Goal: Task Accomplishment & Management: Complete application form

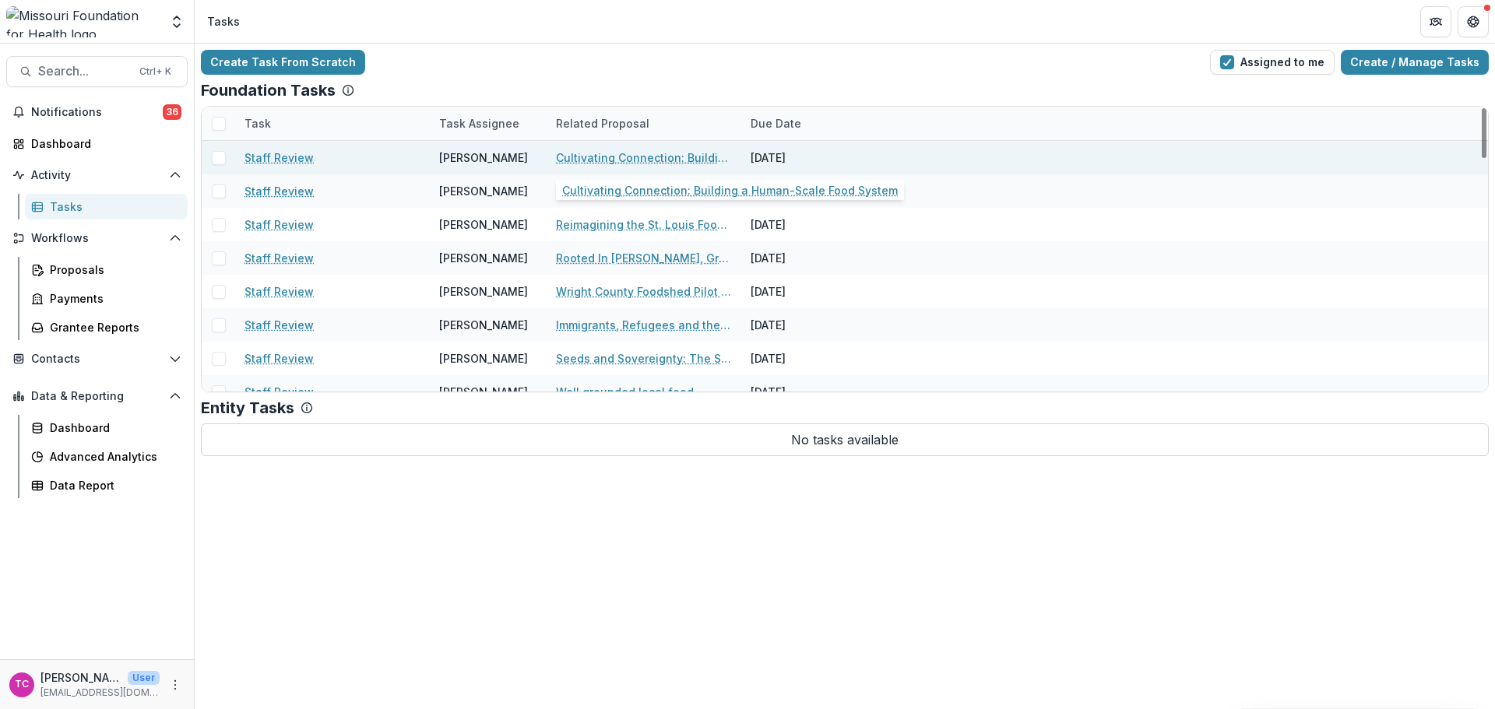
click at [624, 153] on link "Cultivating Connection: Building a Human-Scale Food System" at bounding box center [644, 158] width 176 height 16
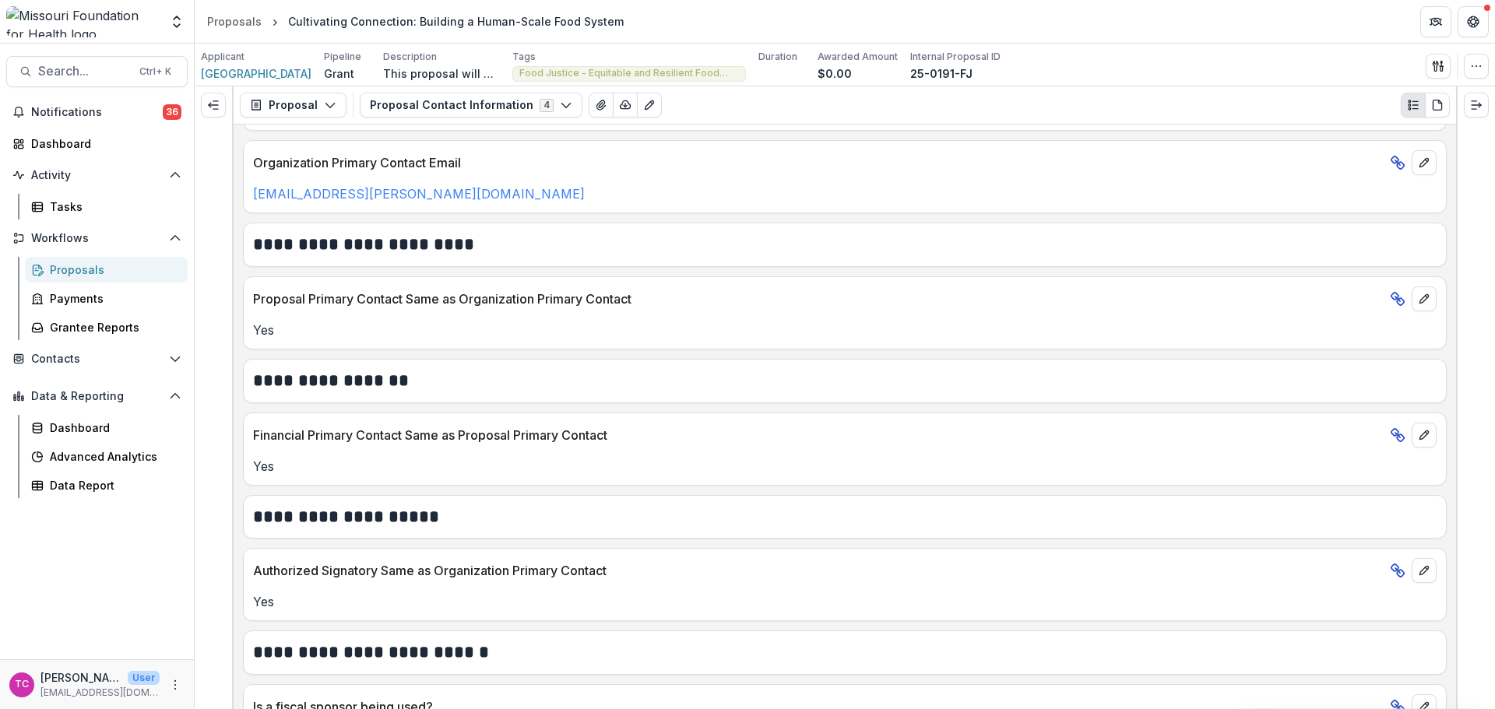
scroll to position [572, 0]
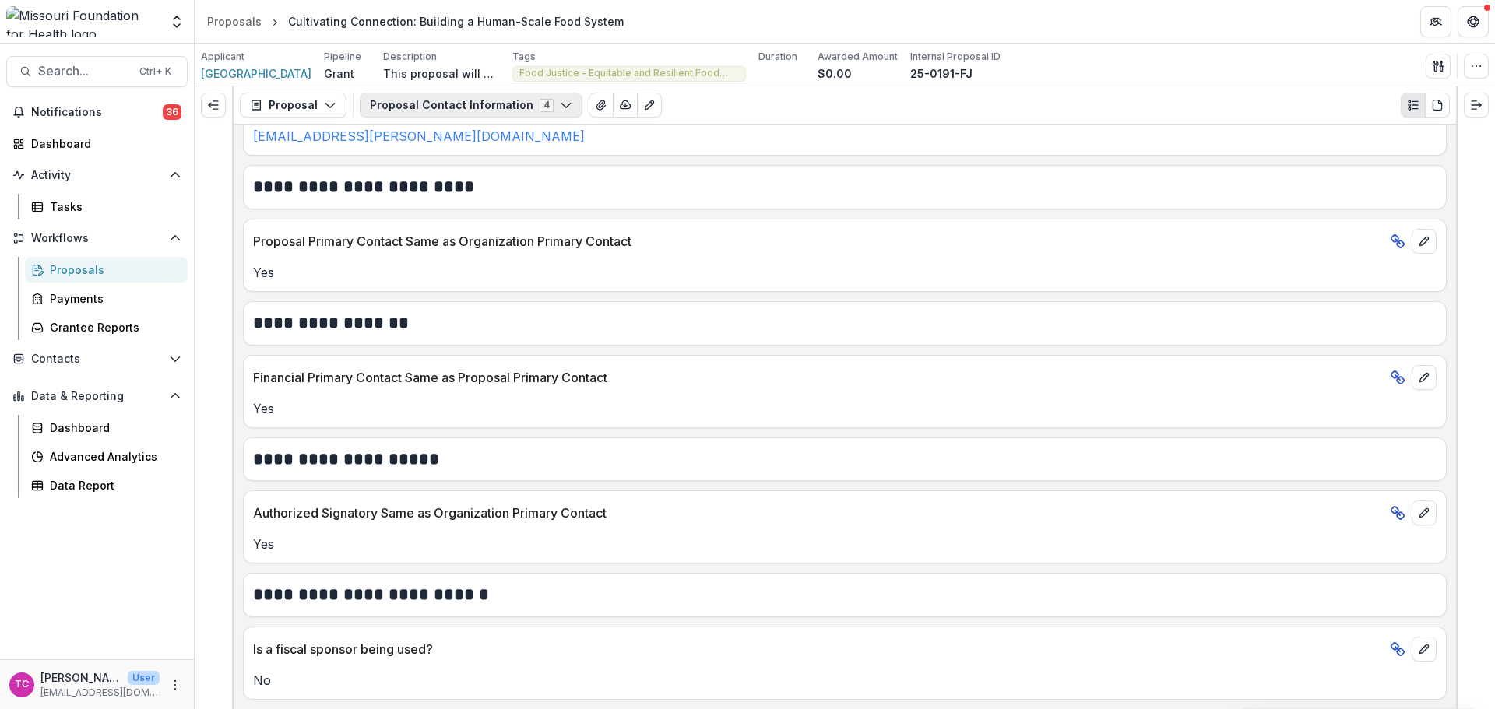
click at [438, 108] on button "Proposal Contact Information 4" at bounding box center [471, 105] width 223 height 25
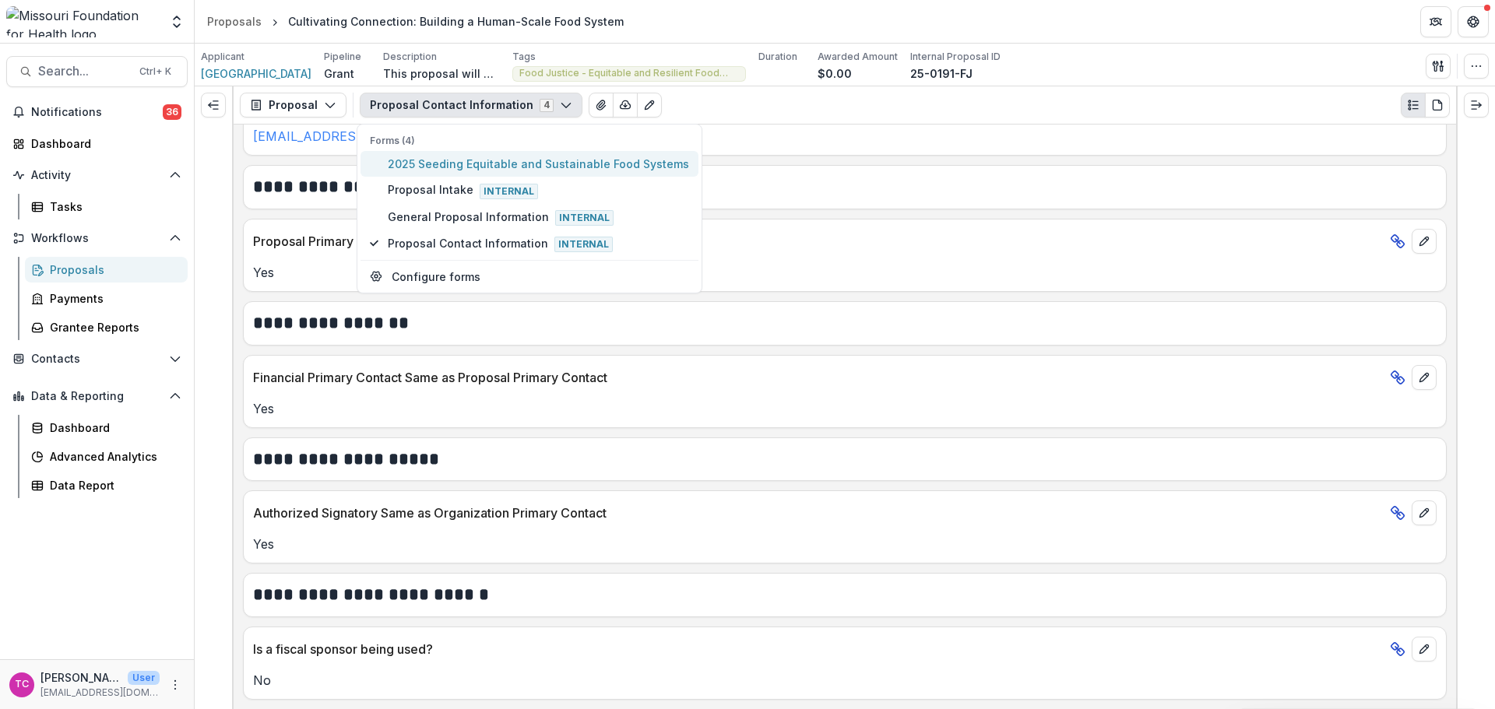
click at [446, 163] on span "2025 Seeding Equitable and Sustainable Food Systems" at bounding box center [538, 164] width 301 height 16
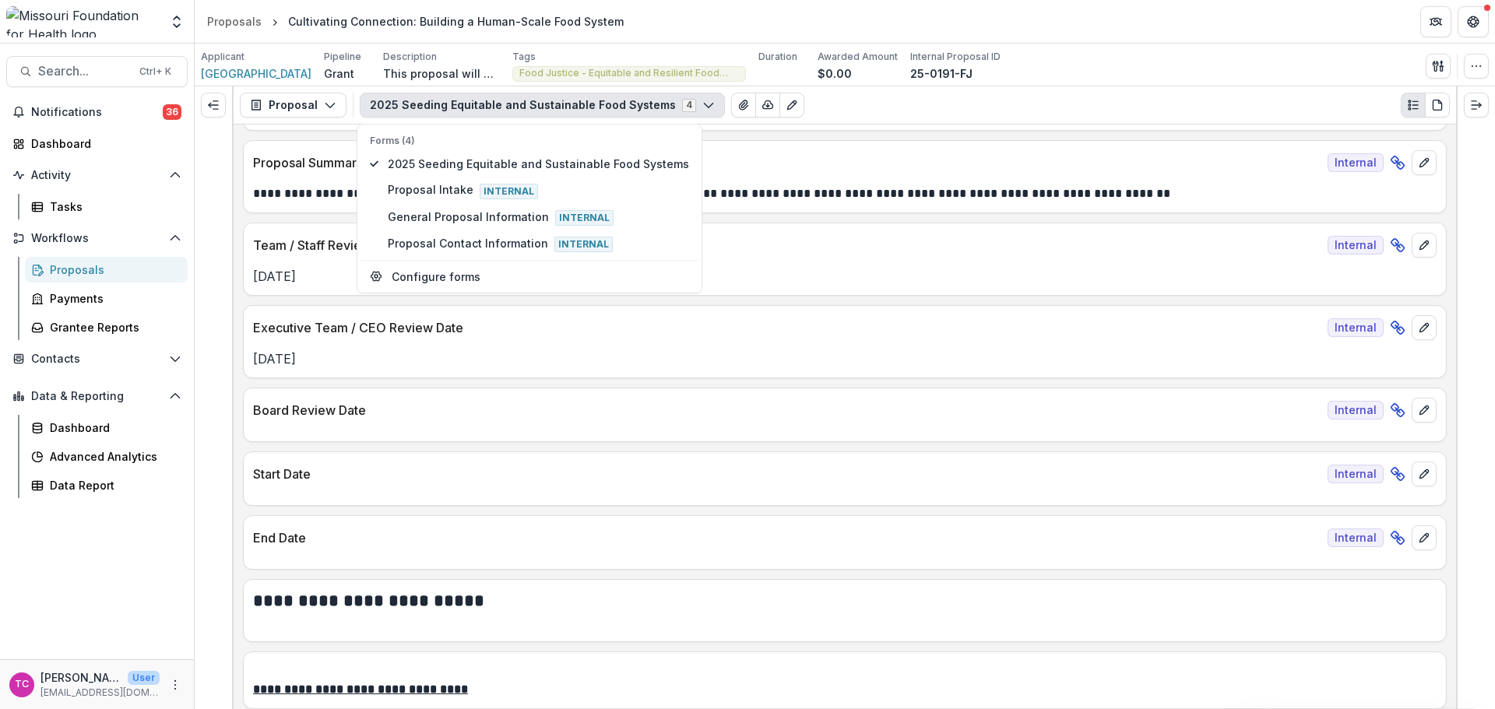
click at [449, 366] on p "[DATE]" at bounding box center [845, 359] width 1184 height 19
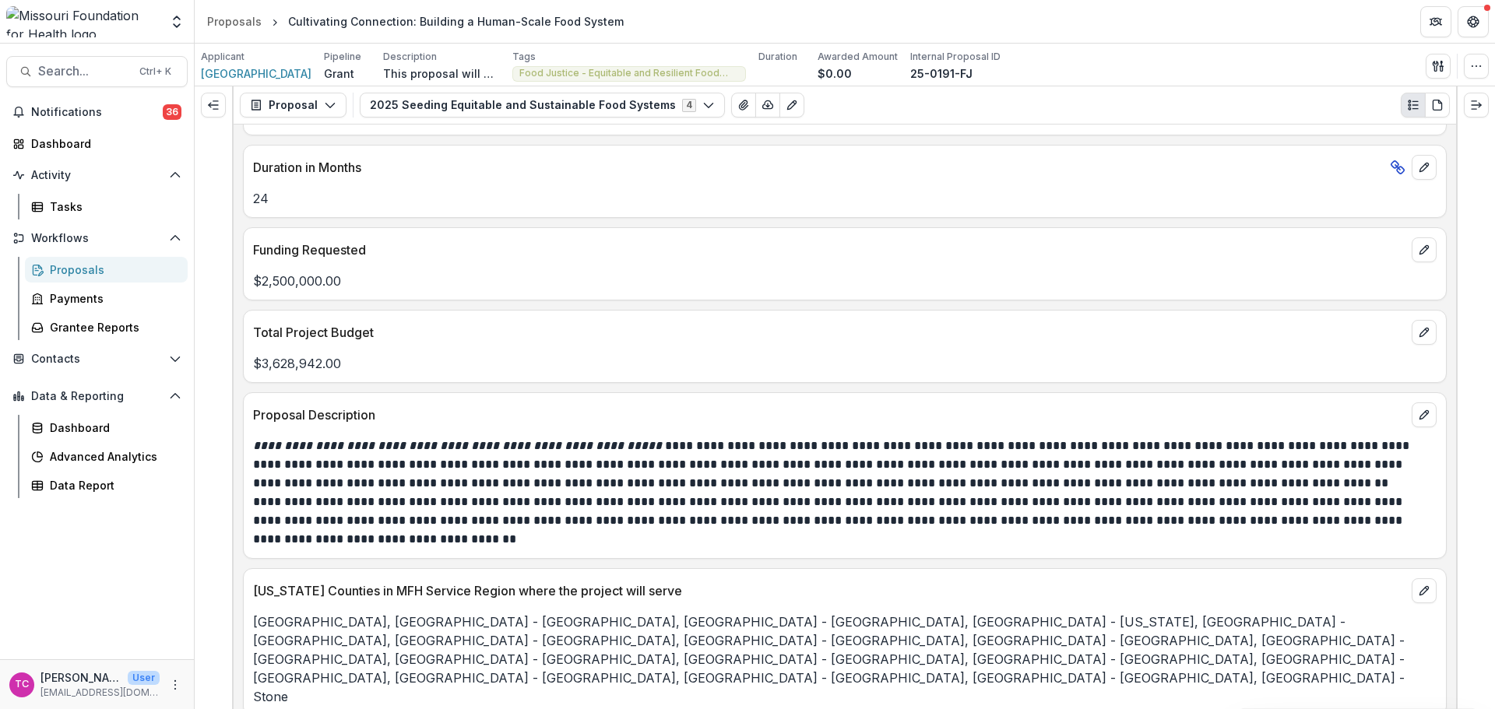
scroll to position [4153, 0]
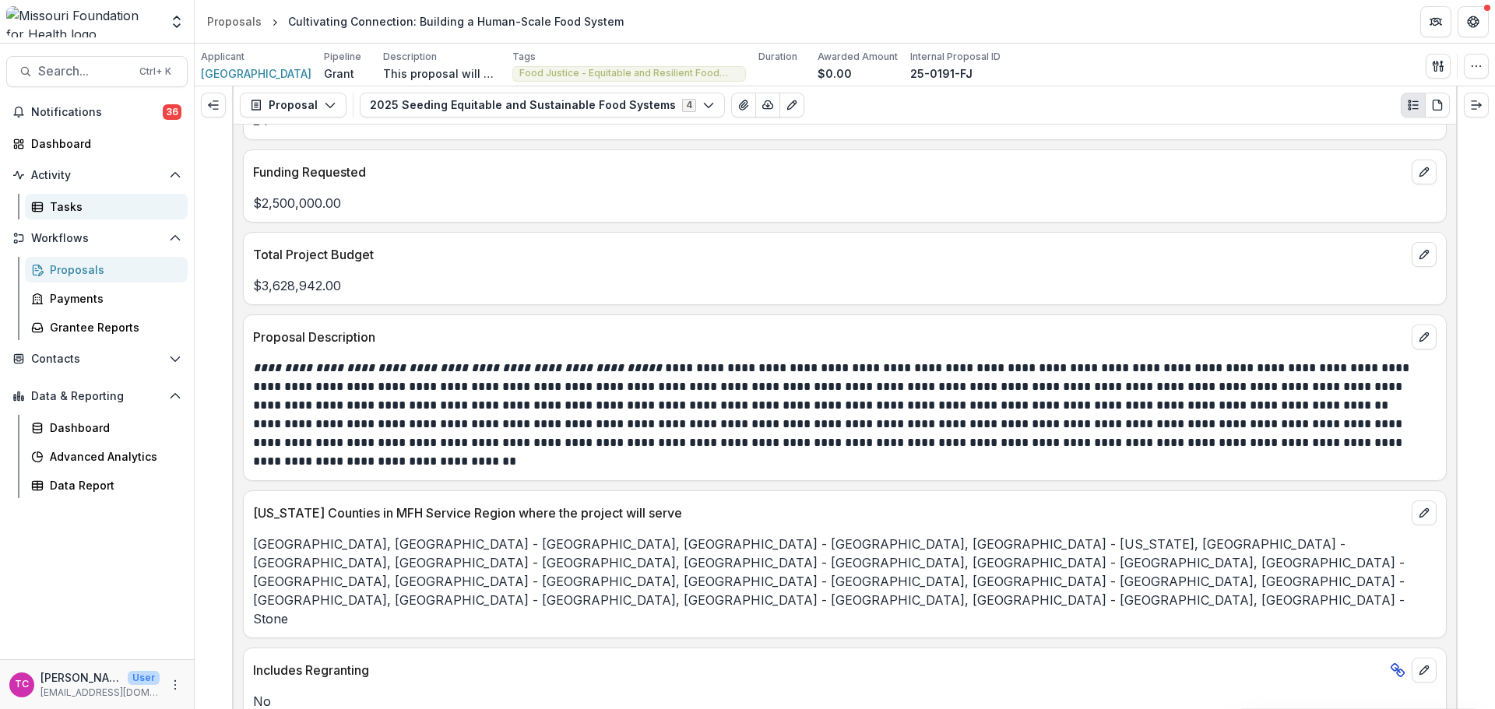
click at [99, 199] on div "Tasks" at bounding box center [112, 207] width 125 height 16
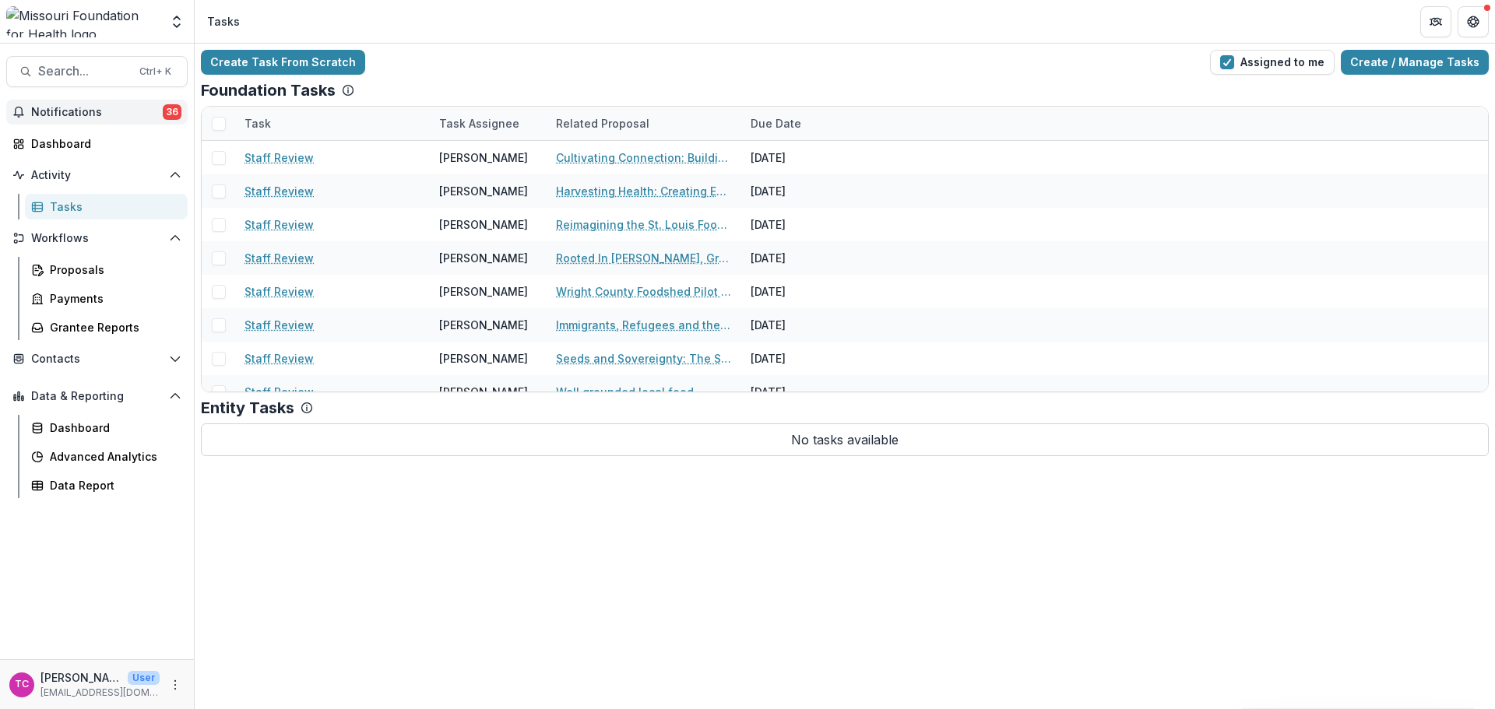
click at [126, 111] on span "Notifications" at bounding box center [97, 112] width 132 height 13
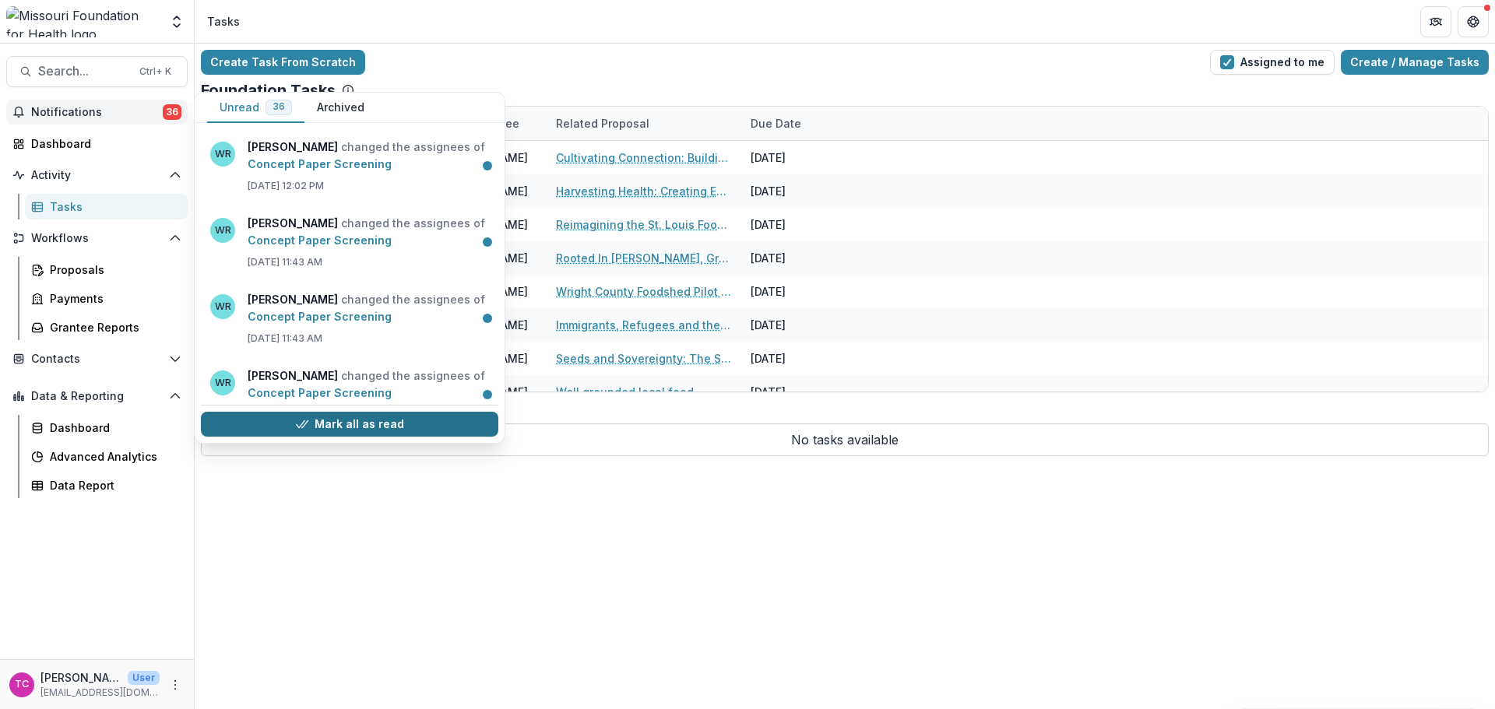
click at [438, 419] on button "Mark all as read" at bounding box center [349, 424] width 297 height 25
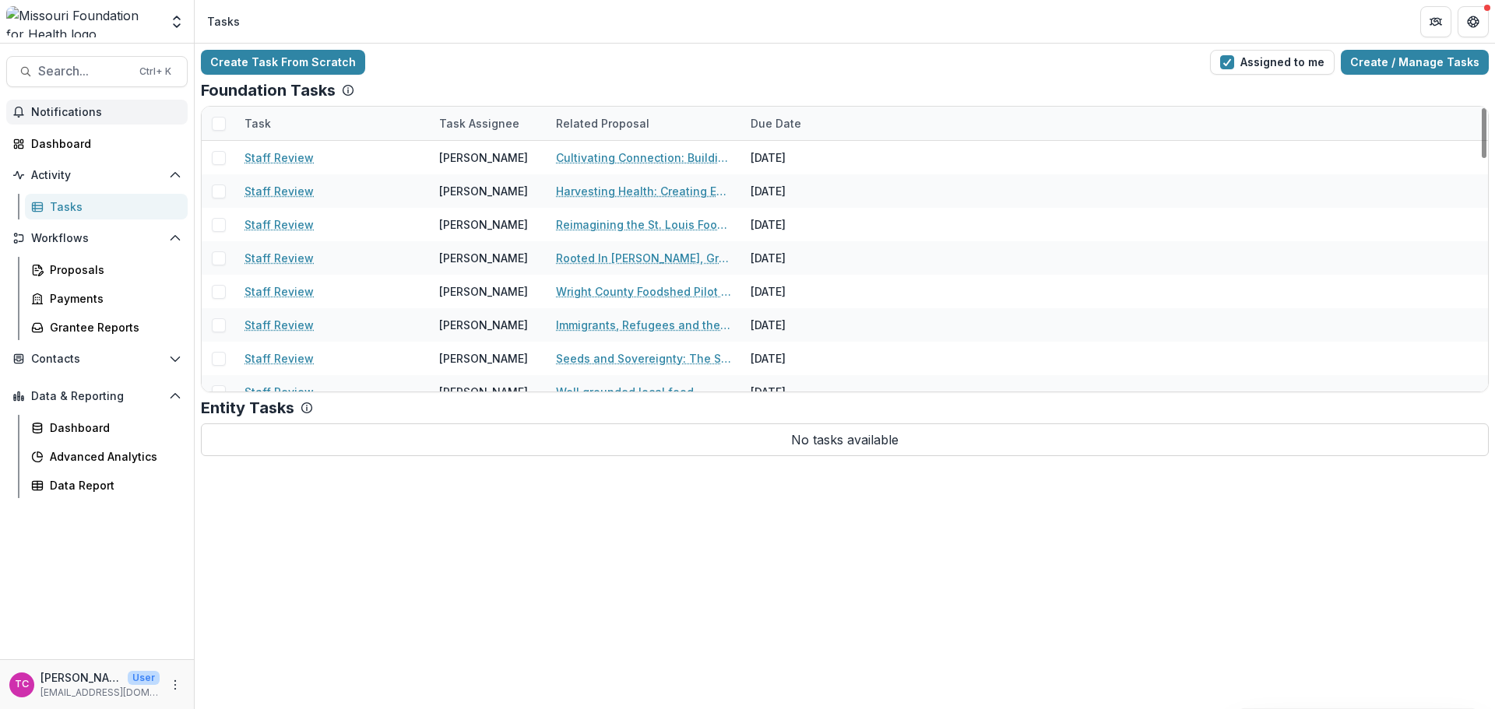
click at [85, 202] on div "Tasks" at bounding box center [112, 207] width 125 height 16
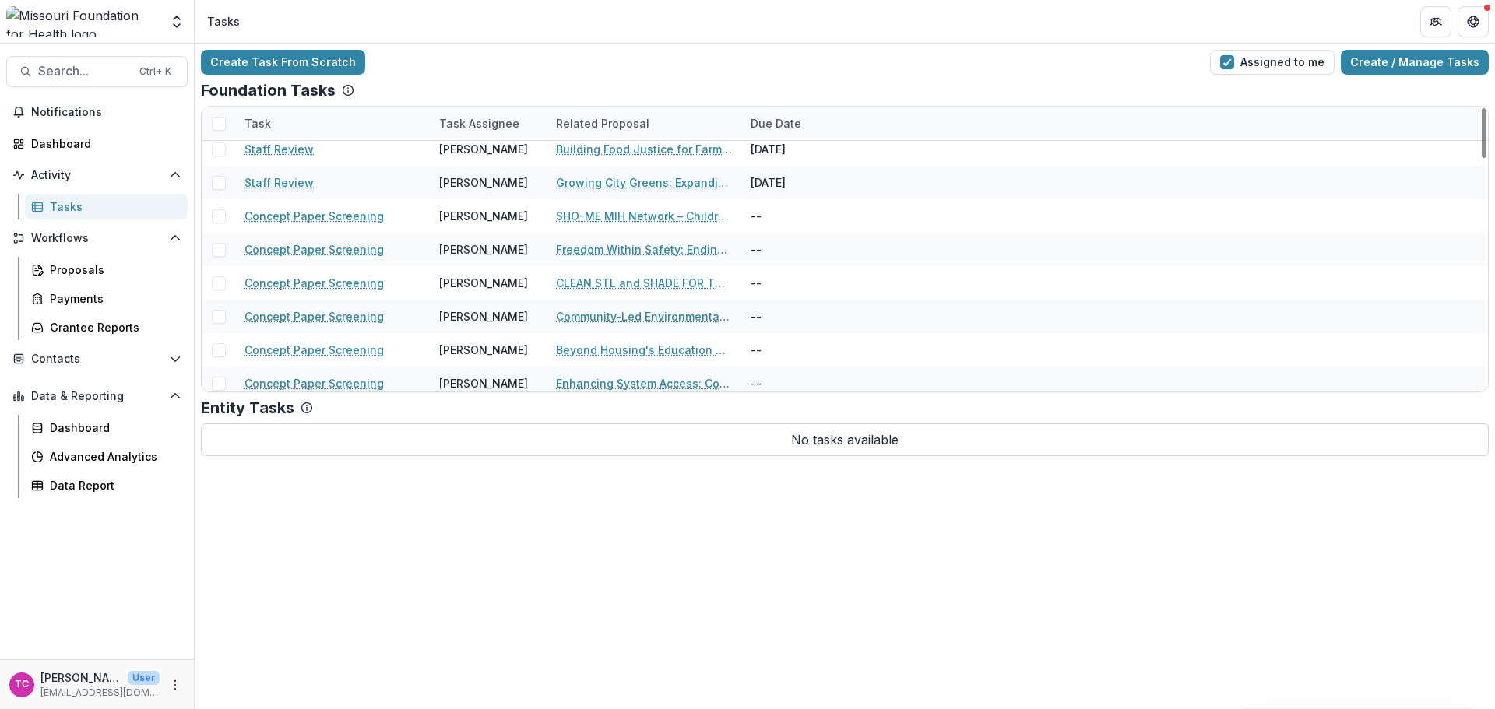
scroll to position [389, 0]
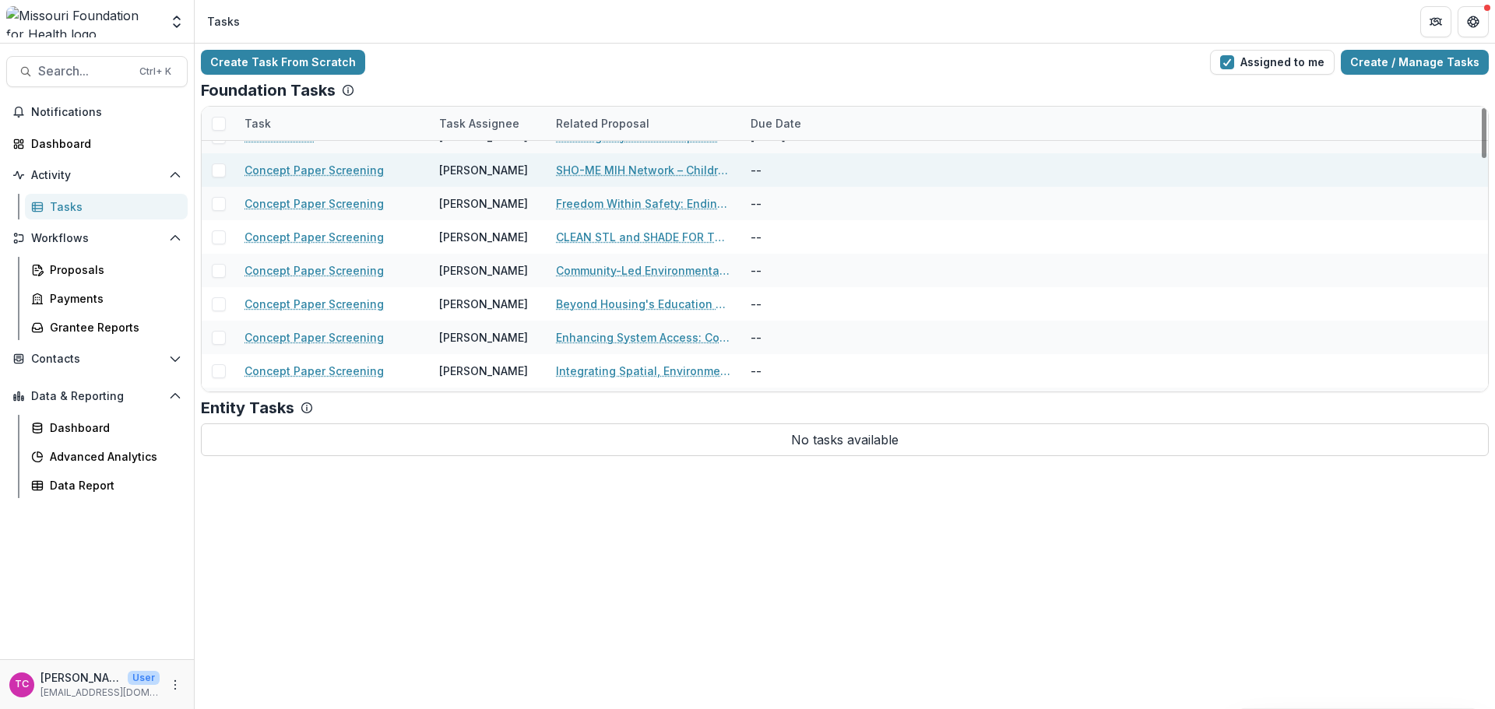
click at [621, 176] on link "SHO-ME MIH Network – Children with Medical Complexities (CMC) Pilot" at bounding box center [644, 170] width 176 height 16
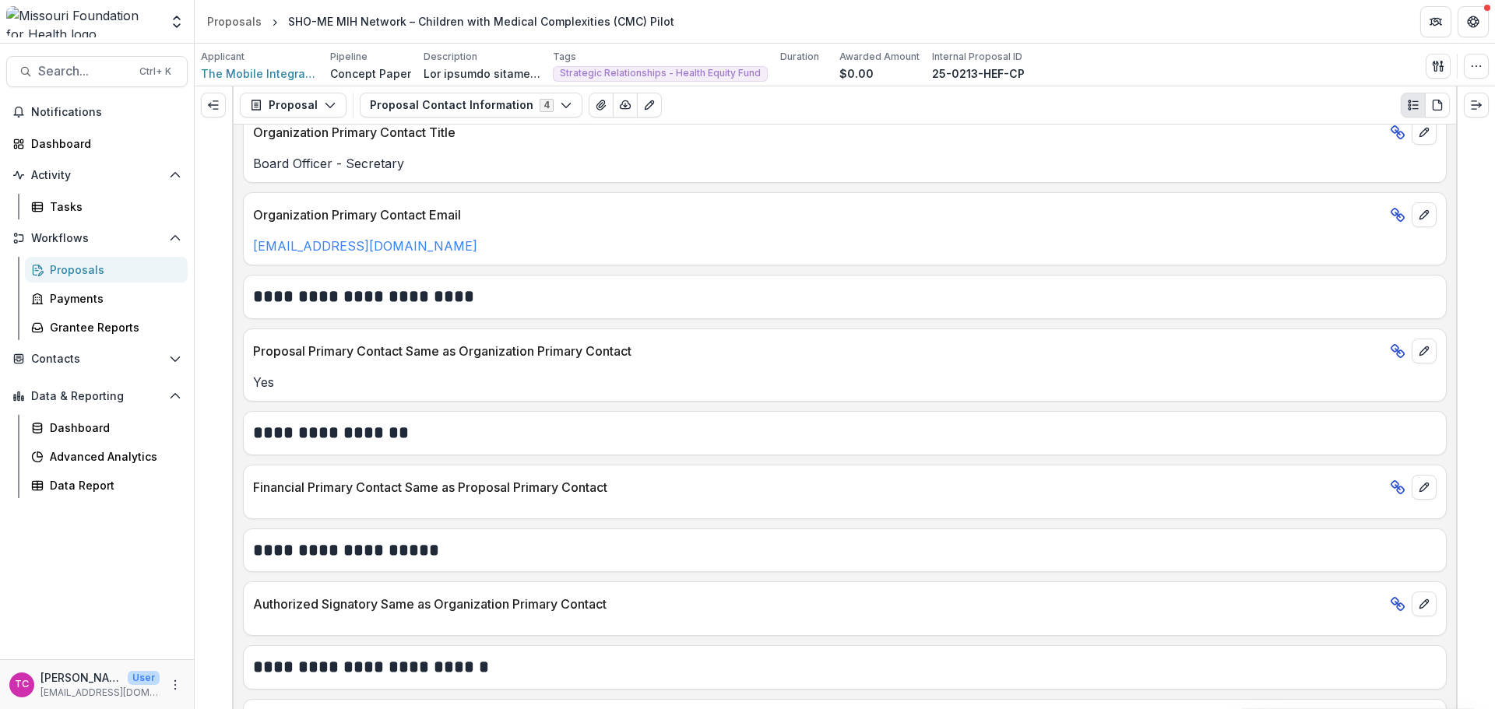
scroll to position [467, 0]
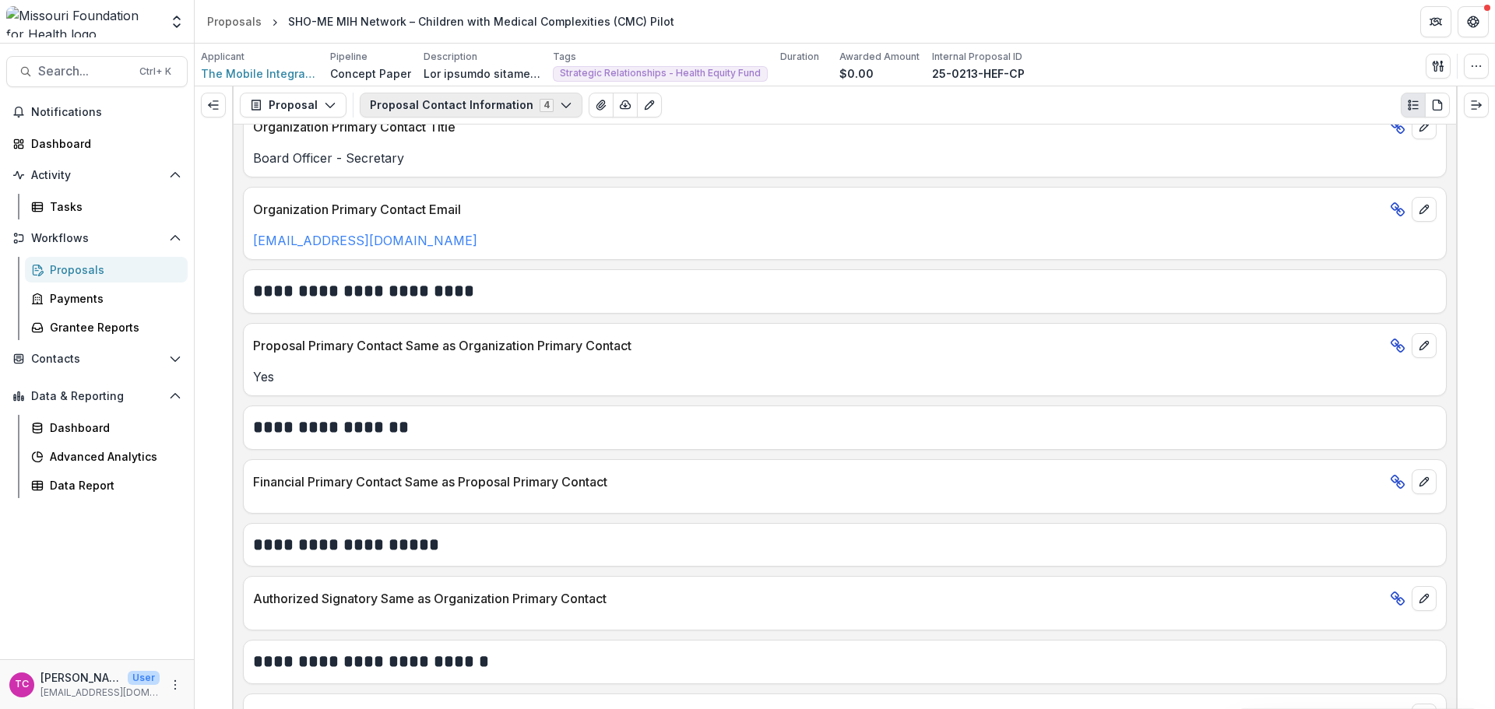
click at [424, 111] on button "Proposal Contact Information 4" at bounding box center [471, 105] width 223 height 25
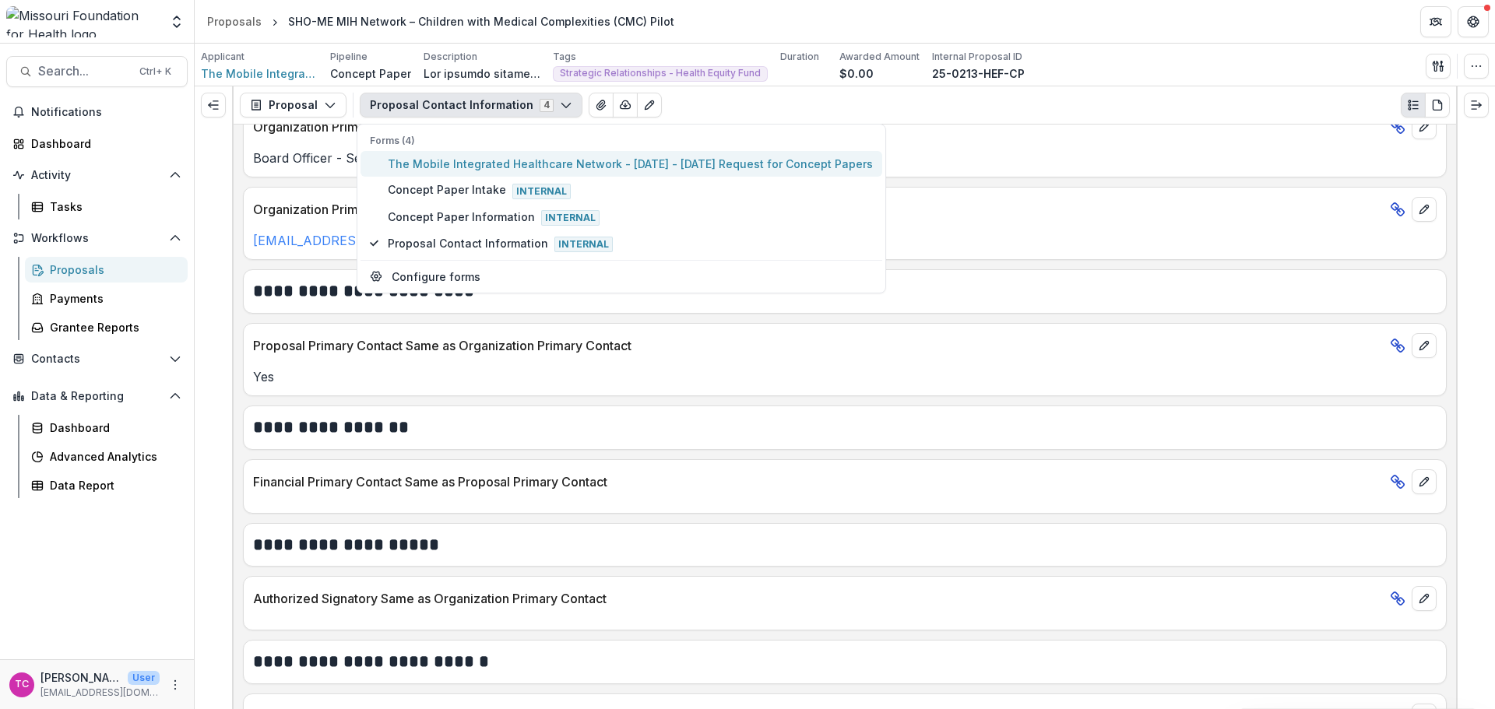
click at [445, 160] on span "The Mobile Integrated Healthcare Network - [DATE] - [DATE] Request for Concept …" at bounding box center [630, 164] width 485 height 16
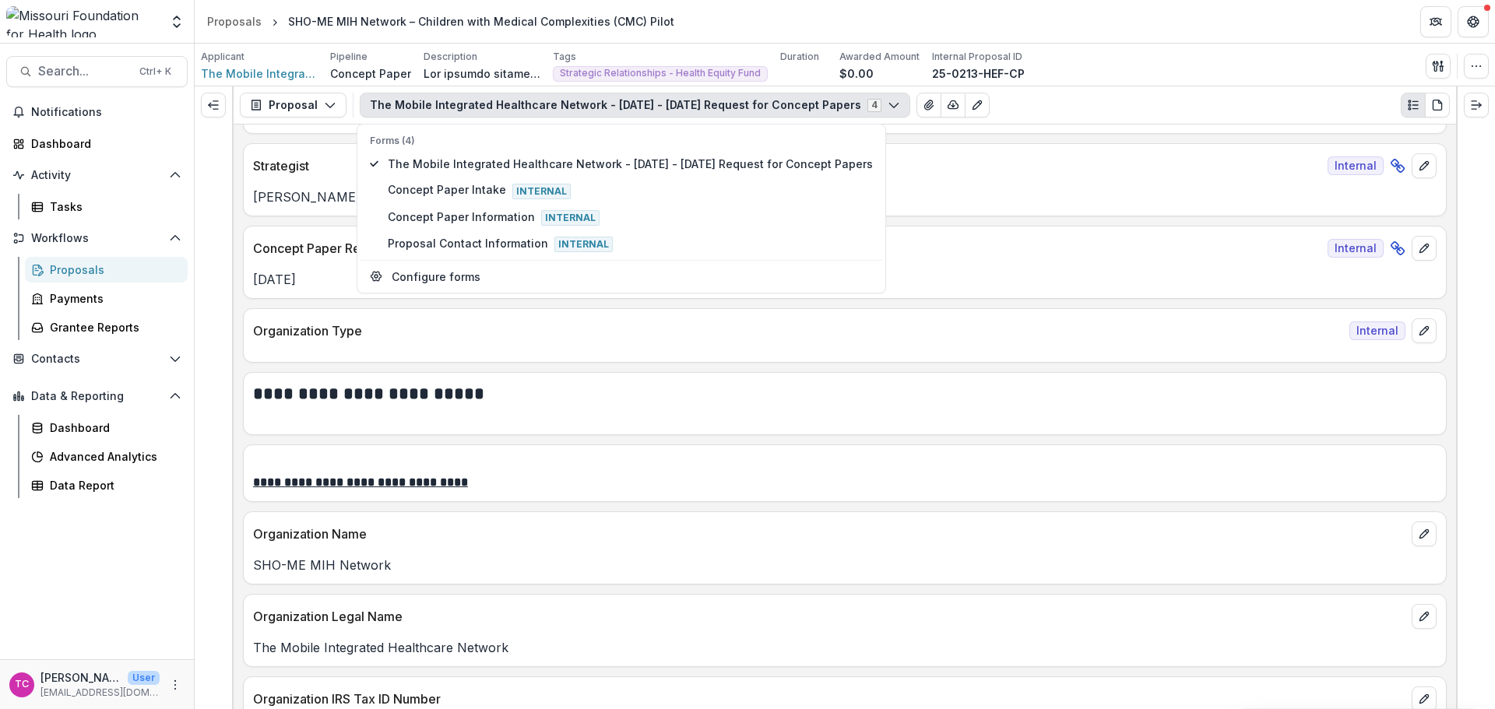
click at [520, 408] on p at bounding box center [845, 415] width 1184 height 19
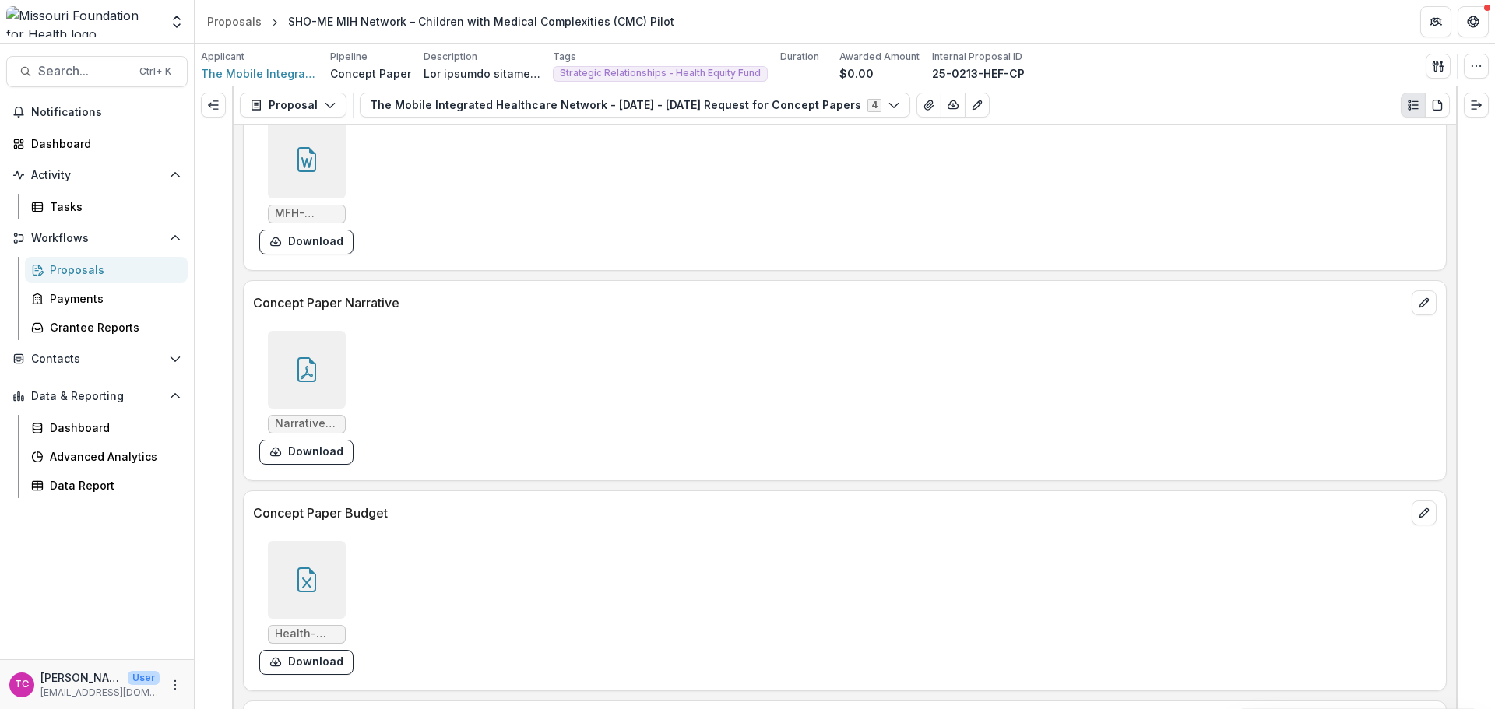
scroll to position [4003, 0]
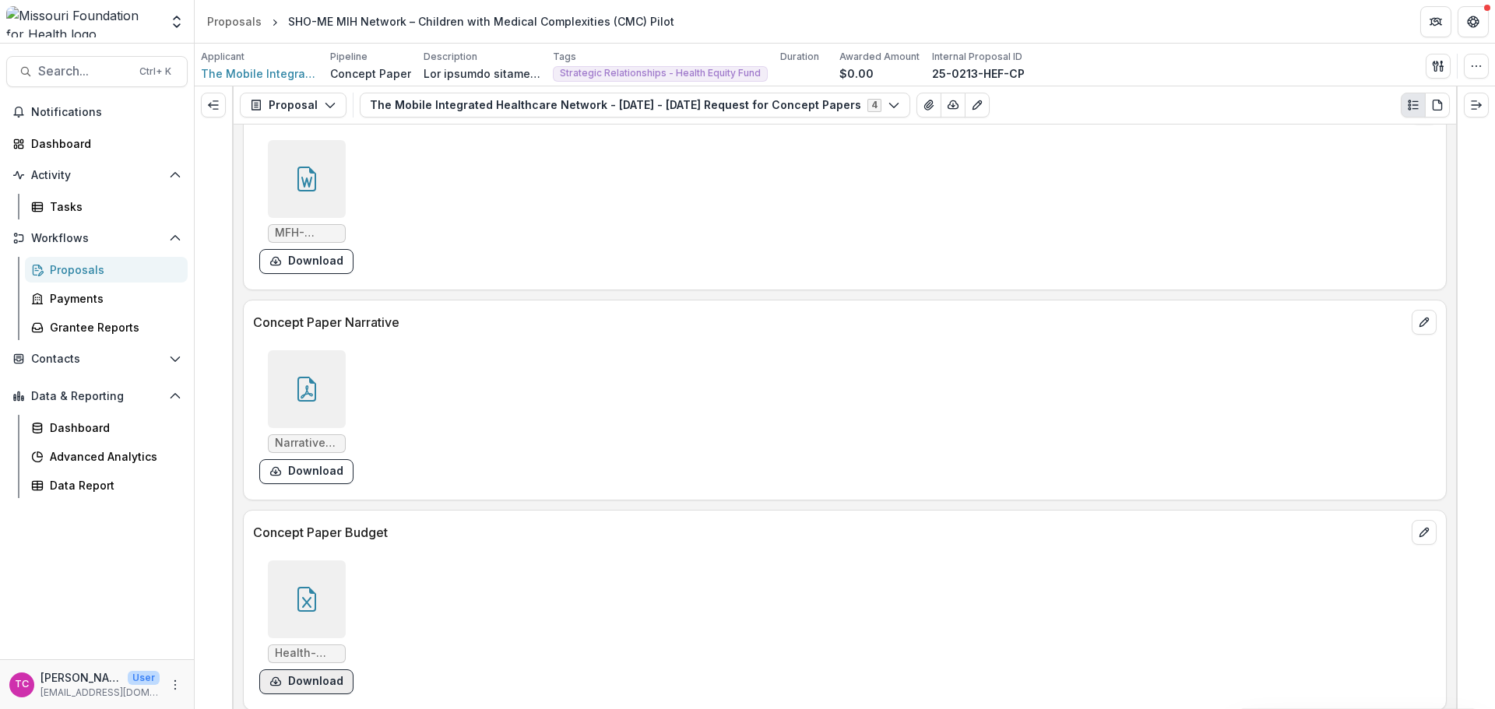
click at [336, 670] on button "Download" at bounding box center [306, 682] width 94 height 25
click at [305, 459] on button "Download" at bounding box center [306, 471] width 94 height 25
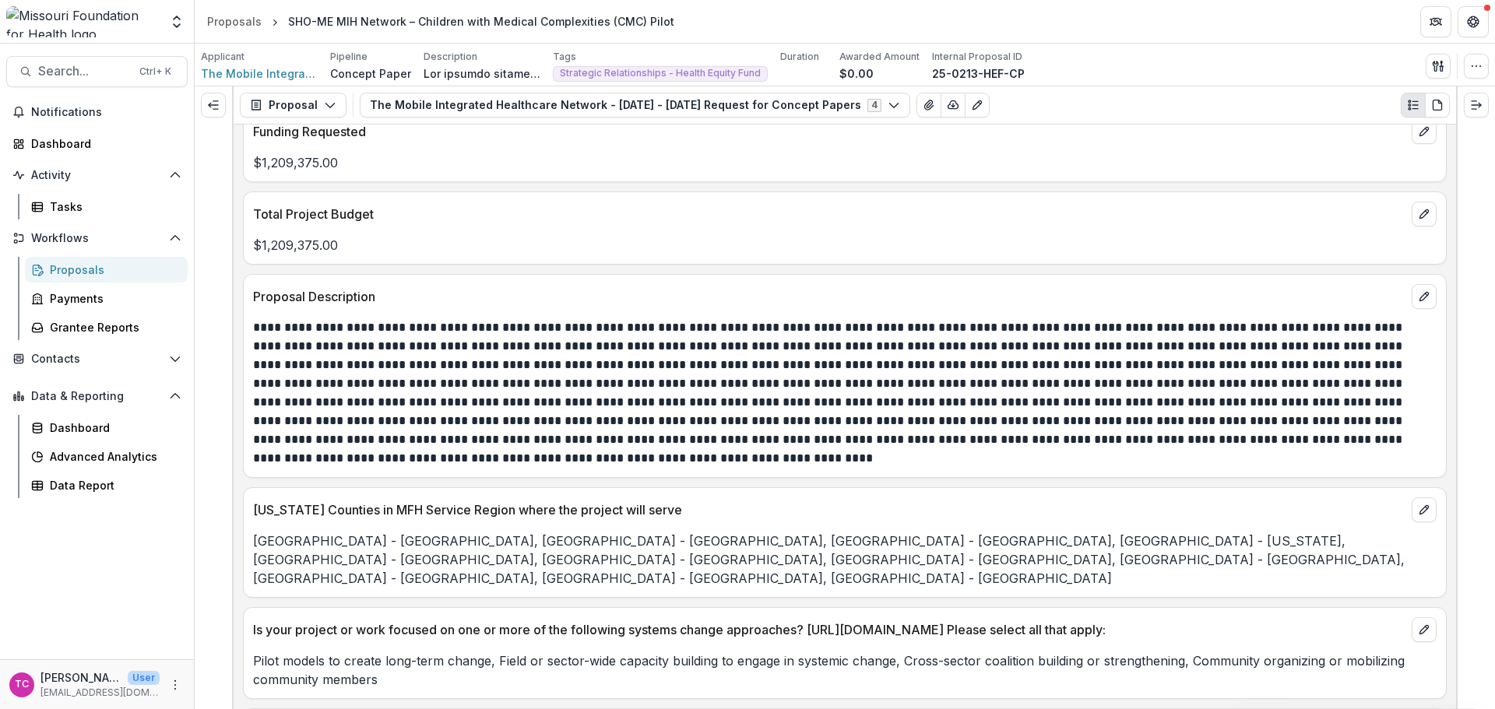
scroll to position [3380, 0]
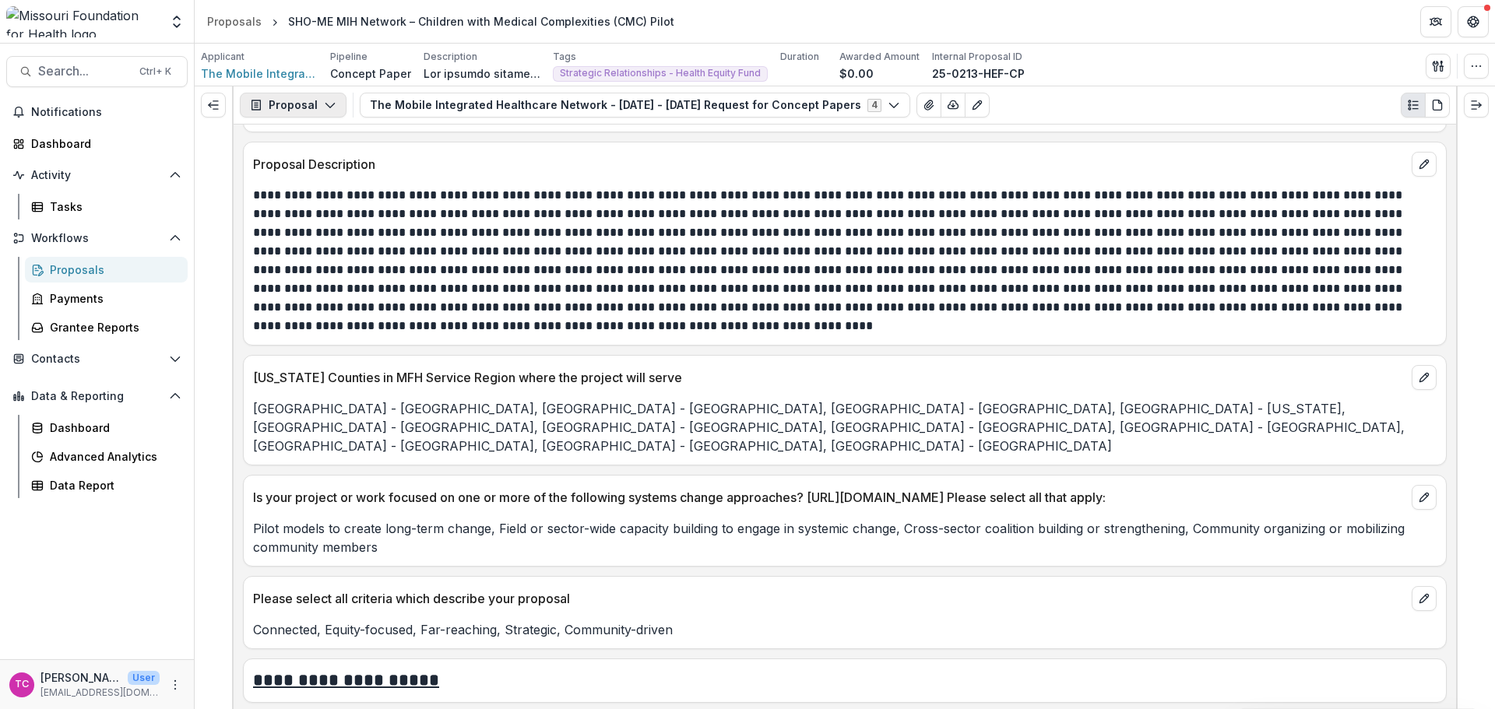
click at [301, 107] on button "Proposal" at bounding box center [293, 105] width 107 height 25
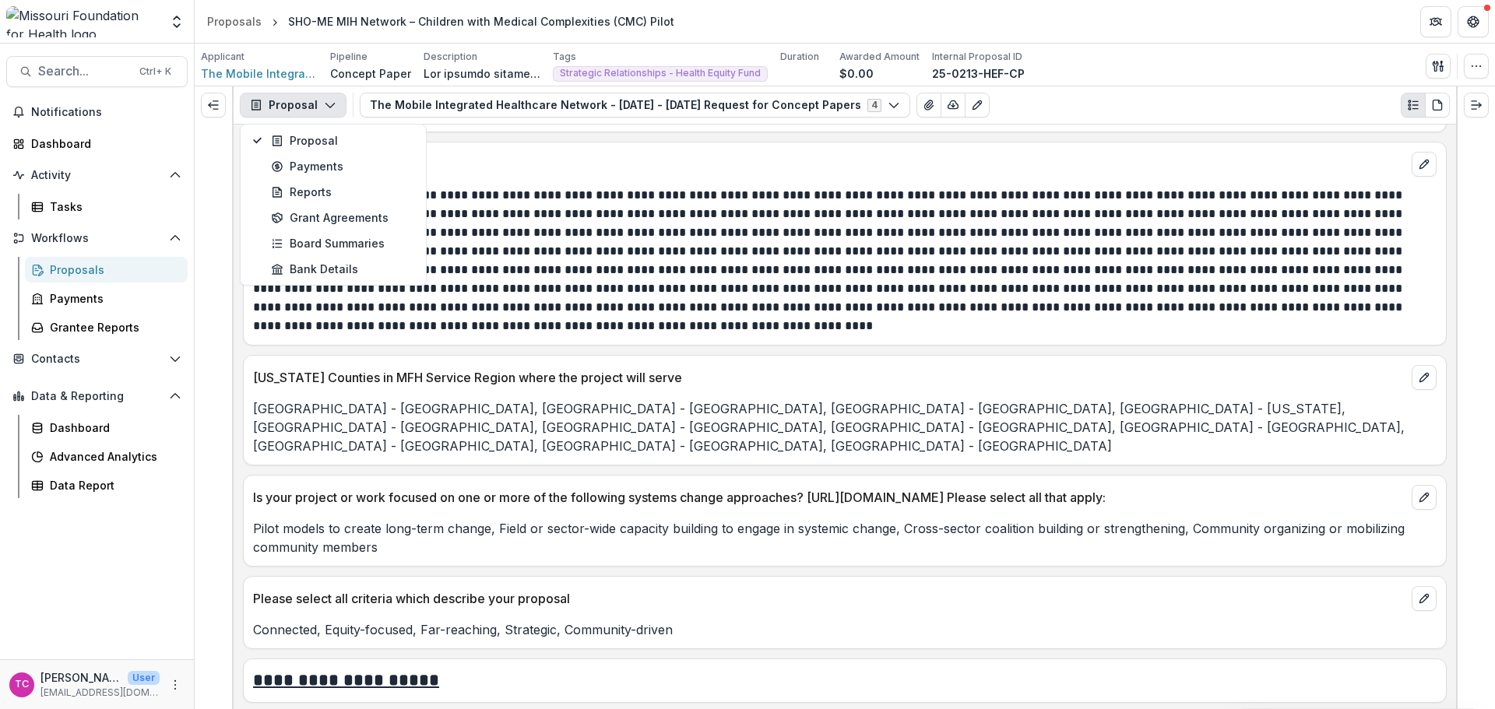
click at [301, 107] on button "Proposal" at bounding box center [293, 105] width 107 height 25
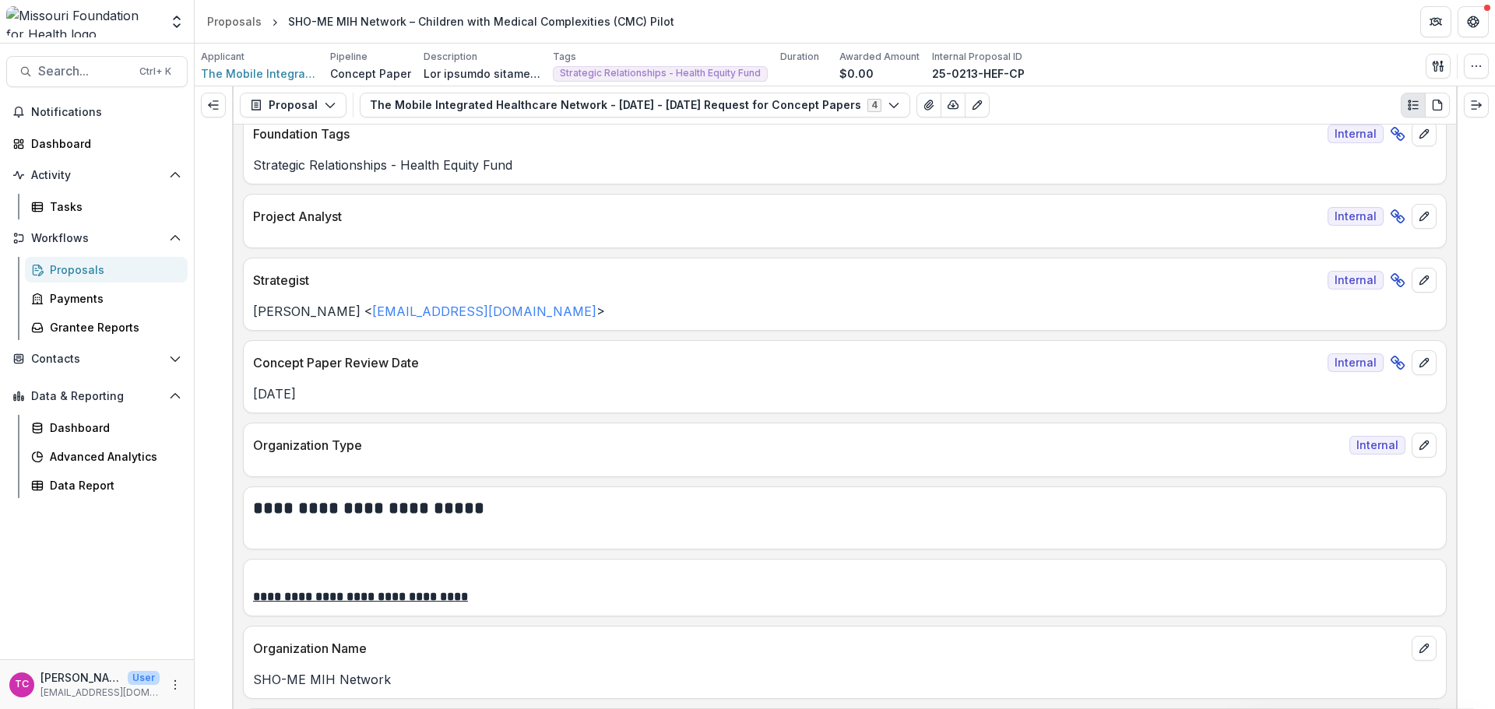
scroll to position [0, 0]
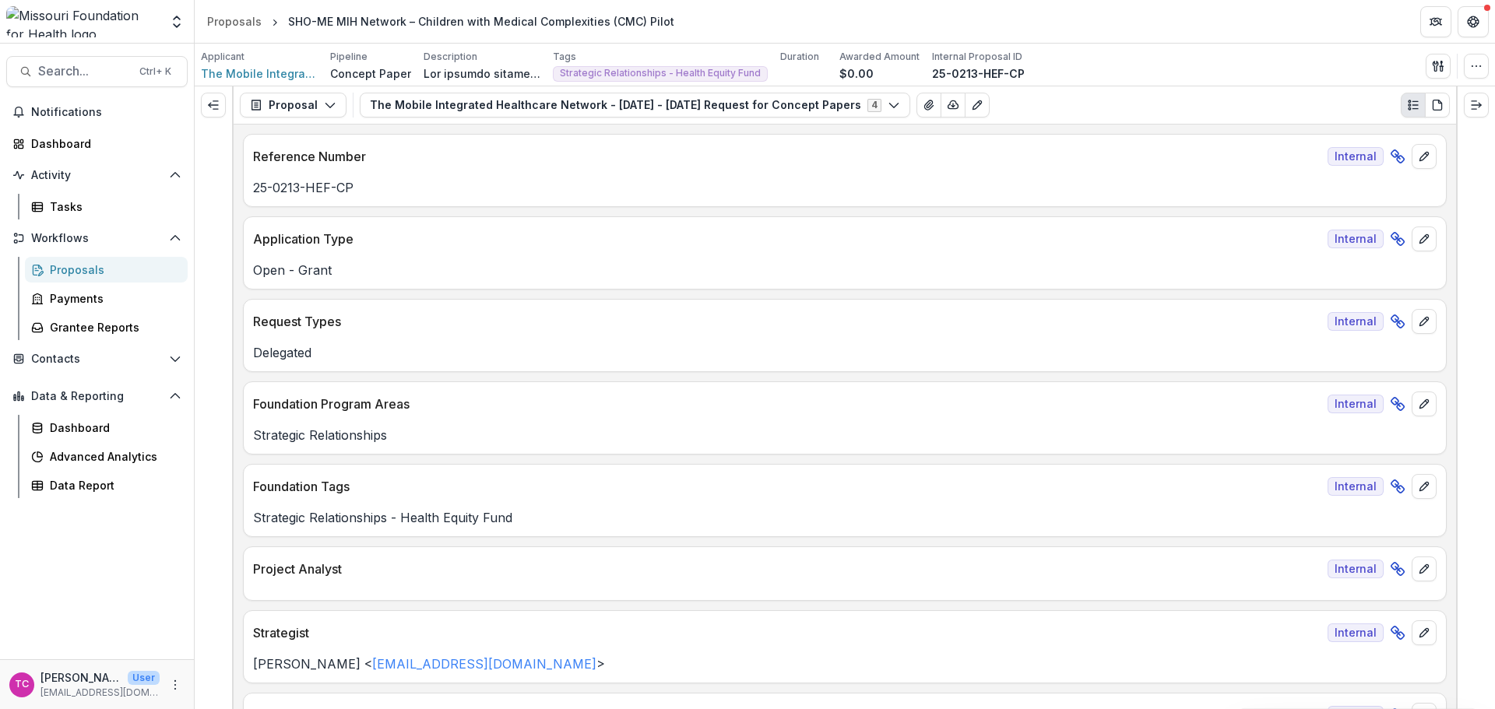
click at [57, 192] on div "Activity Tasks" at bounding box center [97, 191] width 194 height 57
click at [62, 214] on div "Tasks" at bounding box center [112, 207] width 125 height 16
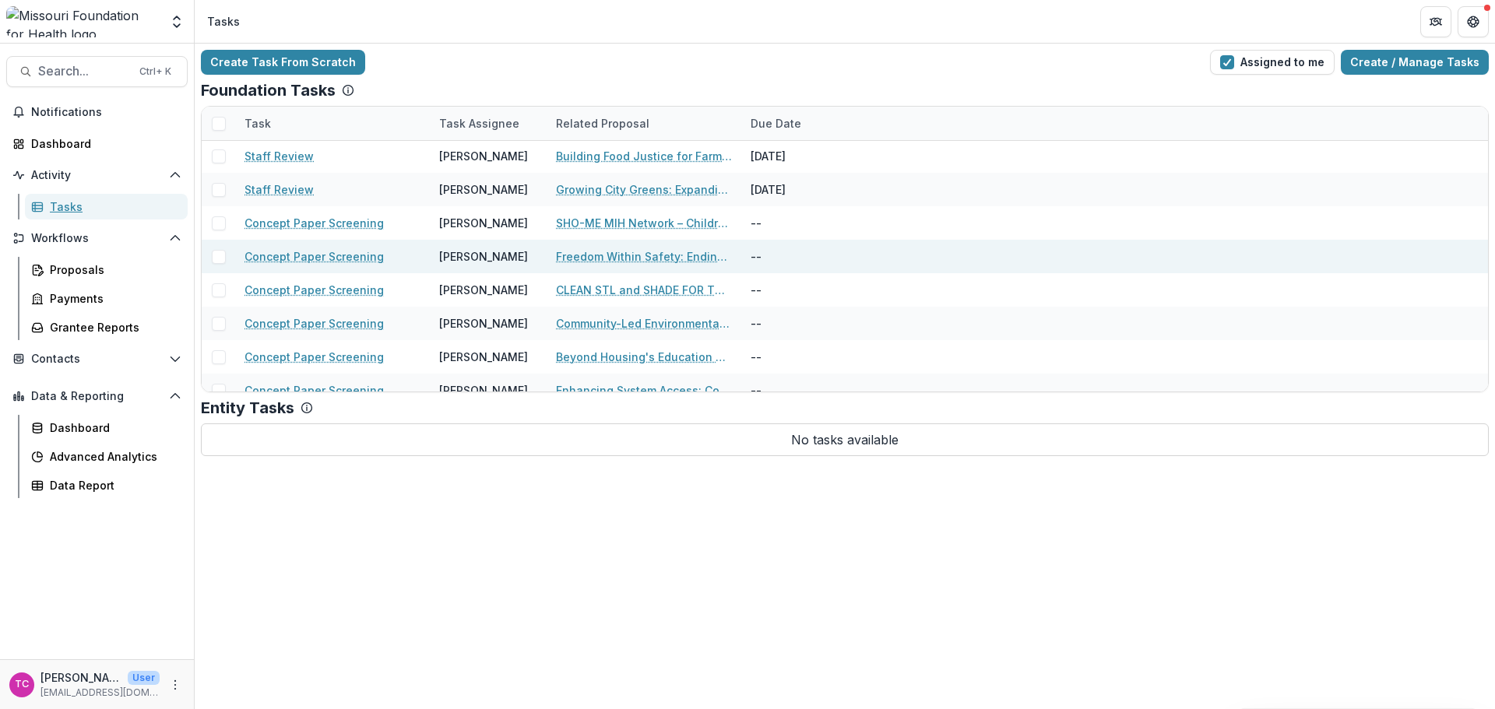
scroll to position [311, 0]
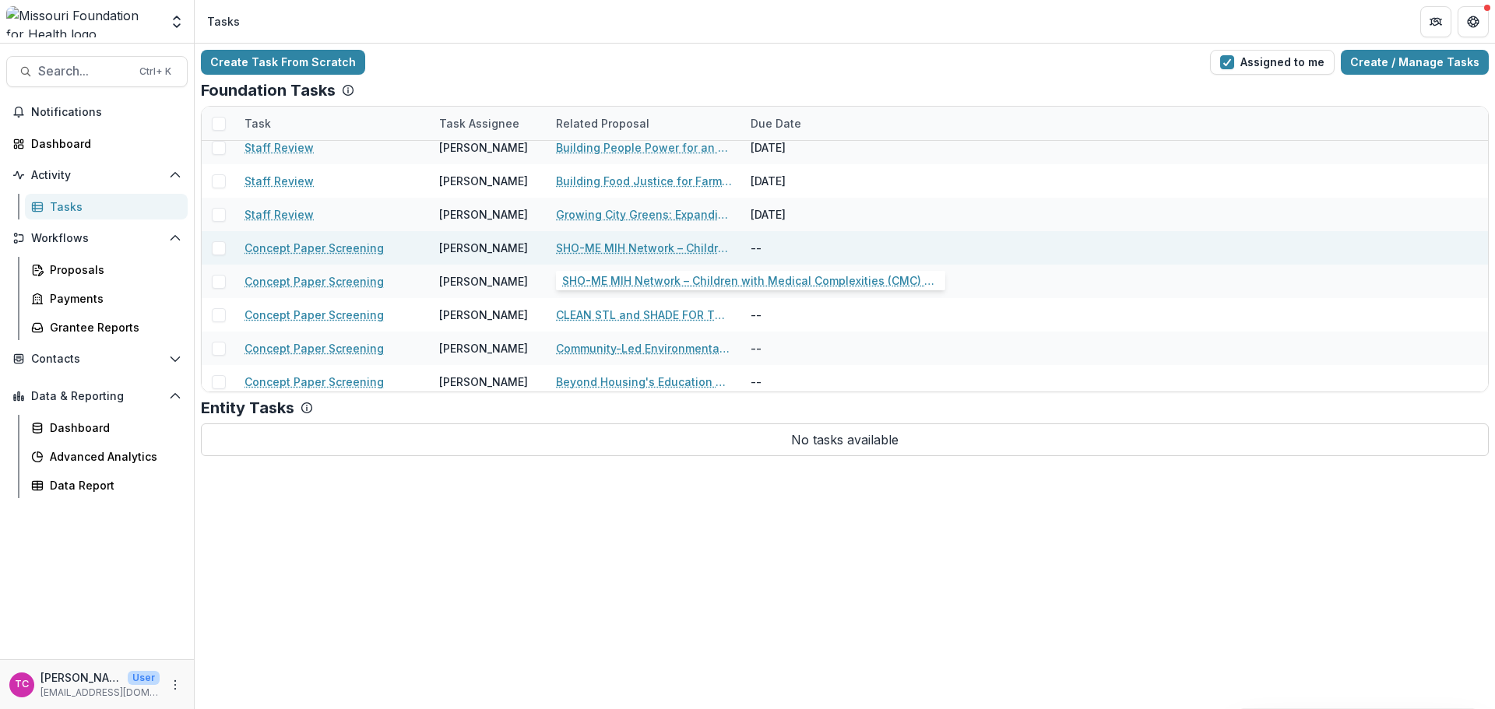
click at [563, 241] on link "SHO-ME MIH Network – Children with Medical Complexities (CMC) Pilot" at bounding box center [644, 248] width 176 height 16
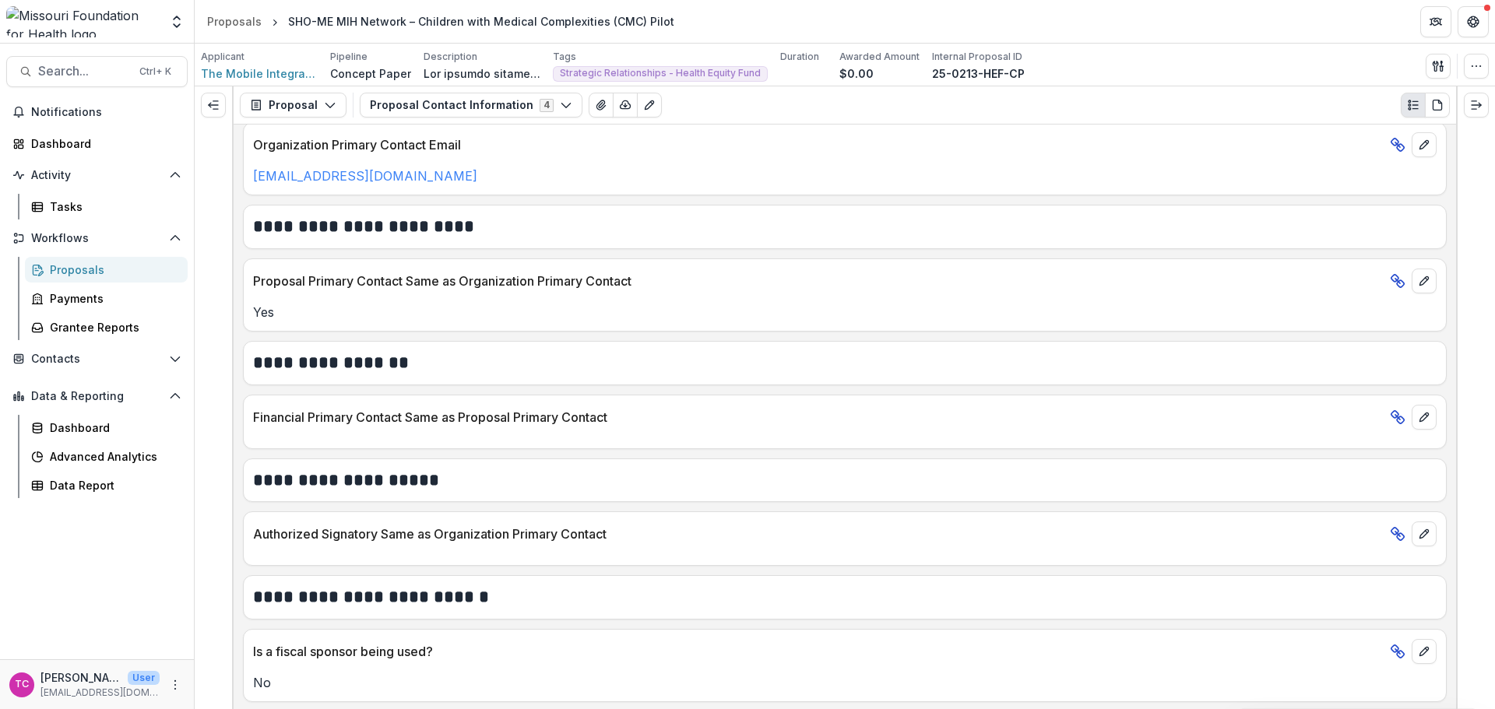
scroll to position [534, 0]
click at [339, 118] on div "Proposal Proposal Payments Reports Grant Agreements Board Summaries Bank Detail…" at bounding box center [845, 105] width 1222 height 38
click at [324, 110] on icon "button" at bounding box center [330, 105] width 12 height 12
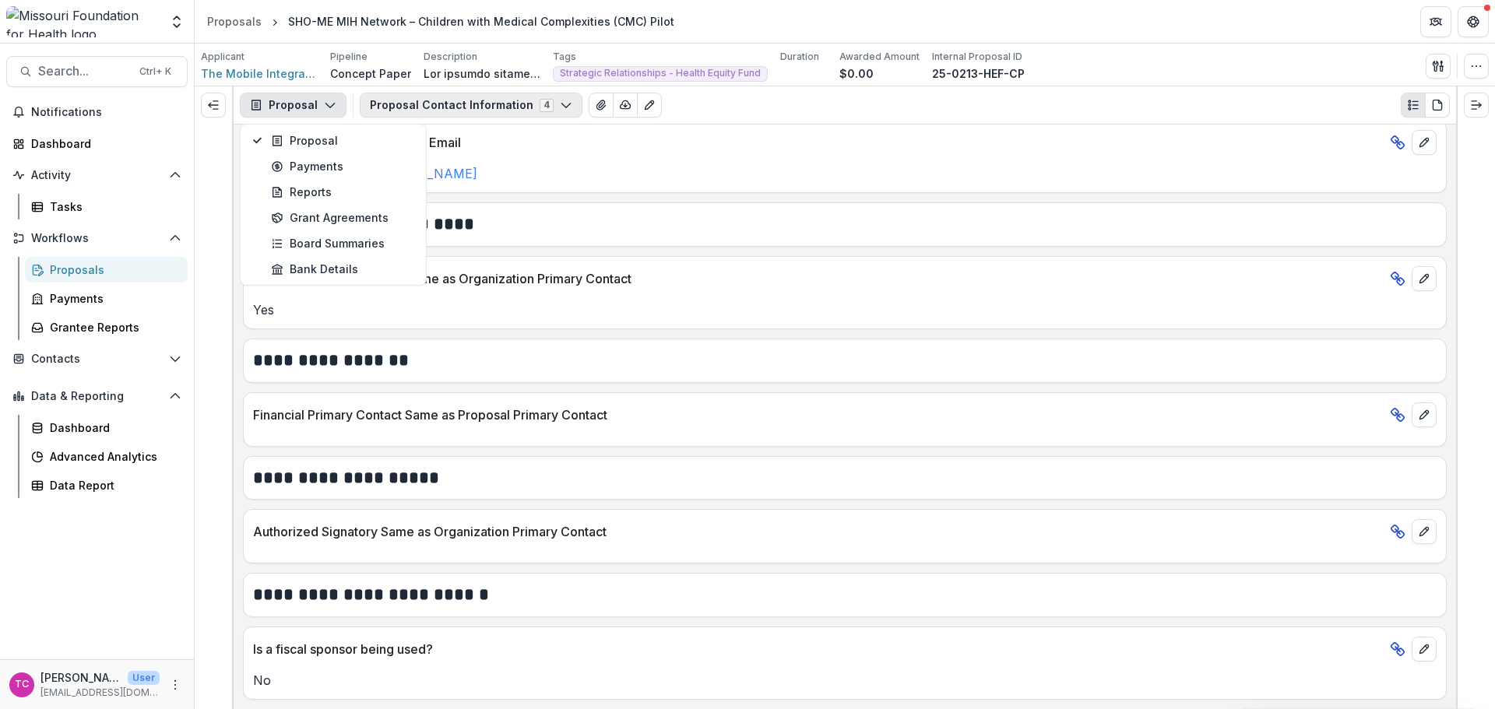
click at [398, 107] on button "Proposal Contact Information 4" at bounding box center [471, 105] width 223 height 25
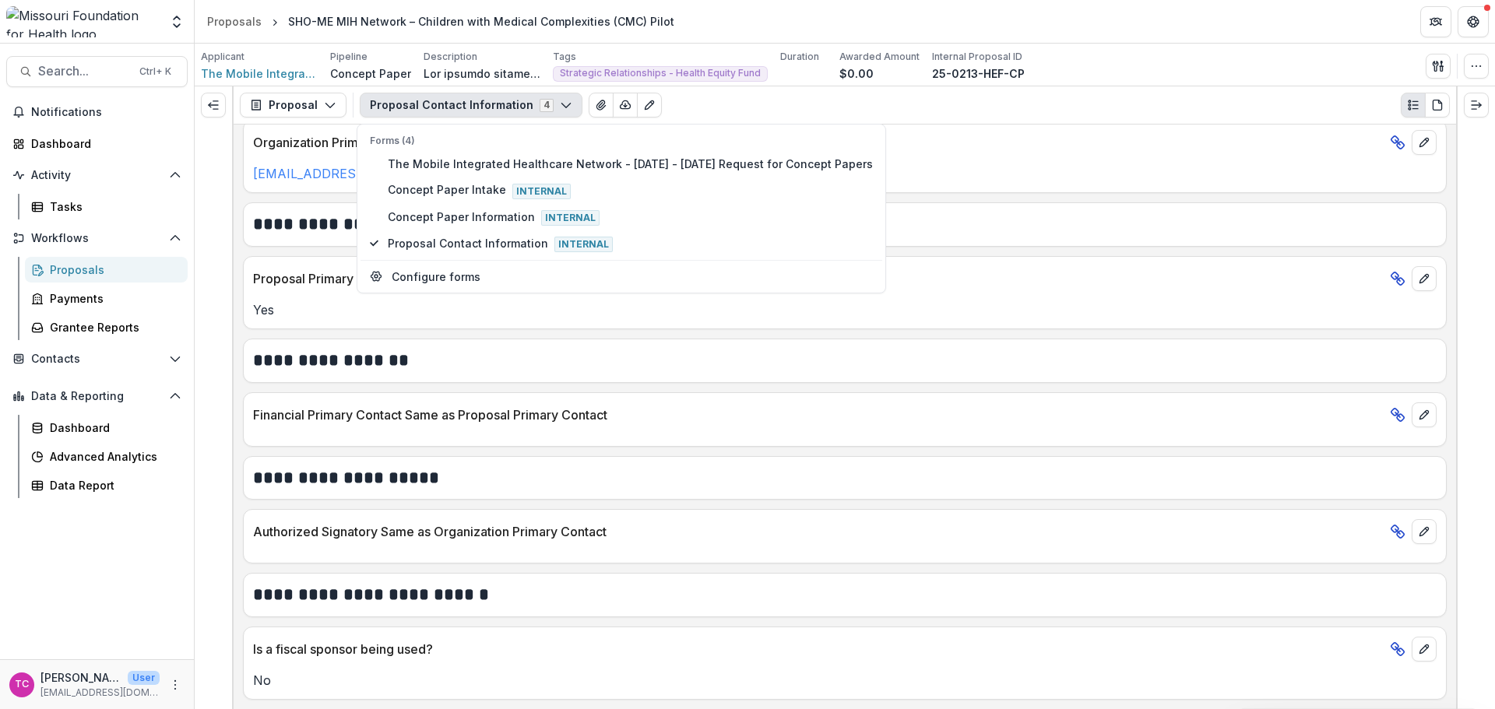
click at [803, 105] on div "Proposal Contact Information 4 Forms (4) The Mobile Integrated Healthcare Netwo…" at bounding box center [905, 105] width 1090 height 25
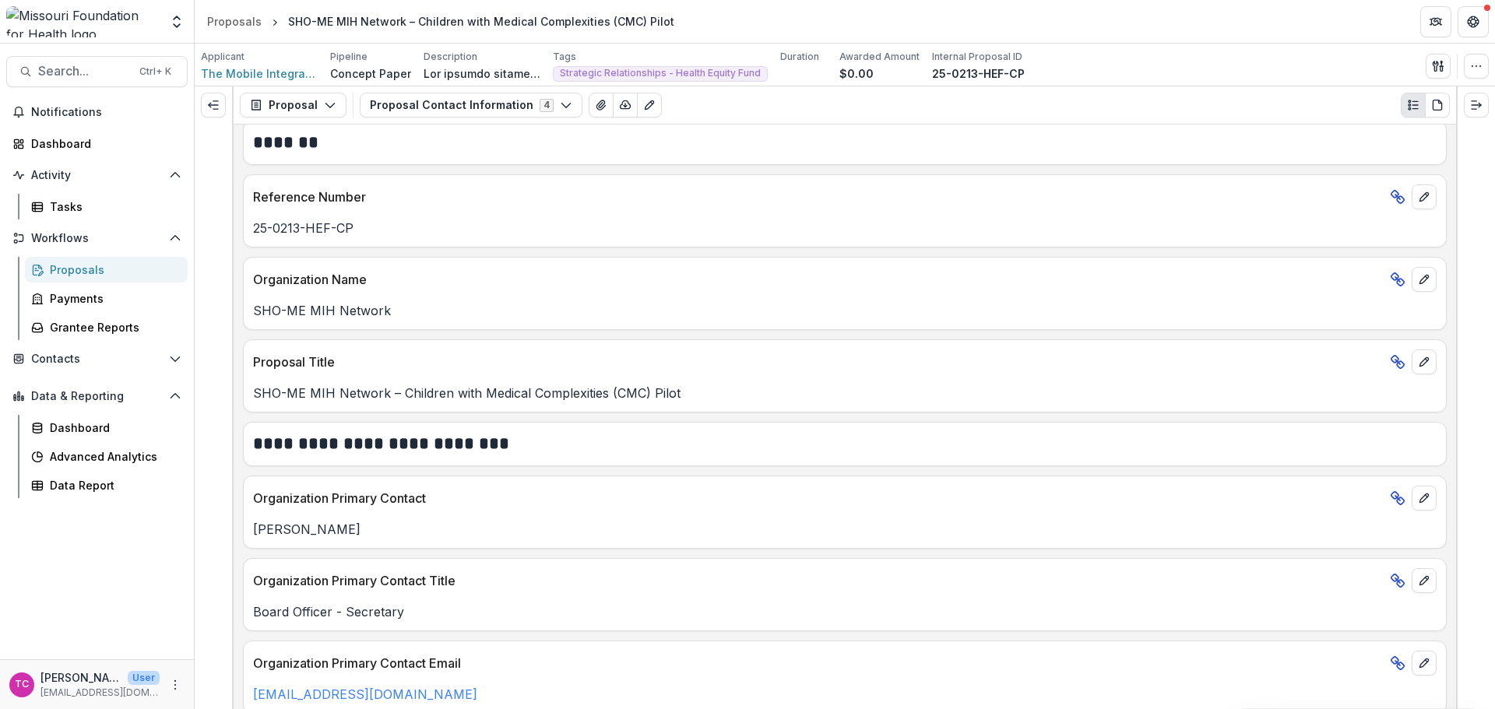
scroll to position [0, 0]
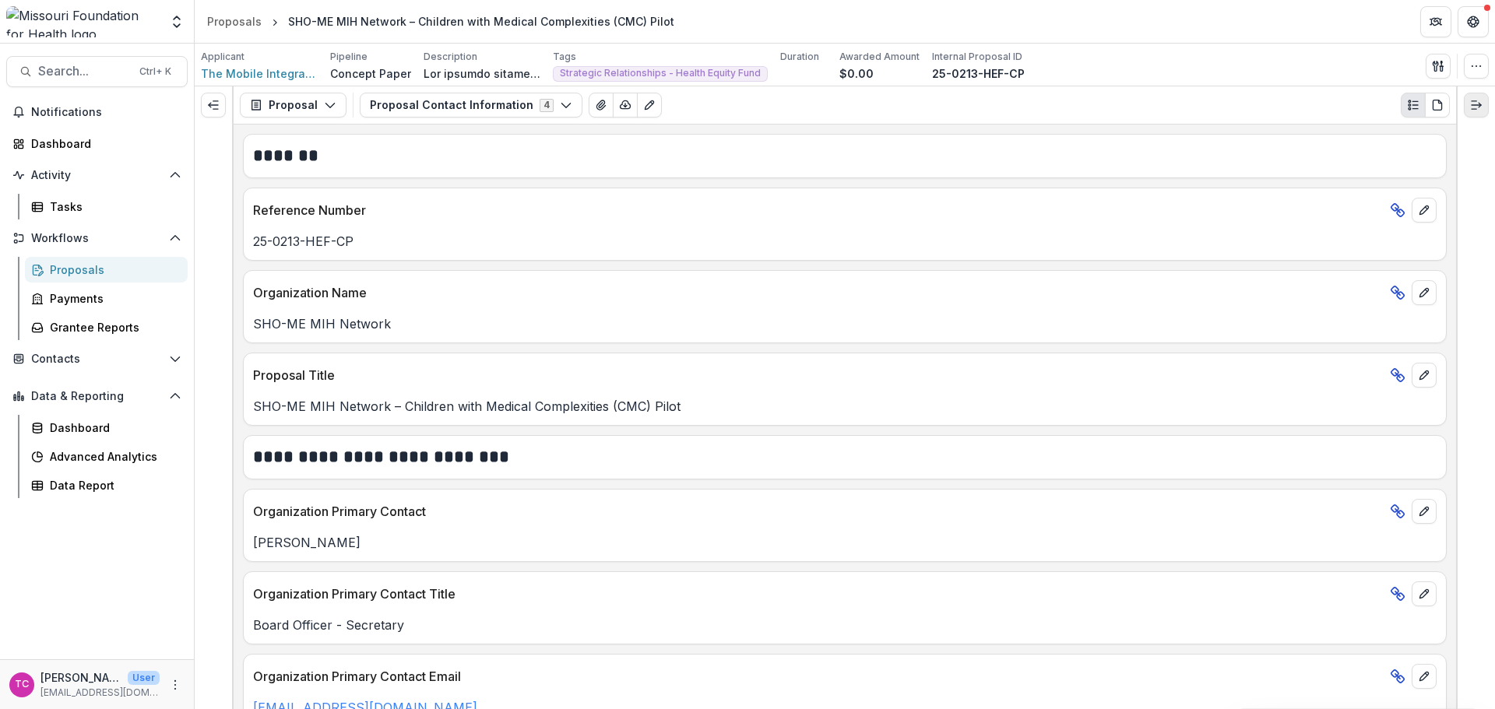
click at [1485, 111] on button "Expand right" at bounding box center [1476, 105] width 25 height 25
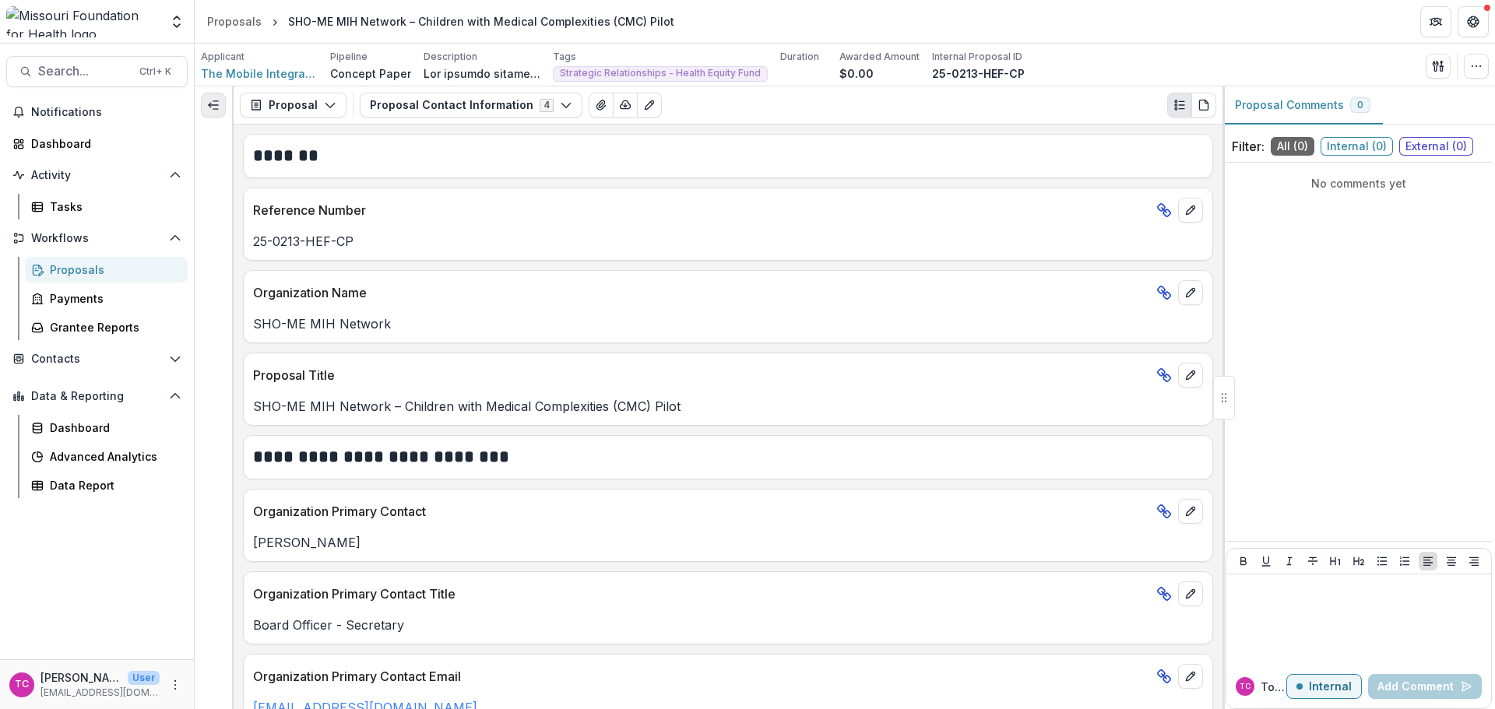
click at [212, 104] on icon "Expand left" at bounding box center [213, 105] width 12 height 12
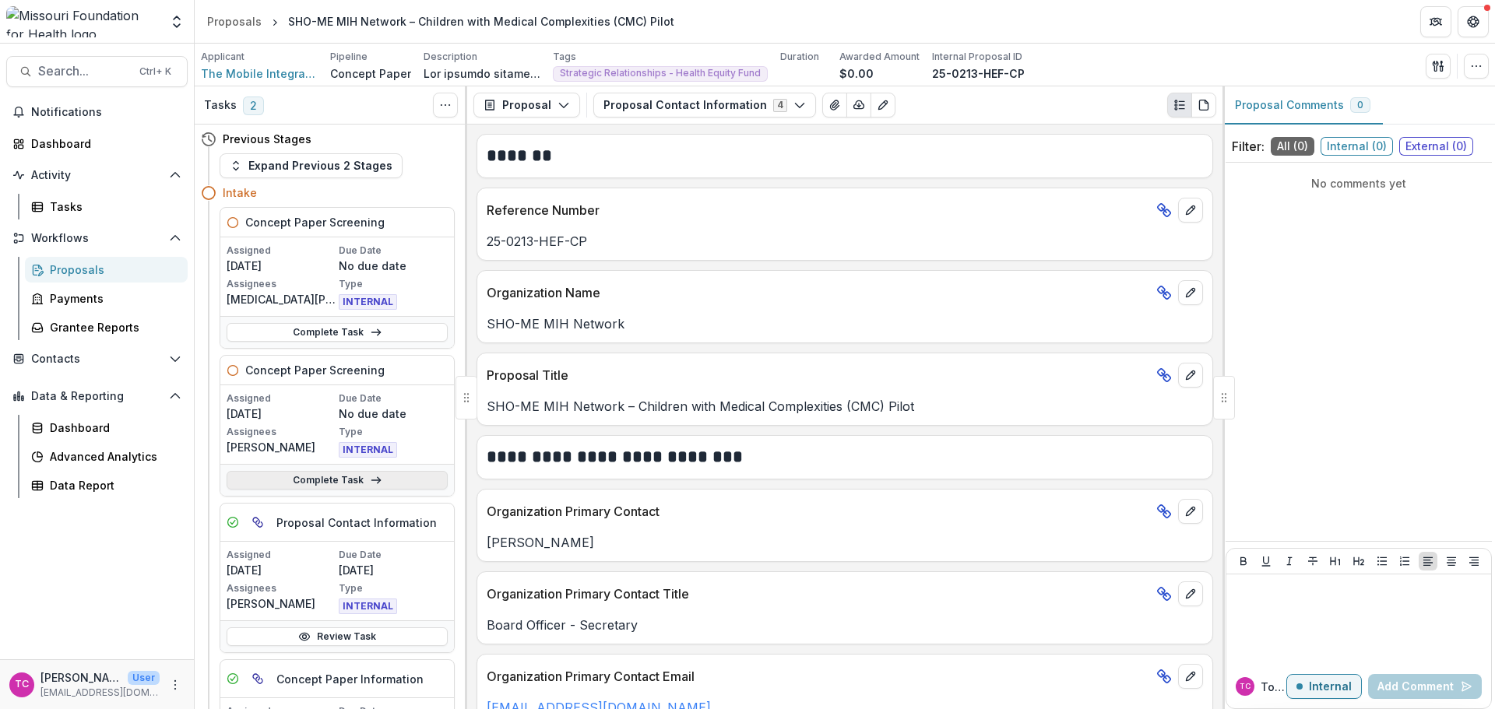
click at [334, 478] on link "Complete Task" at bounding box center [337, 480] width 221 height 19
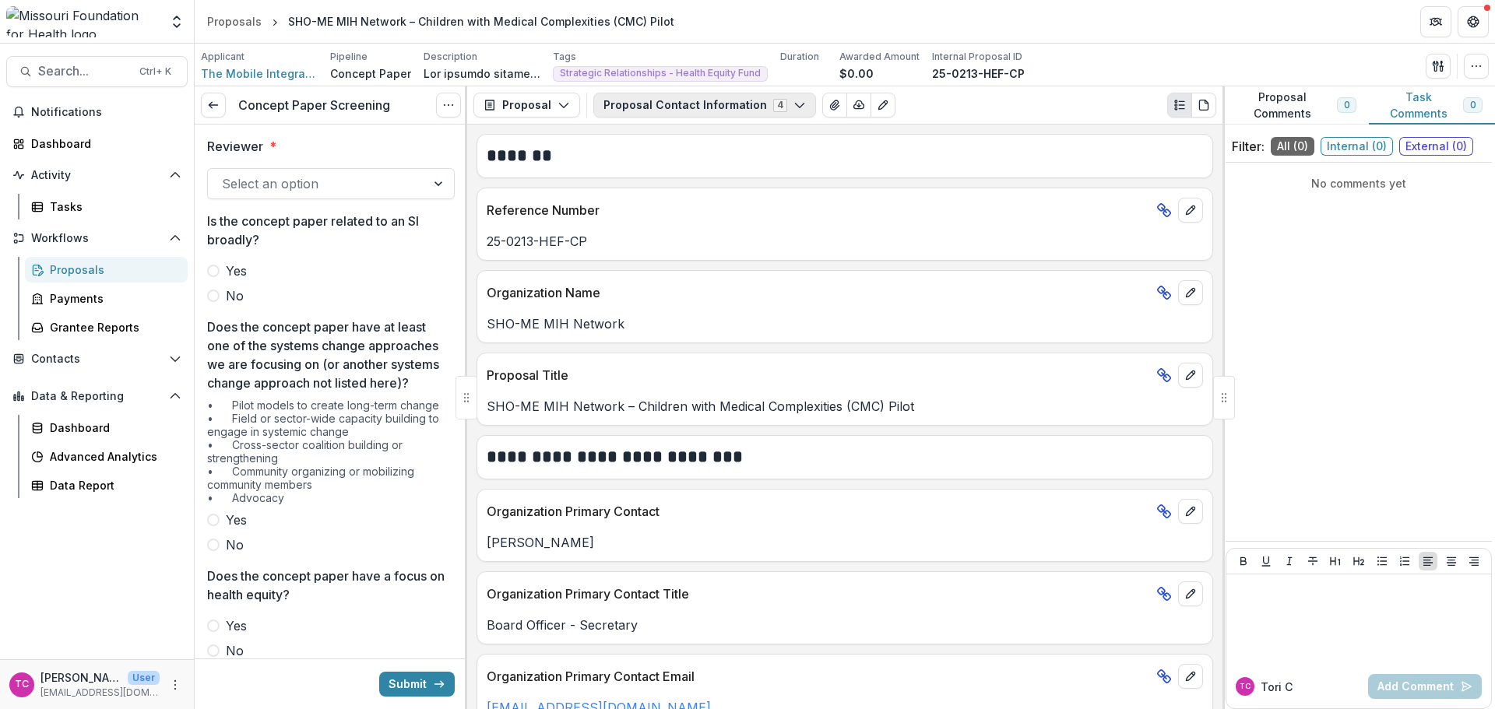
click at [639, 101] on button "Proposal Contact Information 4" at bounding box center [704, 105] width 223 height 25
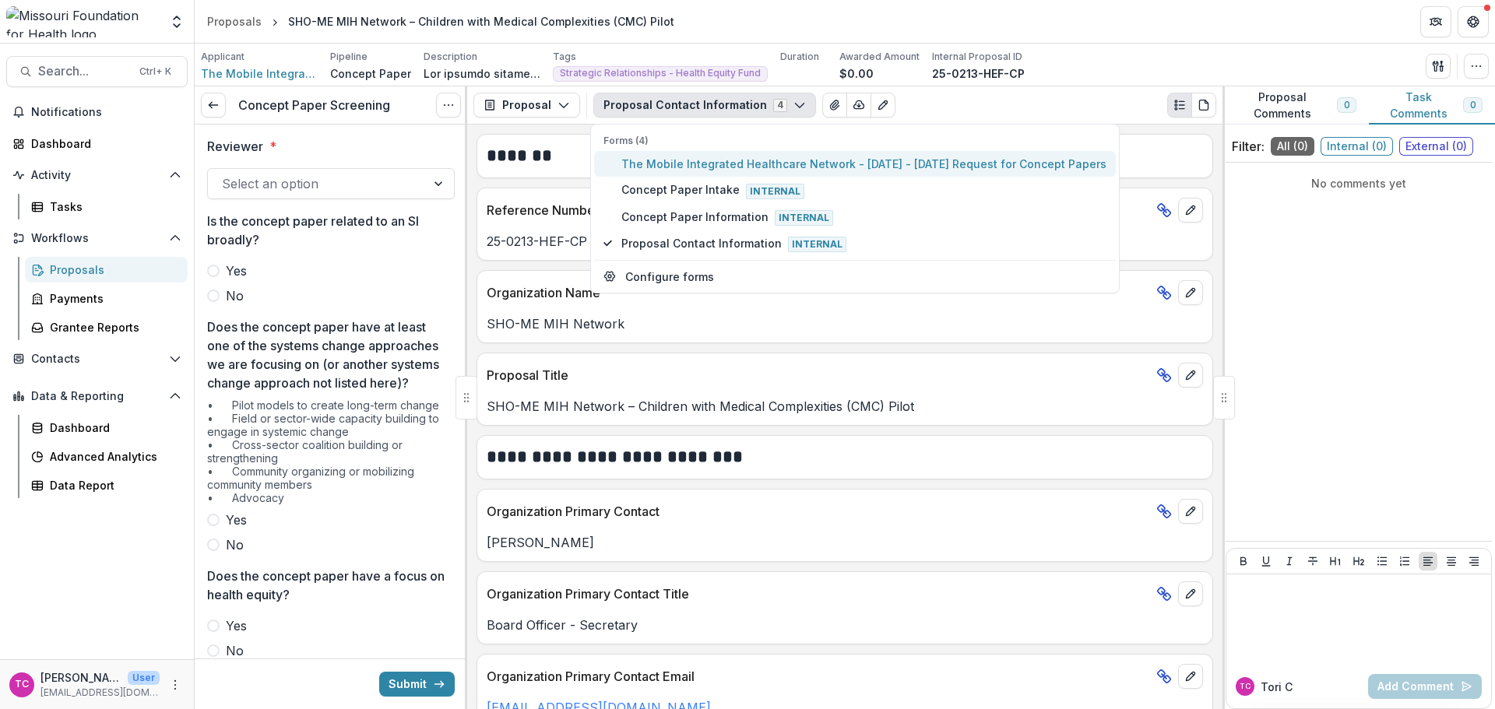
click at [659, 168] on span "The Mobile Integrated Healthcare Network - [DATE] - [DATE] Request for Concept …" at bounding box center [863, 164] width 485 height 16
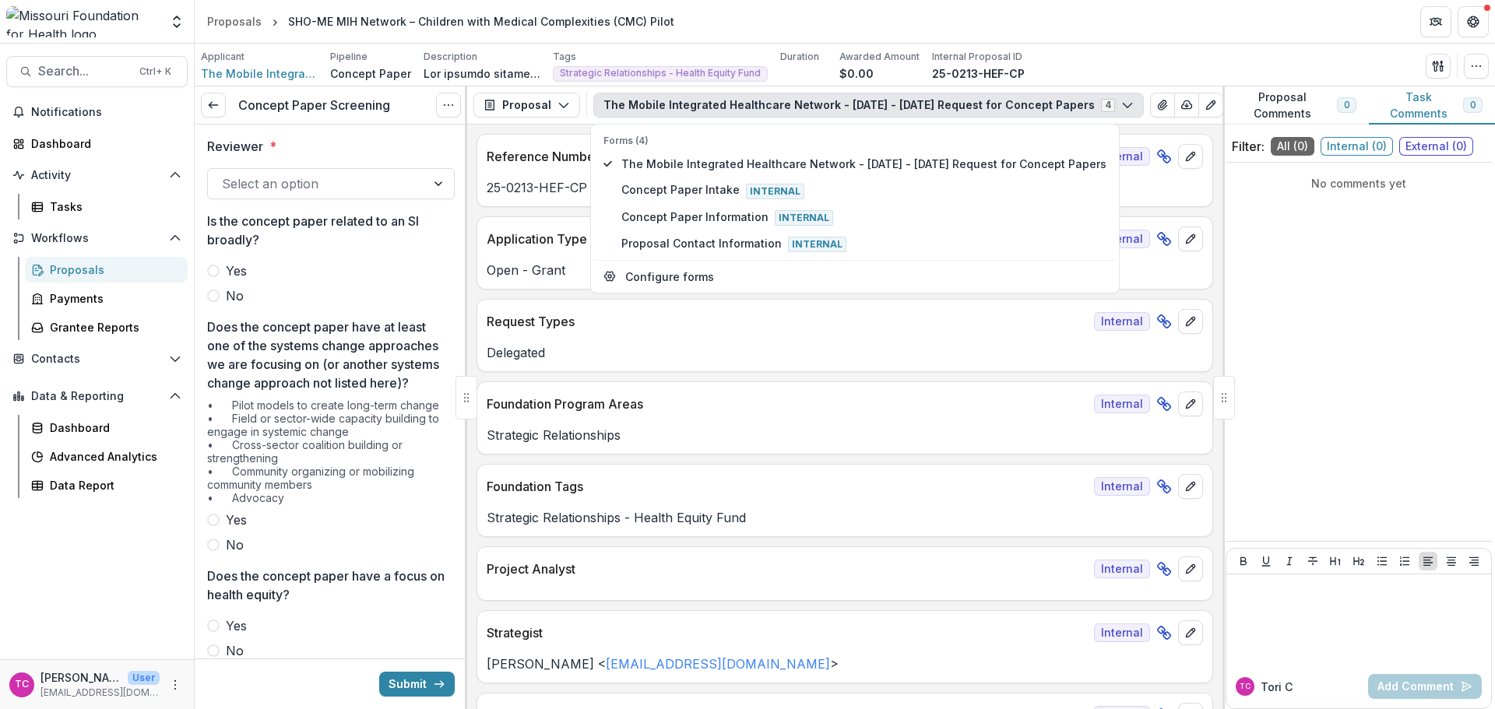
click at [586, 297] on div "**********" at bounding box center [844, 417] width 755 height 585
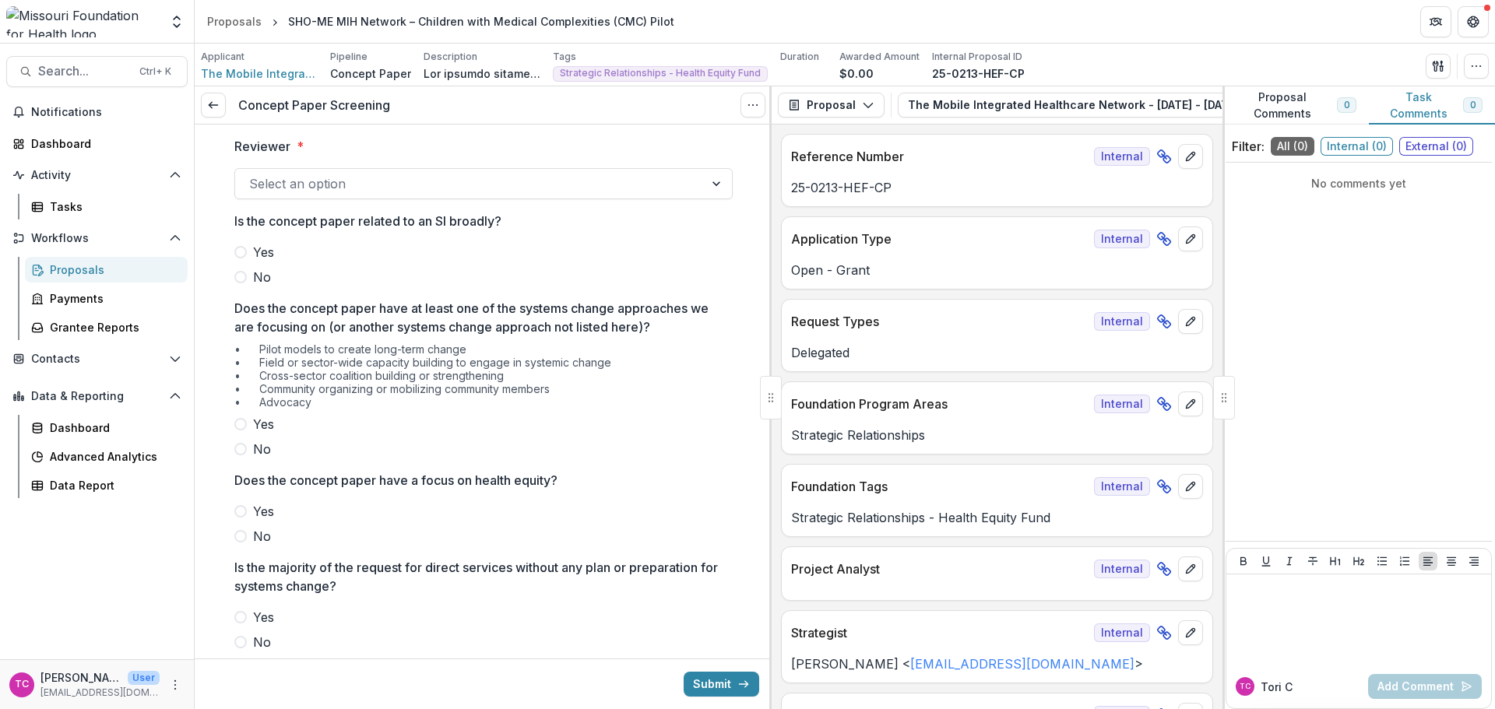
click at [1232, 402] on div at bounding box center [1224, 398] width 22 height 44
drag, startPoint x: 1232, startPoint y: 402, endPoint x: 1492, endPoint y: 378, distance: 261.2
click at [1492, 378] on div "Proposal Comments 0 Task Comments 0 Filter: All ( 0 ) Internal ( 0 ) External (…" at bounding box center [1358, 397] width 273 height 623
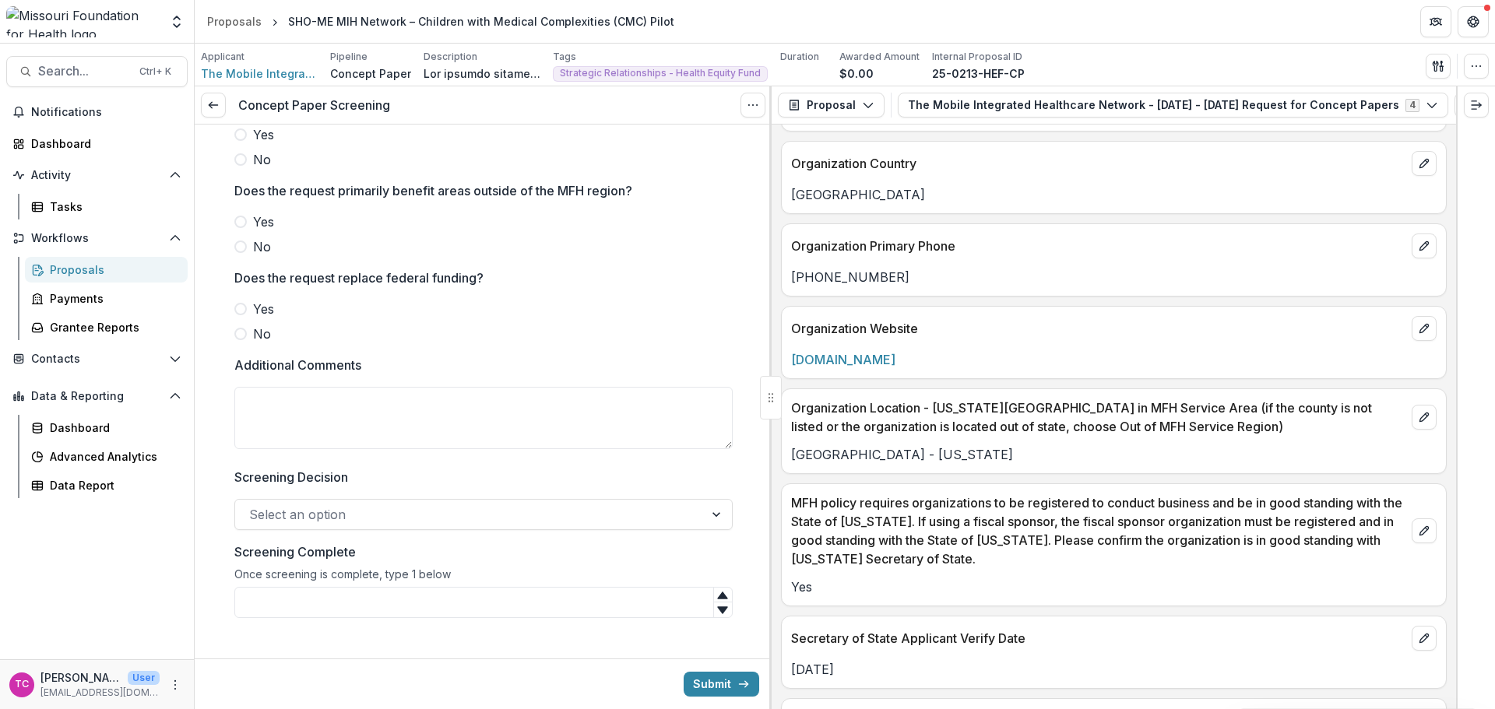
scroll to position [619, 0]
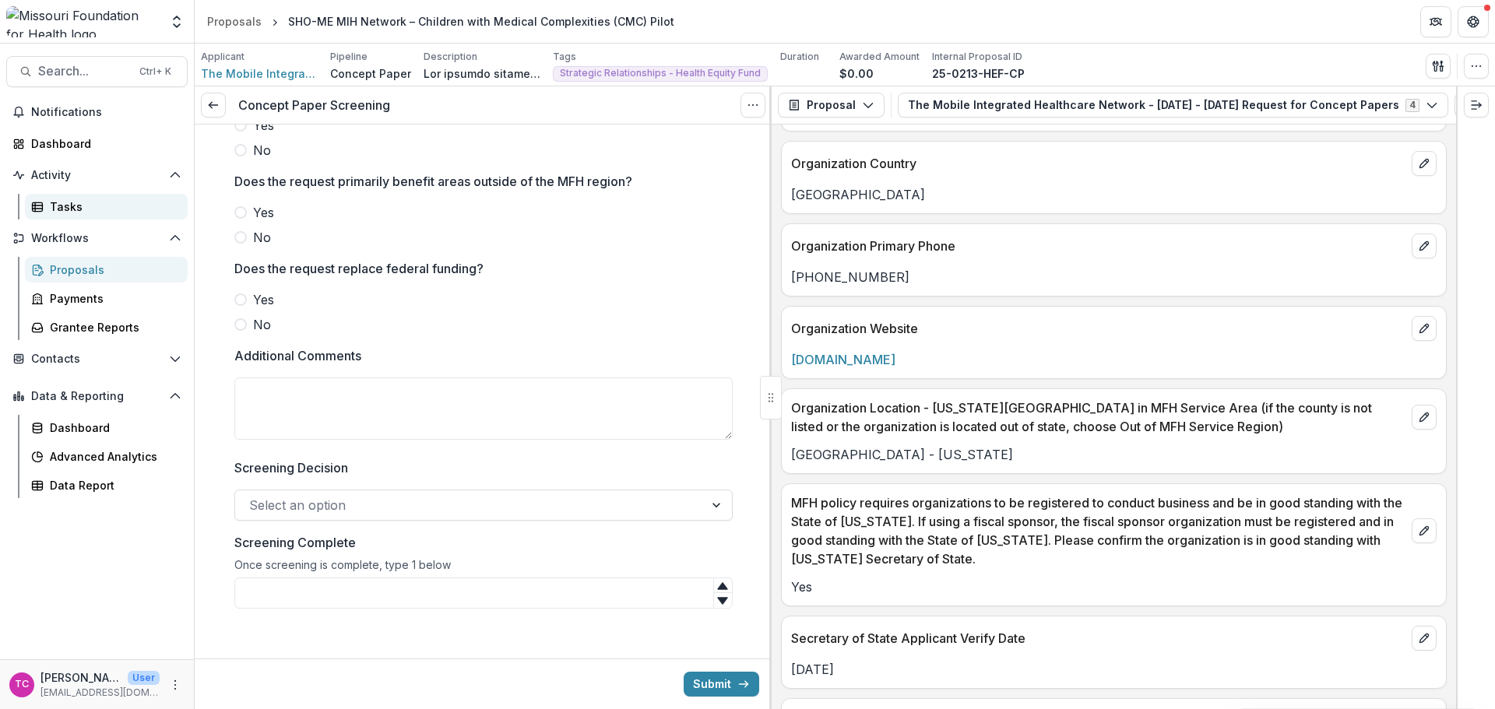
click at [72, 209] on div "Tasks" at bounding box center [112, 207] width 125 height 16
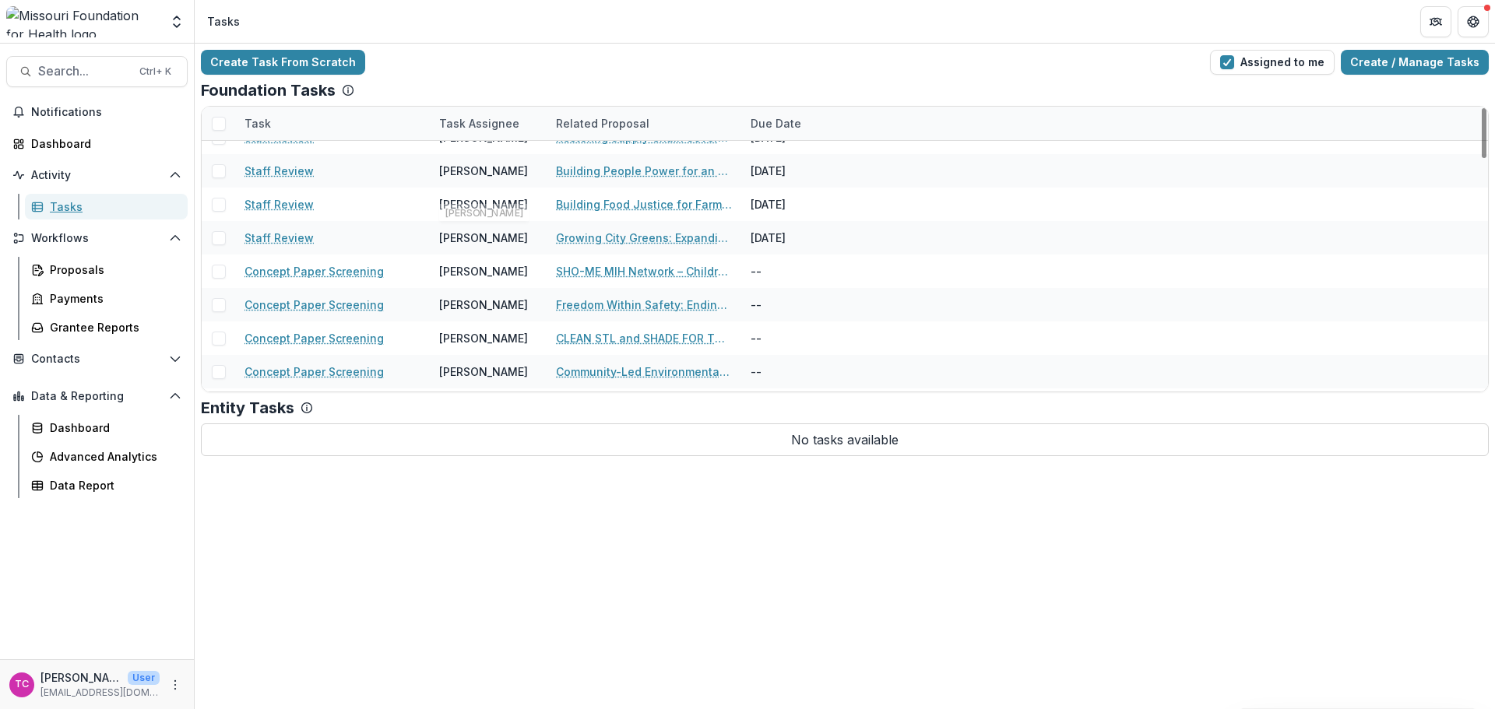
scroll to position [311, 0]
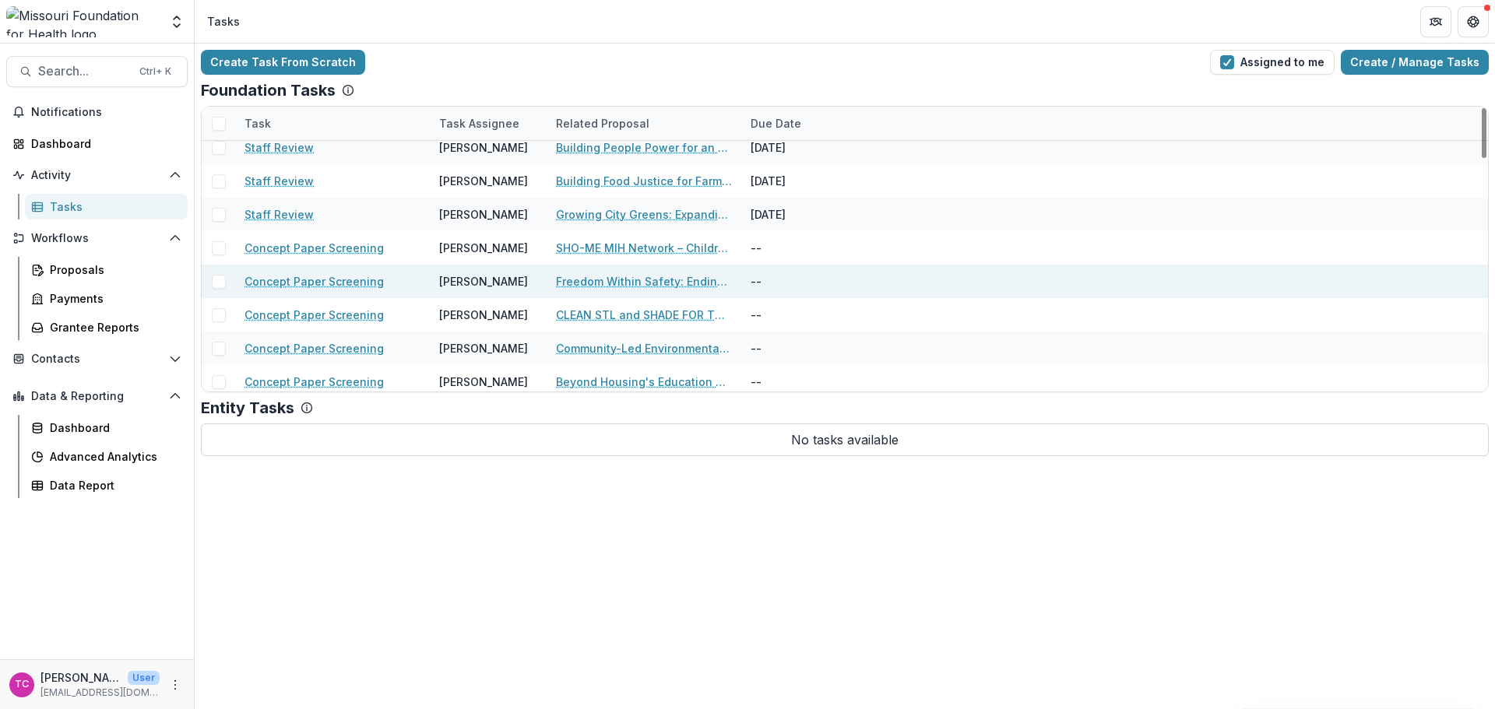
click at [581, 284] on link "Freedom Within Safety: Ending Elopement and Transforming Dementia Care in [US_S…" at bounding box center [644, 281] width 176 height 16
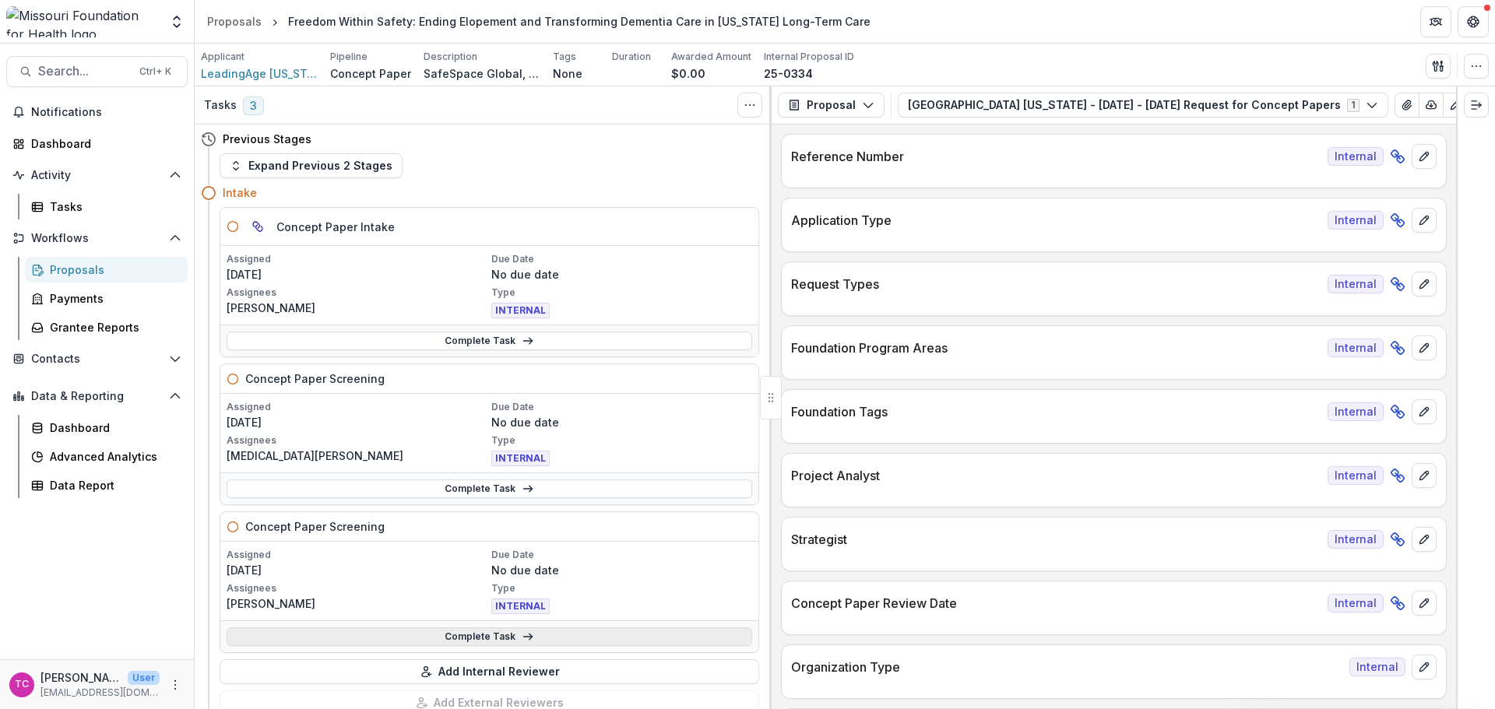
click at [437, 635] on link "Complete Task" at bounding box center [490, 637] width 526 height 19
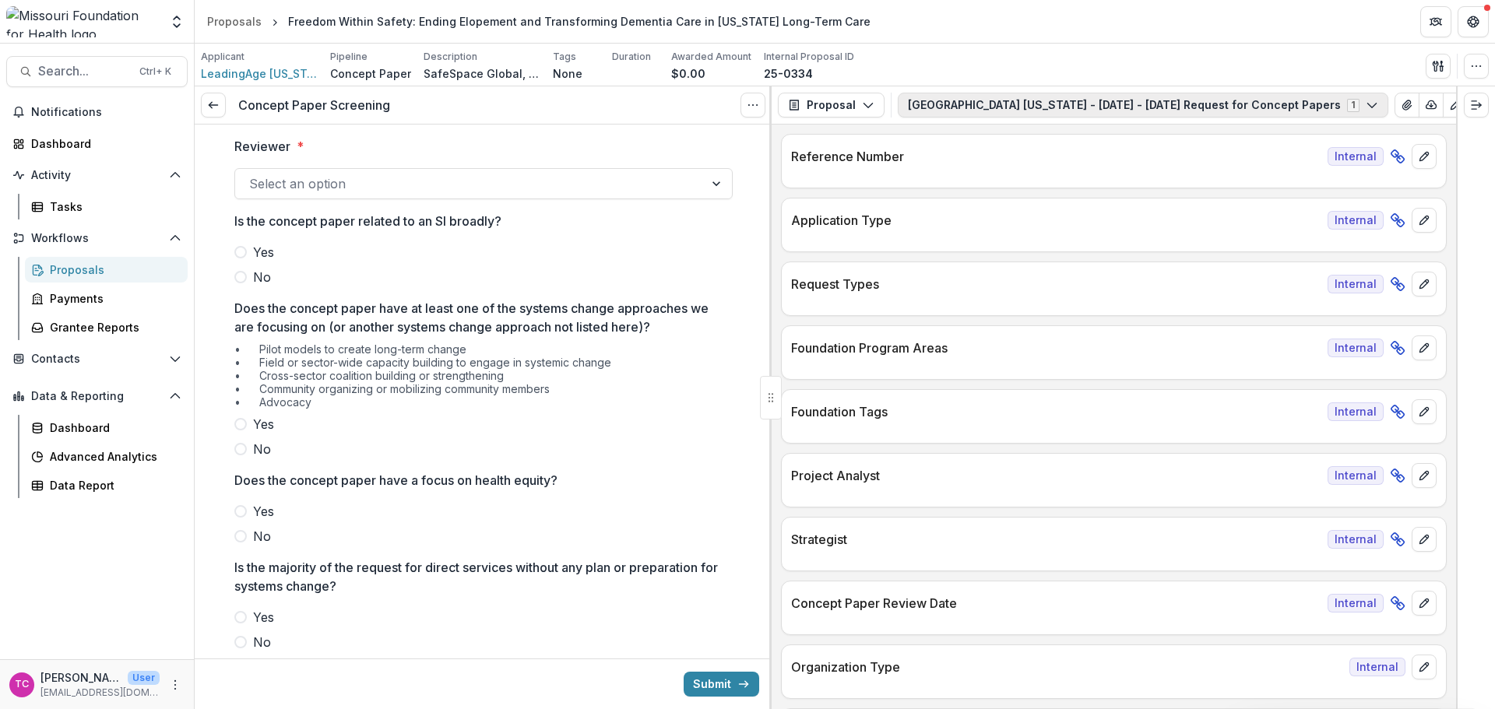
click at [1069, 100] on button "Leadingage [US_STATE] - [DATE] - [DATE] Request for Concept Papers 1" at bounding box center [1143, 105] width 491 height 25
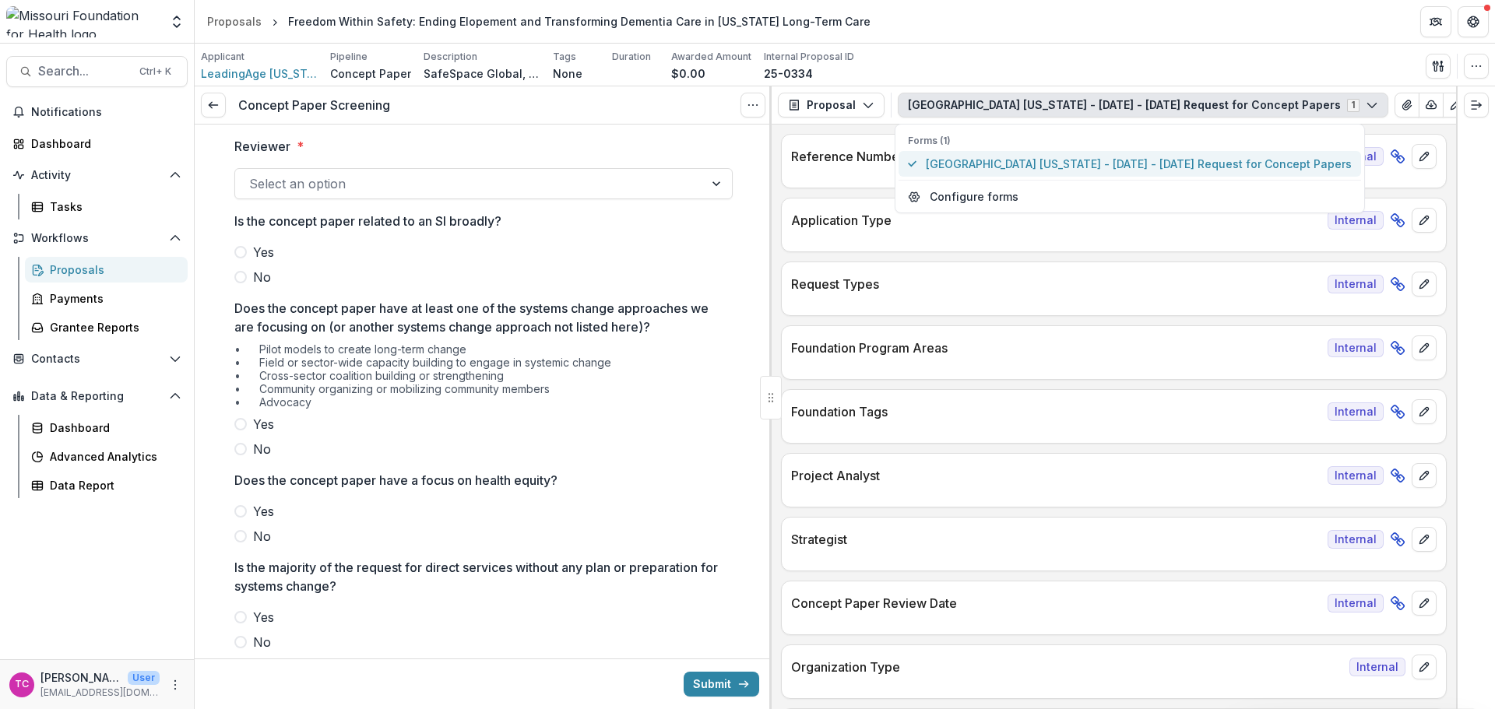
click at [1047, 160] on span "[GEOGRAPHIC_DATA] [US_STATE] - [DATE] - [DATE] Request for Concept Papers" at bounding box center [1139, 164] width 426 height 16
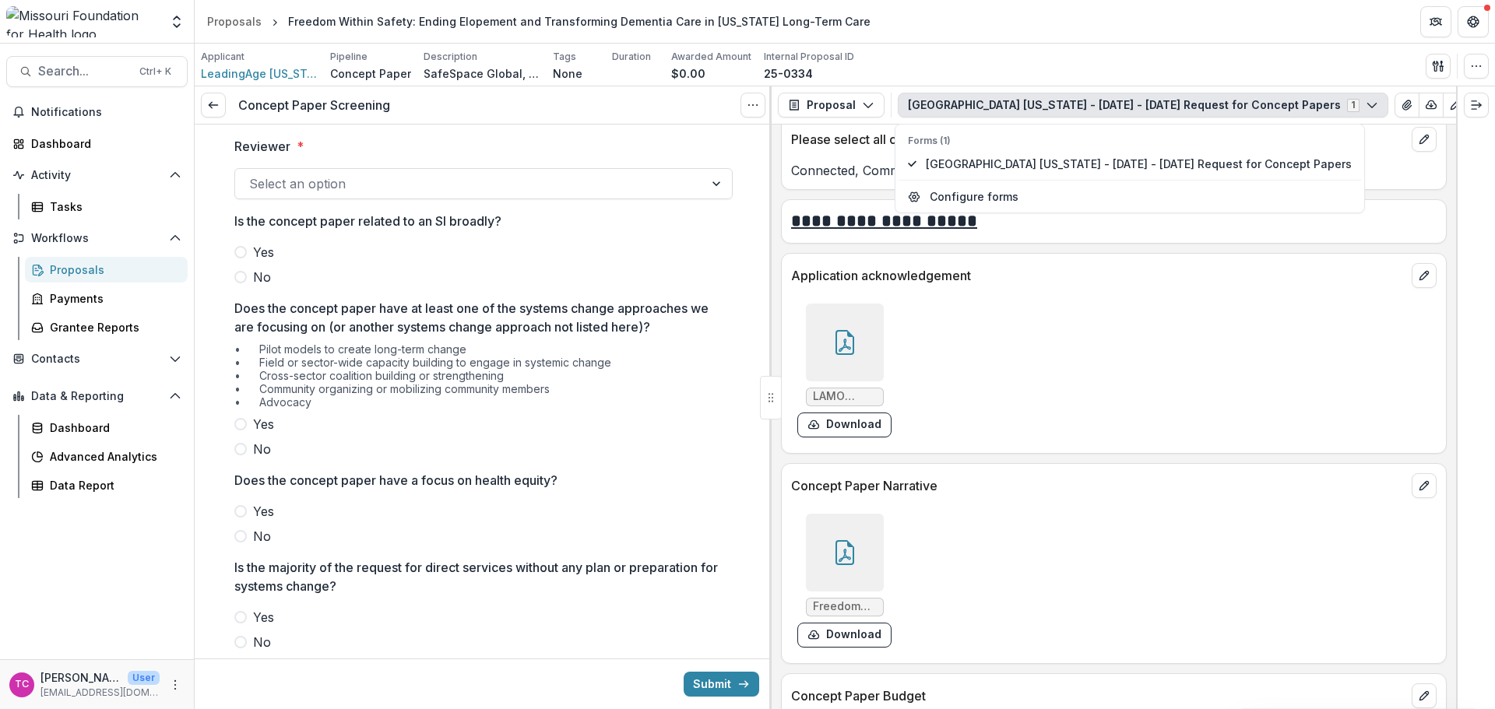
scroll to position [3815, 0]
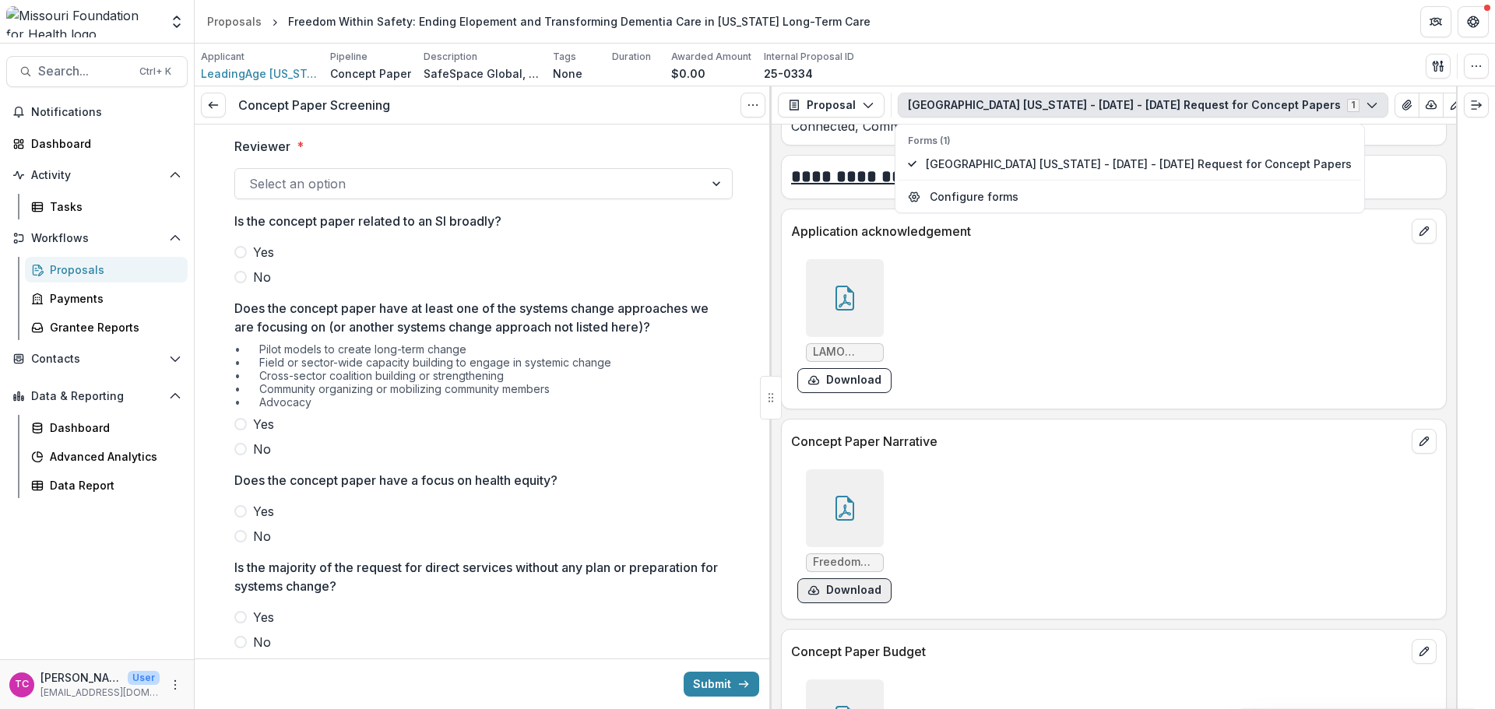
click at [853, 584] on button "Download" at bounding box center [844, 591] width 94 height 25
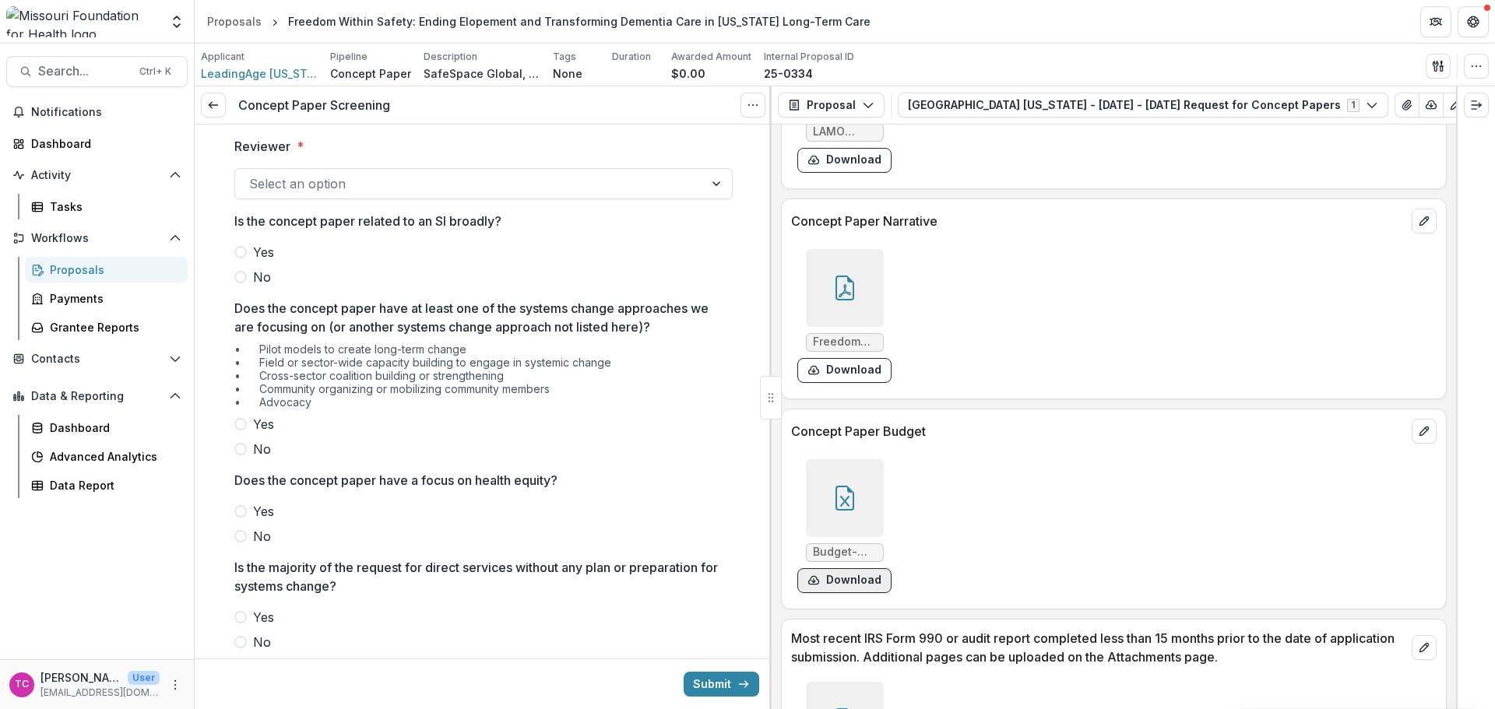
scroll to position [4049, 0]
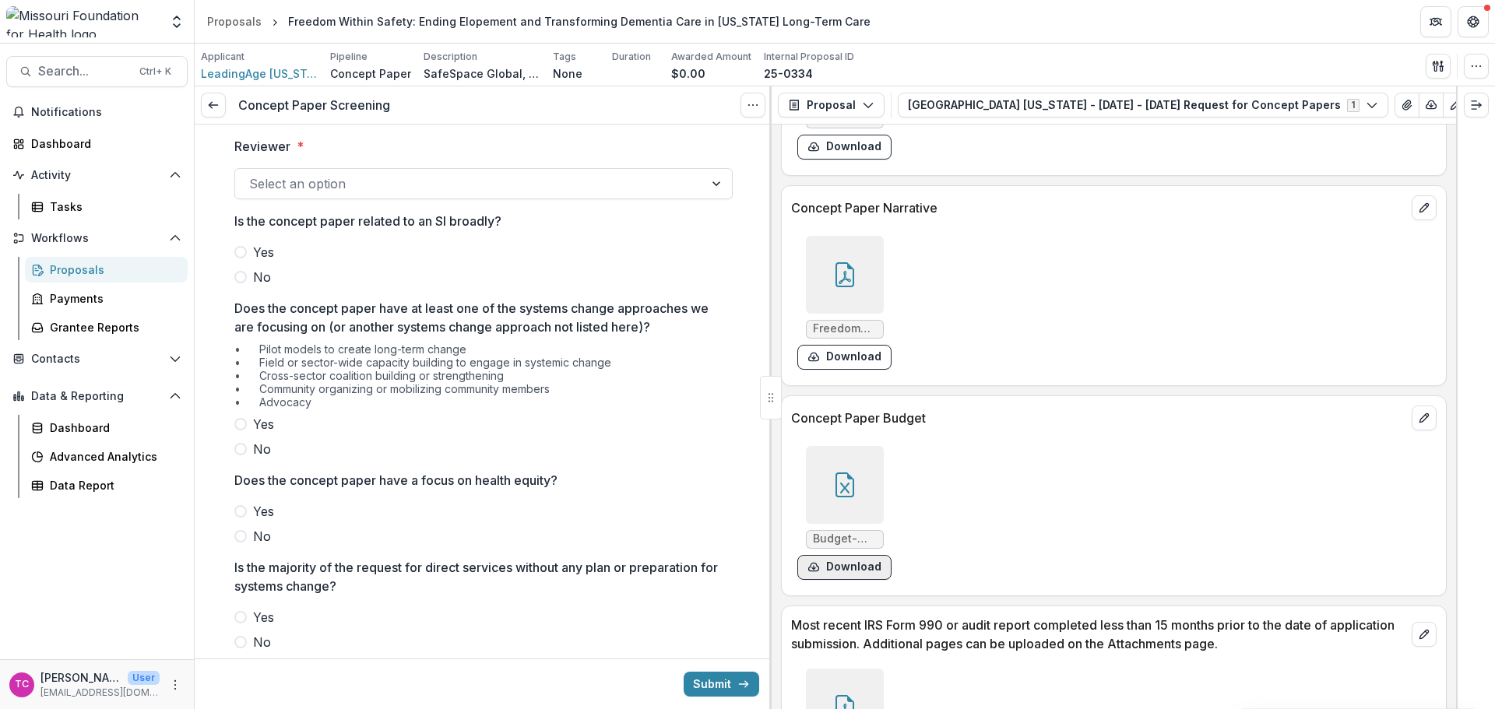
click at [819, 571] on icon "download-form-response" at bounding box center [813, 567] width 12 height 12
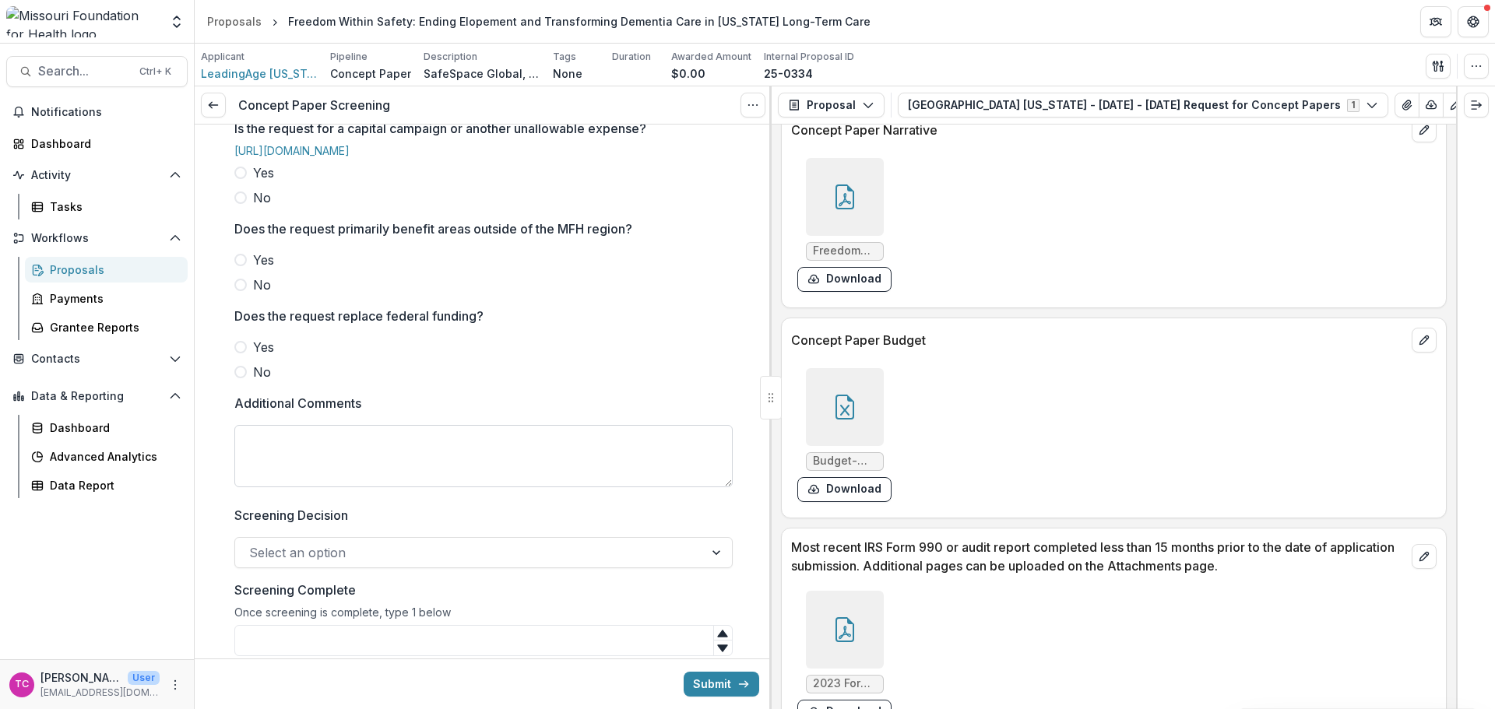
scroll to position [619, 0]
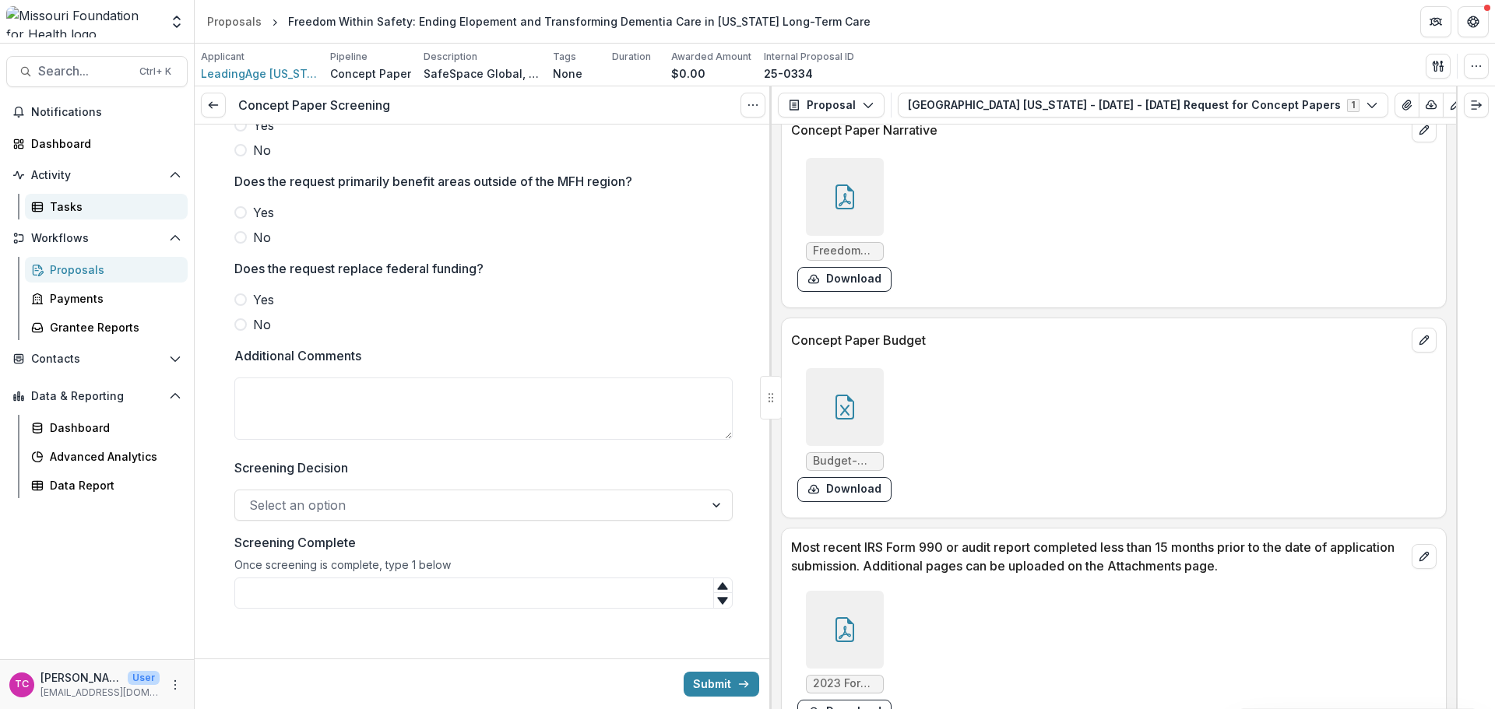
click at [70, 197] on link "Tasks" at bounding box center [106, 207] width 163 height 26
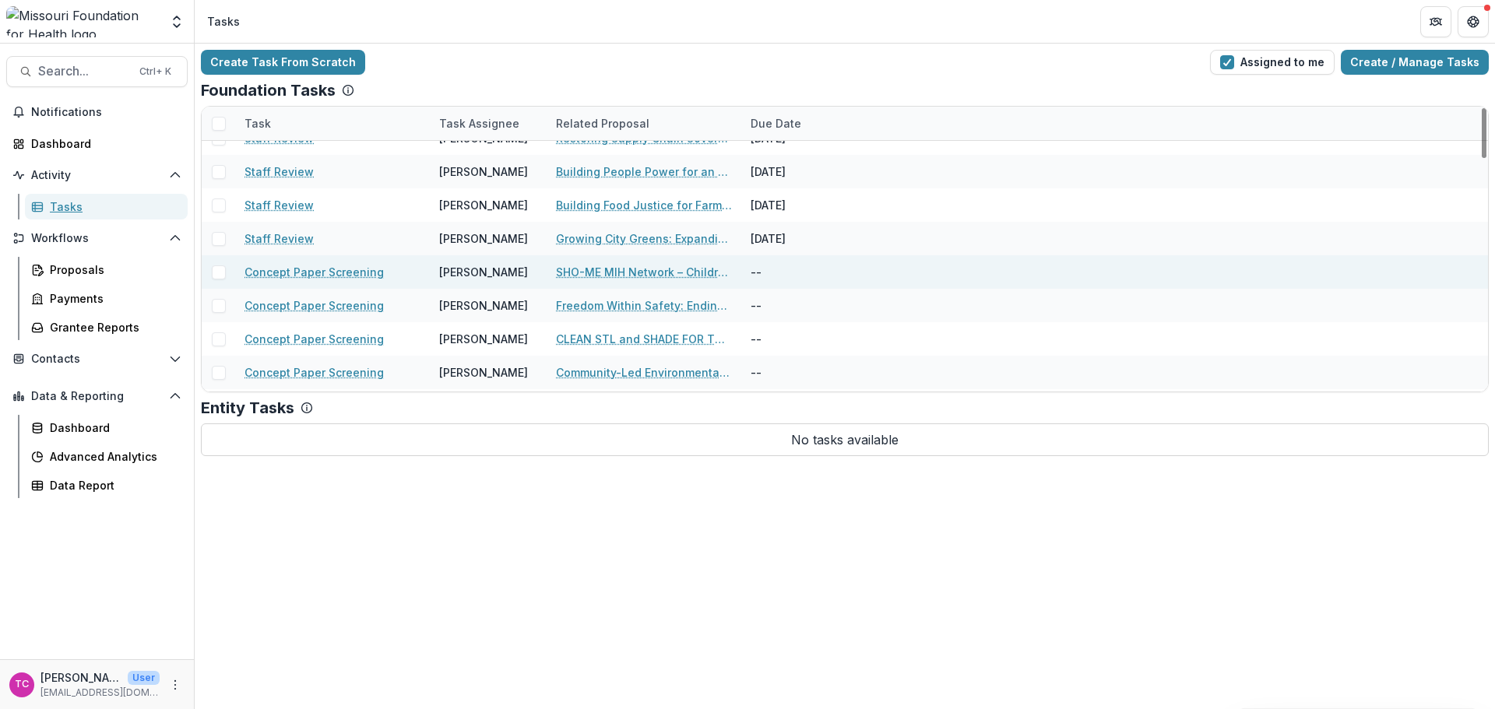
scroll to position [311, 0]
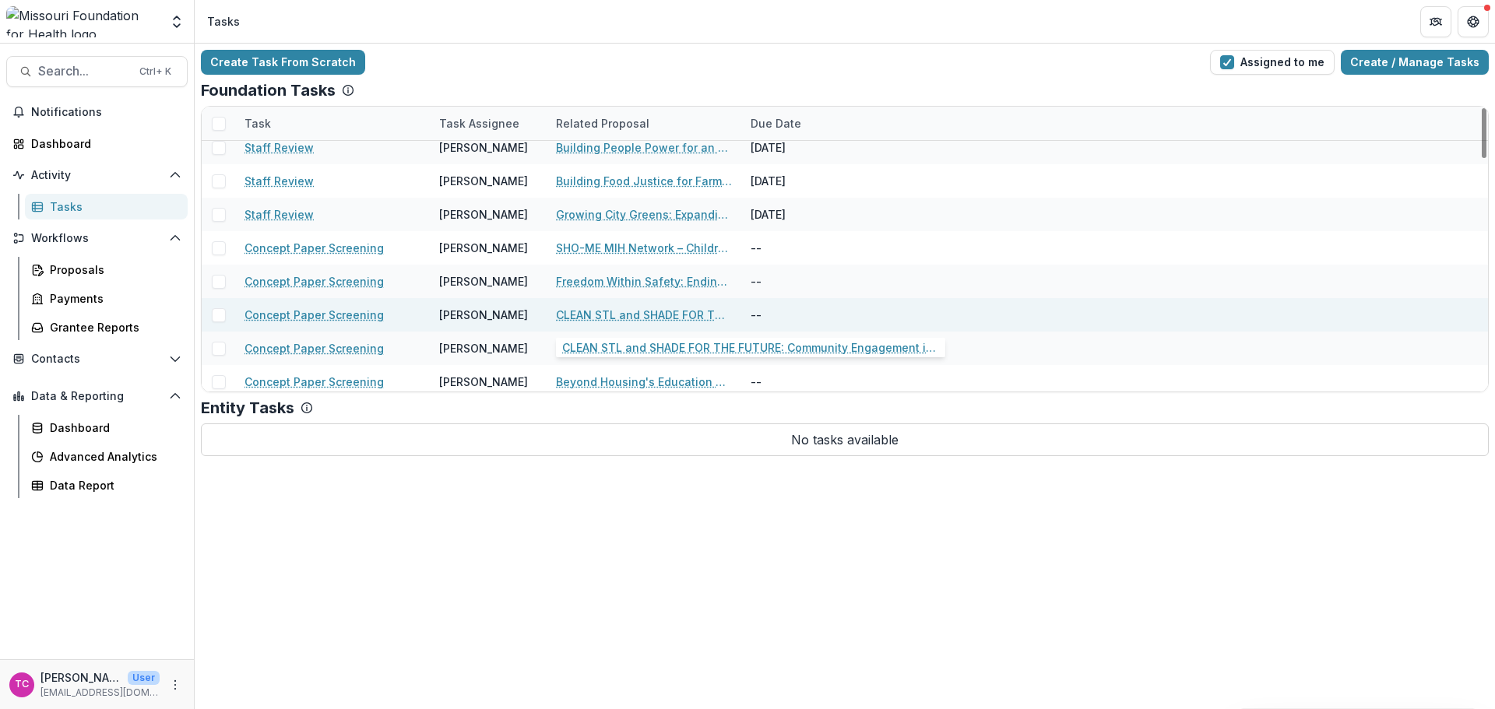
click at [588, 313] on link "CLEAN STL and SHADE FOR THE FUTURE: Community Engagement in Post-tornado Soil/A…" at bounding box center [644, 315] width 176 height 16
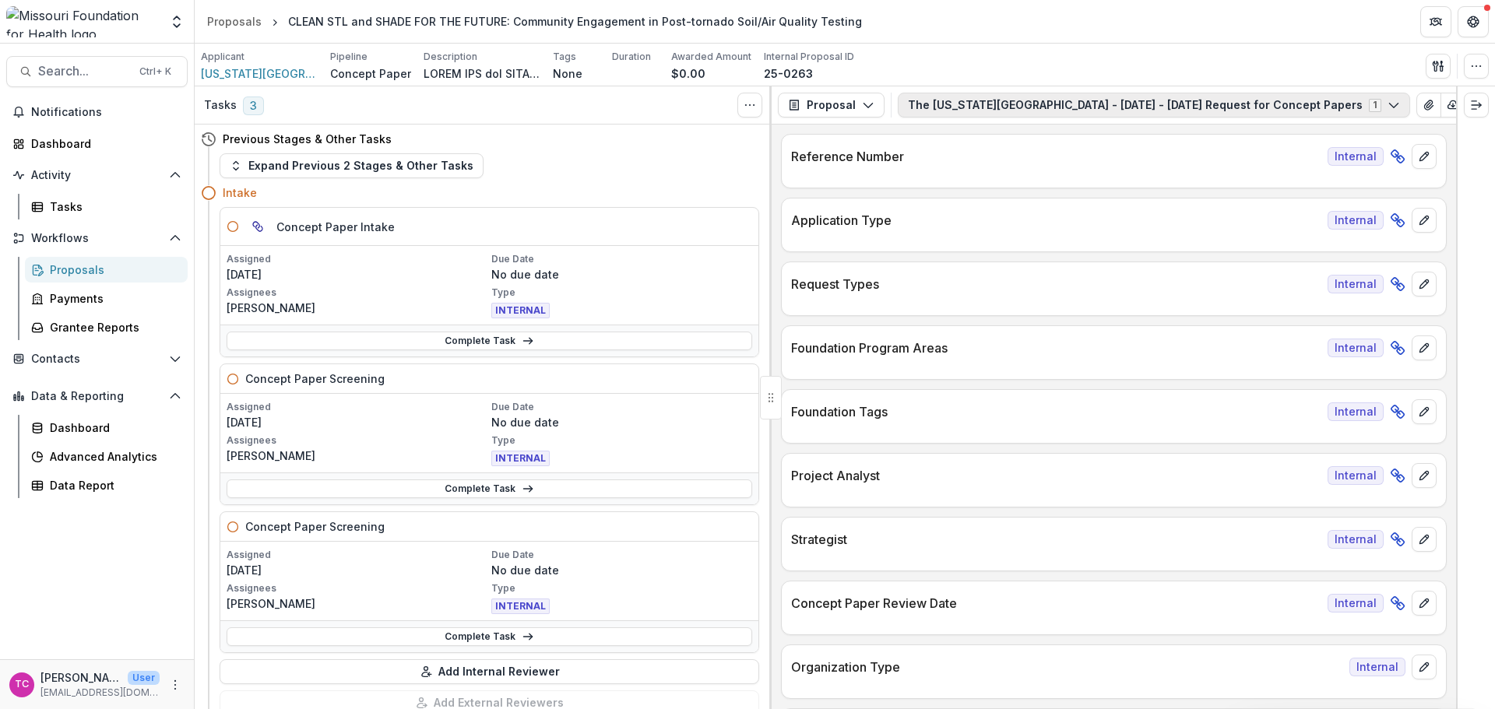
click at [987, 97] on button "The [US_STATE][GEOGRAPHIC_DATA] - [DATE] - [DATE] Request for Concept Papers 1" at bounding box center [1154, 105] width 512 height 25
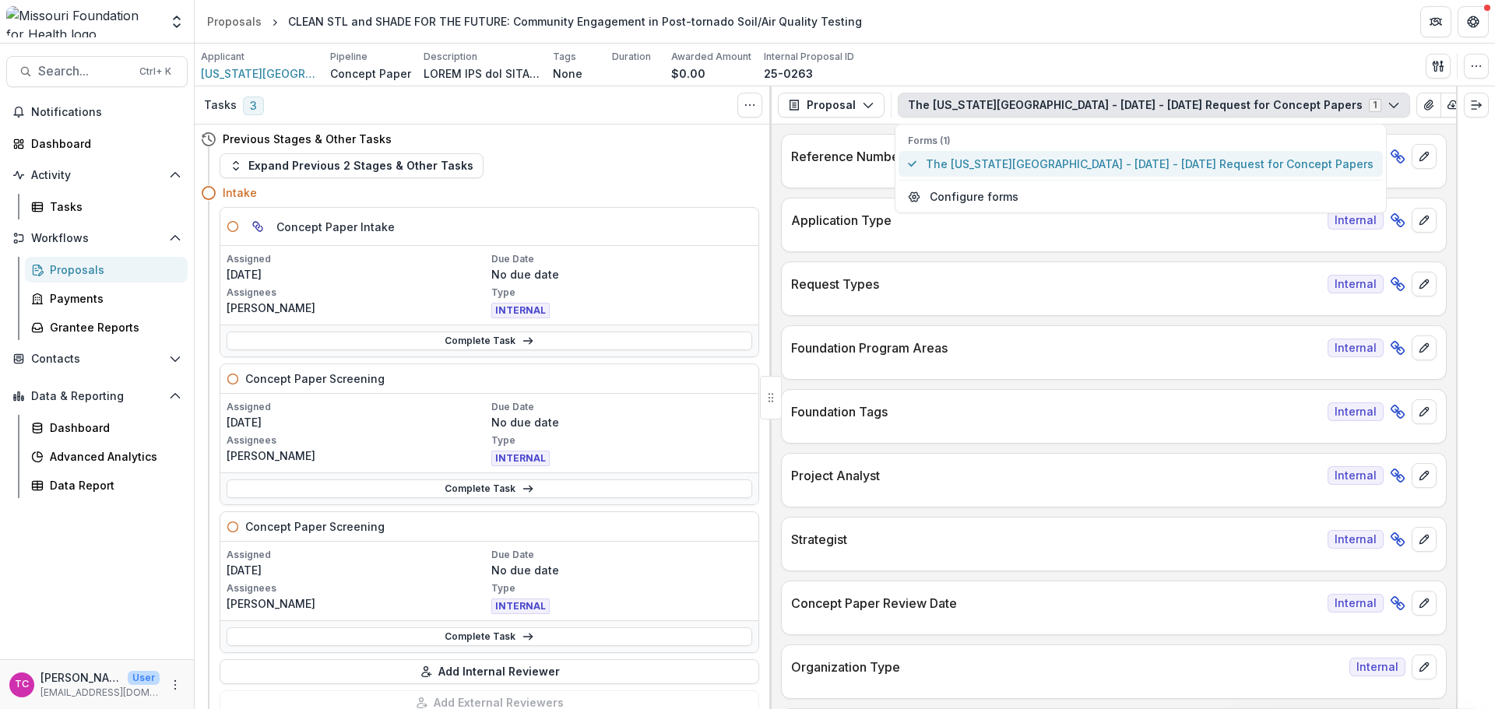
click at [960, 160] on span "The [US_STATE][GEOGRAPHIC_DATA] - [DATE] - [DATE] Request for Concept Papers" at bounding box center [1150, 164] width 448 height 16
click at [950, 306] on div at bounding box center [1114, 301] width 664 height 9
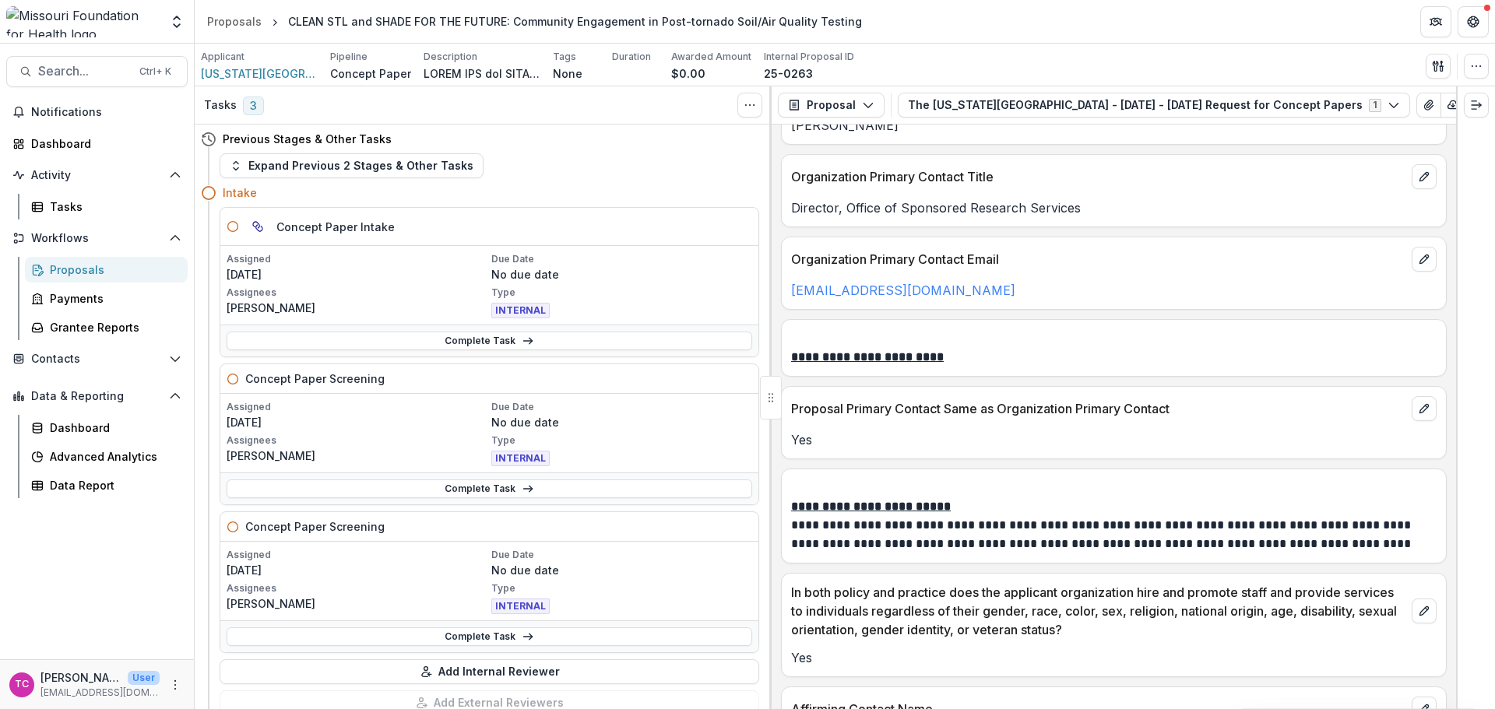
scroll to position [2025, 0]
click at [498, 494] on link "Complete Task" at bounding box center [490, 489] width 526 height 19
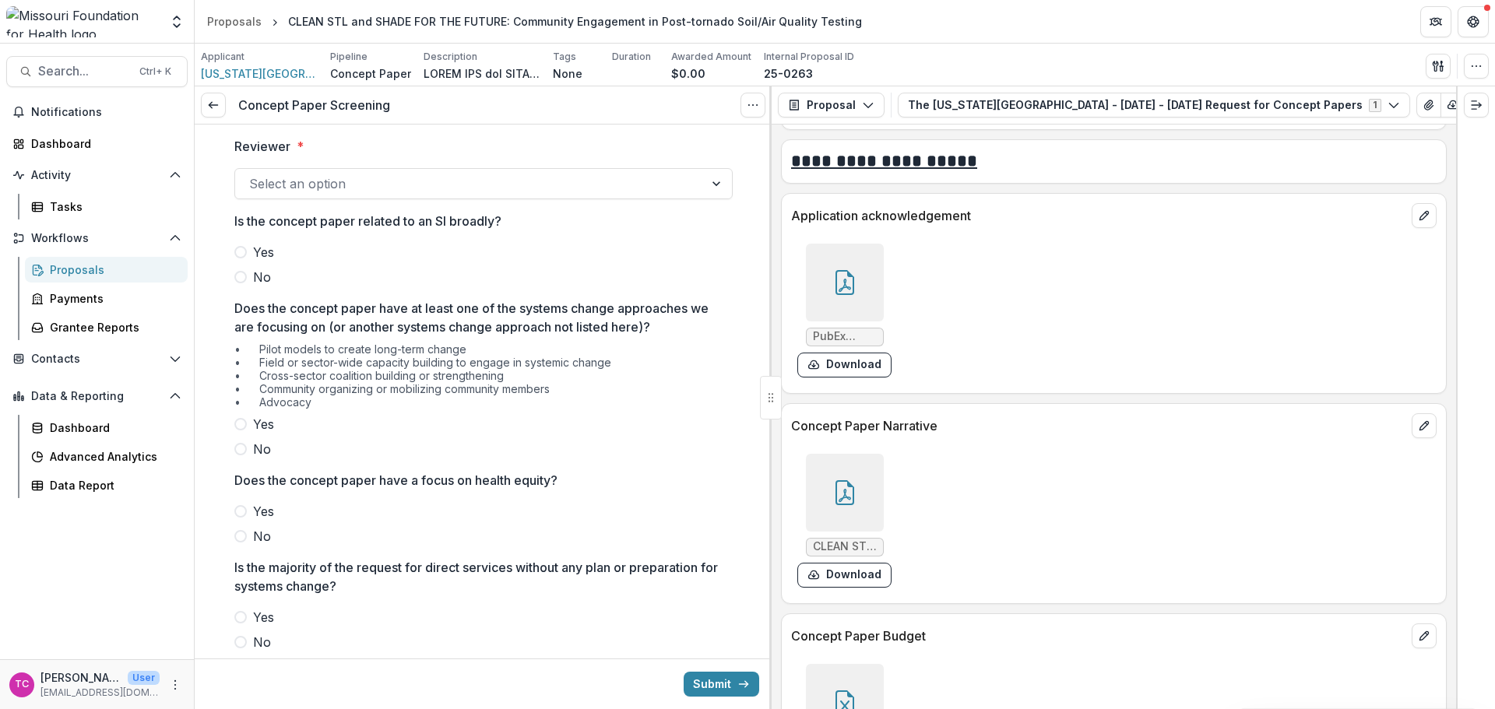
scroll to position [3893, 0]
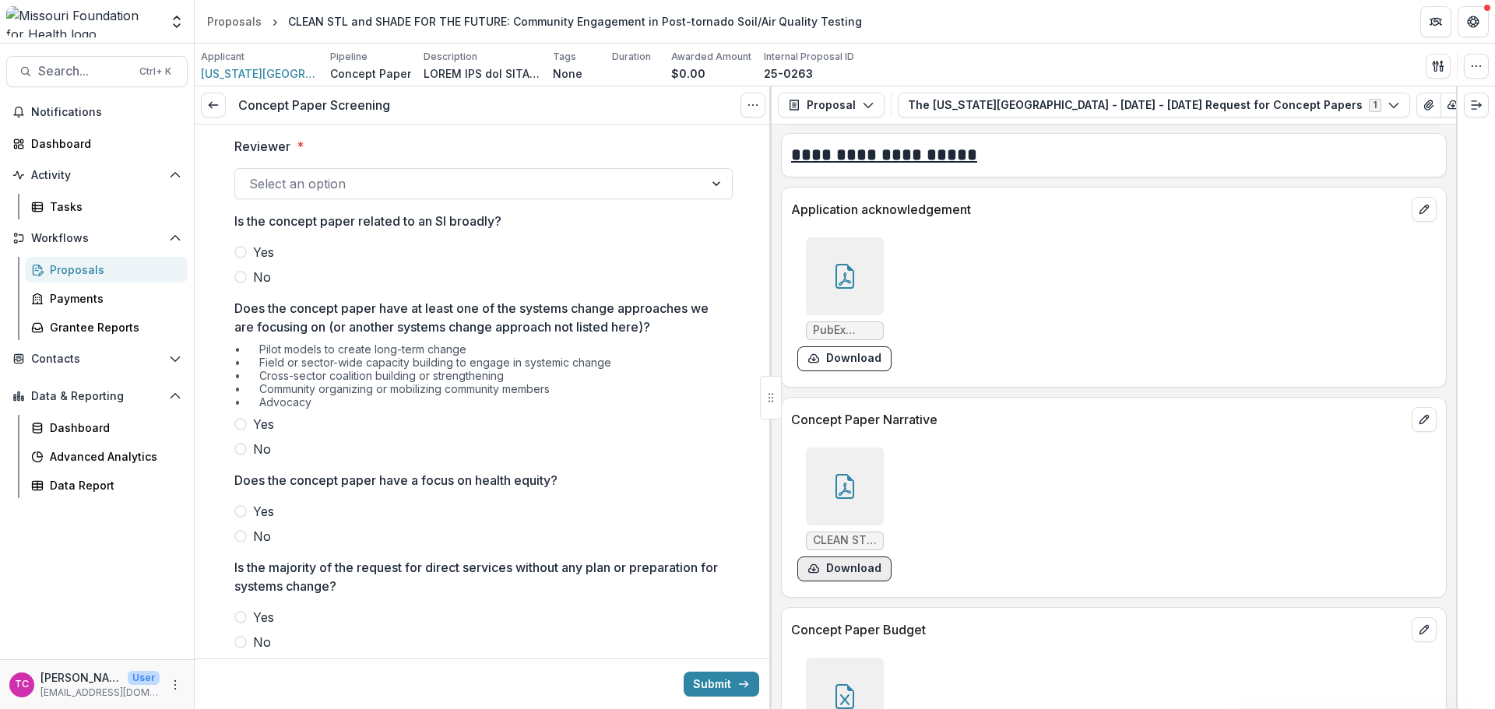
click at [871, 557] on button "Download" at bounding box center [844, 569] width 94 height 25
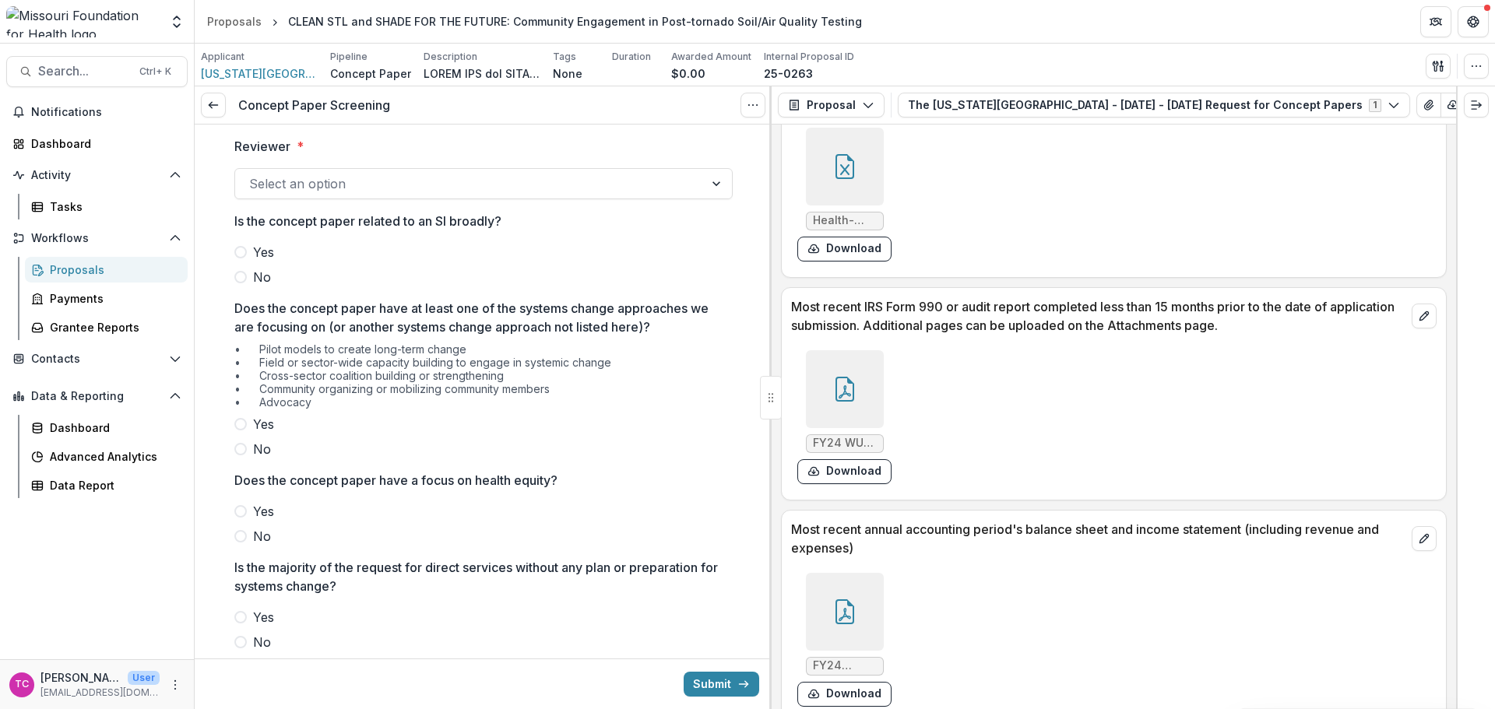
scroll to position [4438, 0]
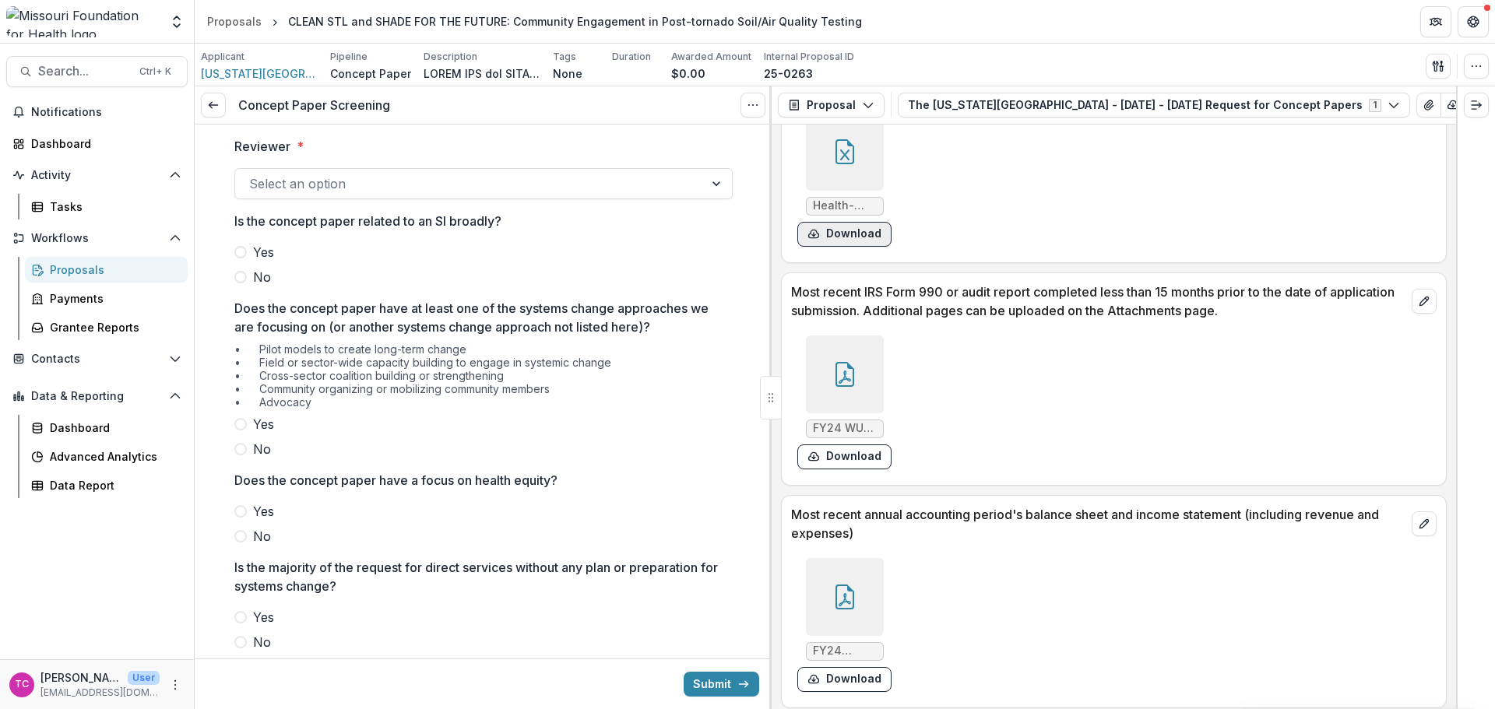
click at [816, 224] on button "Download" at bounding box center [844, 234] width 94 height 25
click at [72, 195] on link "Tasks" at bounding box center [106, 207] width 163 height 26
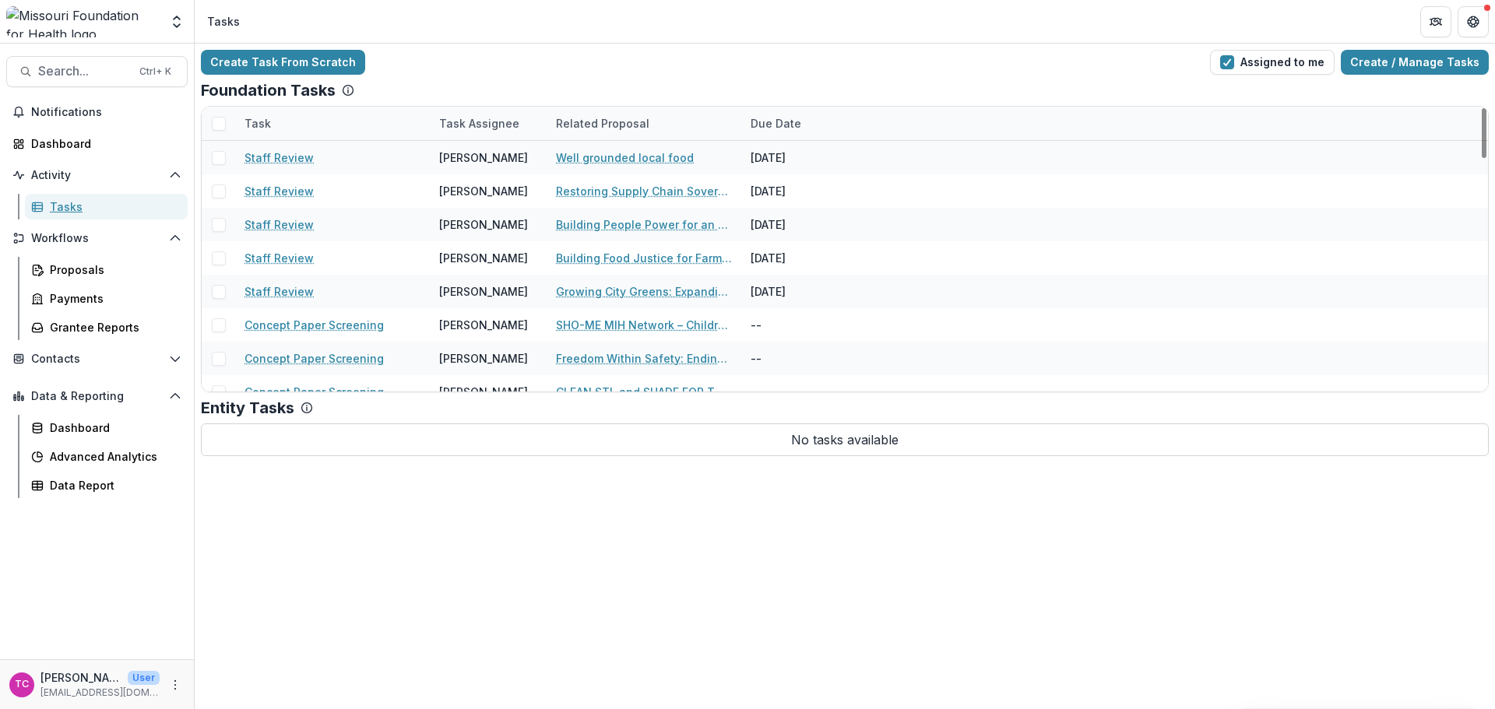
scroll to position [311, 0]
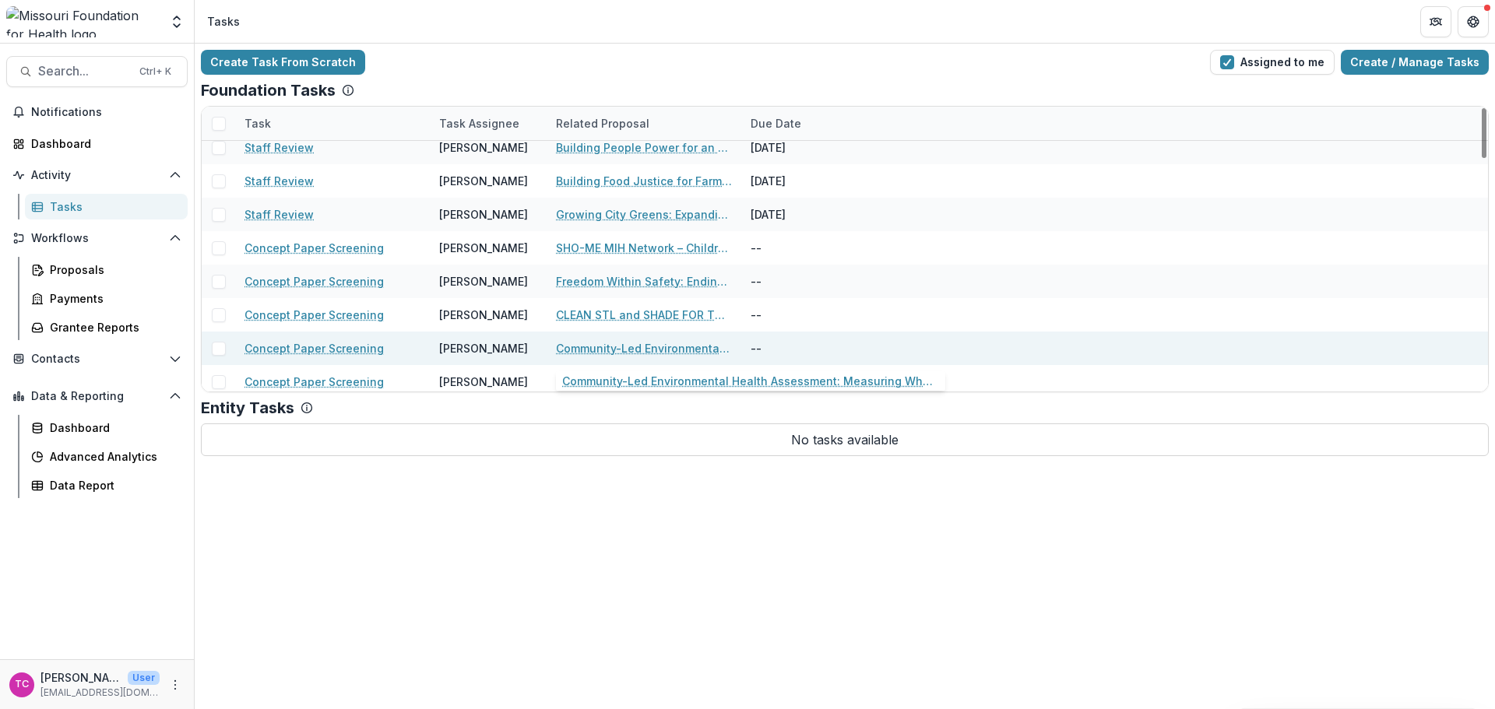
click at [618, 351] on link "Community-Led Environmental Health Assessment: Measuring What Matters in Post-T…" at bounding box center [644, 348] width 176 height 16
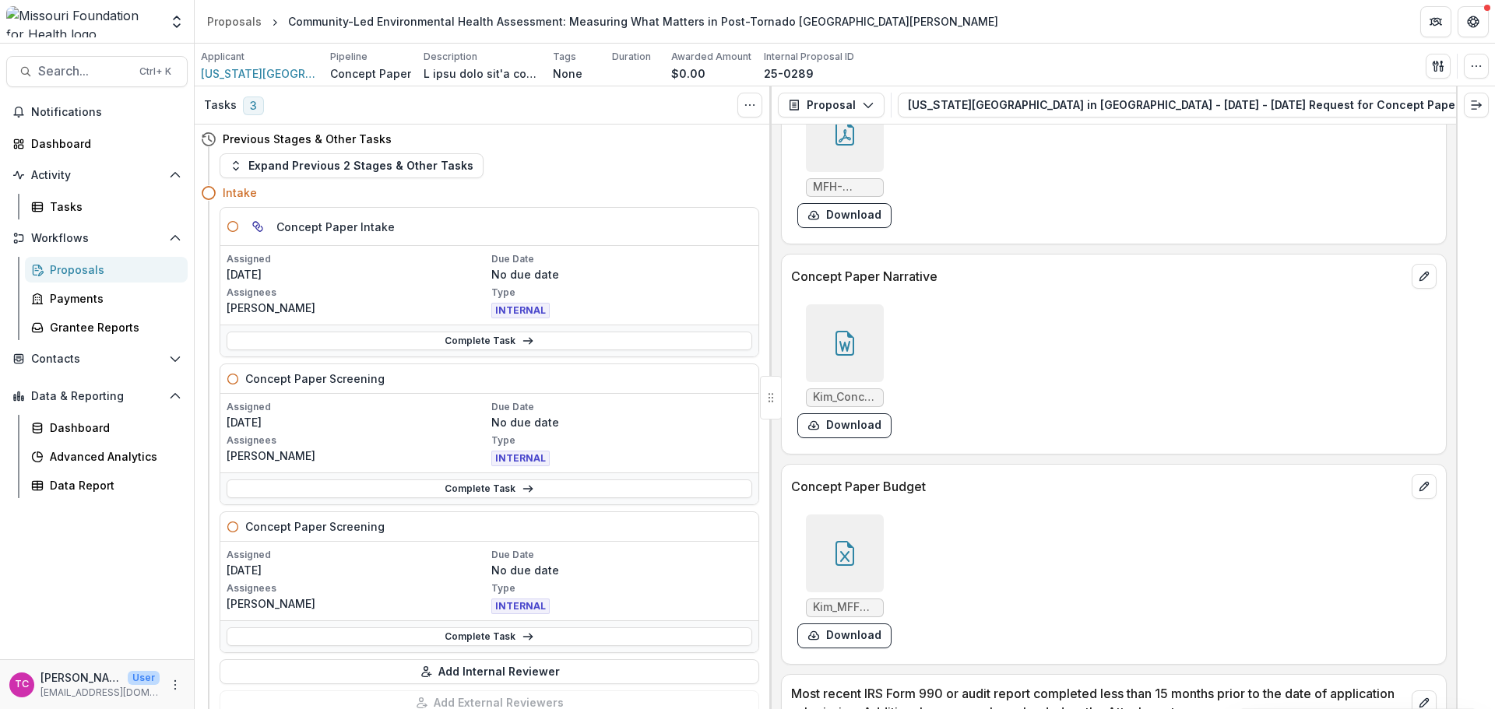
scroll to position [4516, 0]
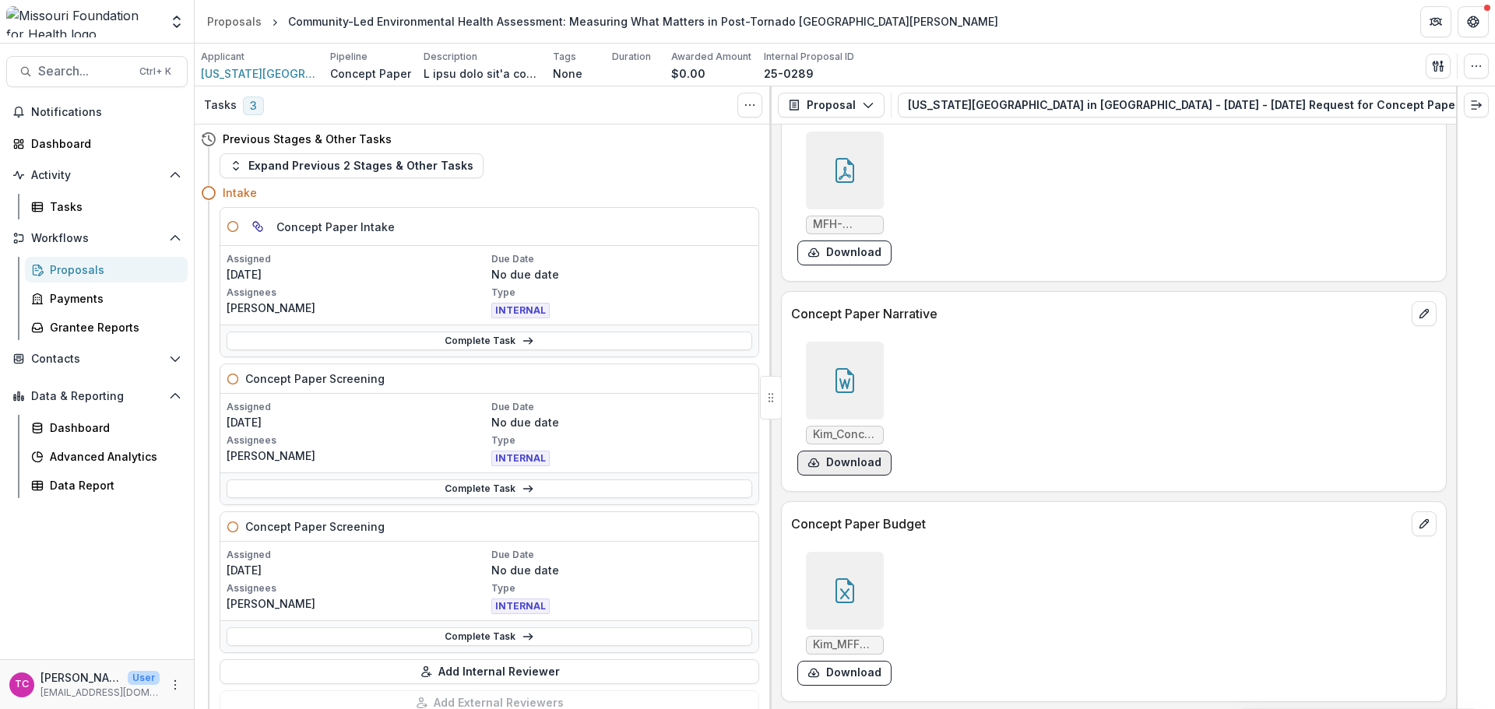
click at [860, 451] on button "Download" at bounding box center [844, 463] width 94 height 25
click at [868, 661] on button "Download" at bounding box center [844, 673] width 94 height 25
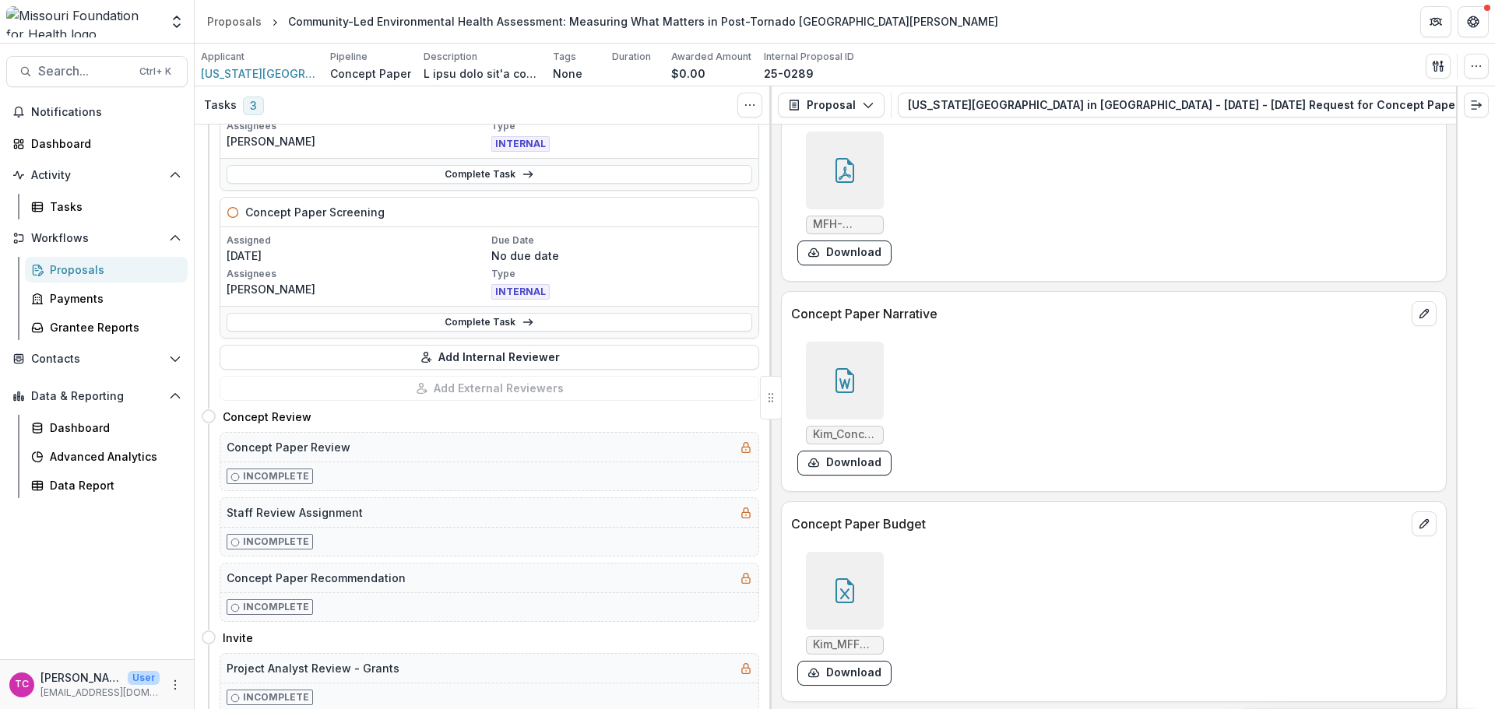
scroll to position [0, 0]
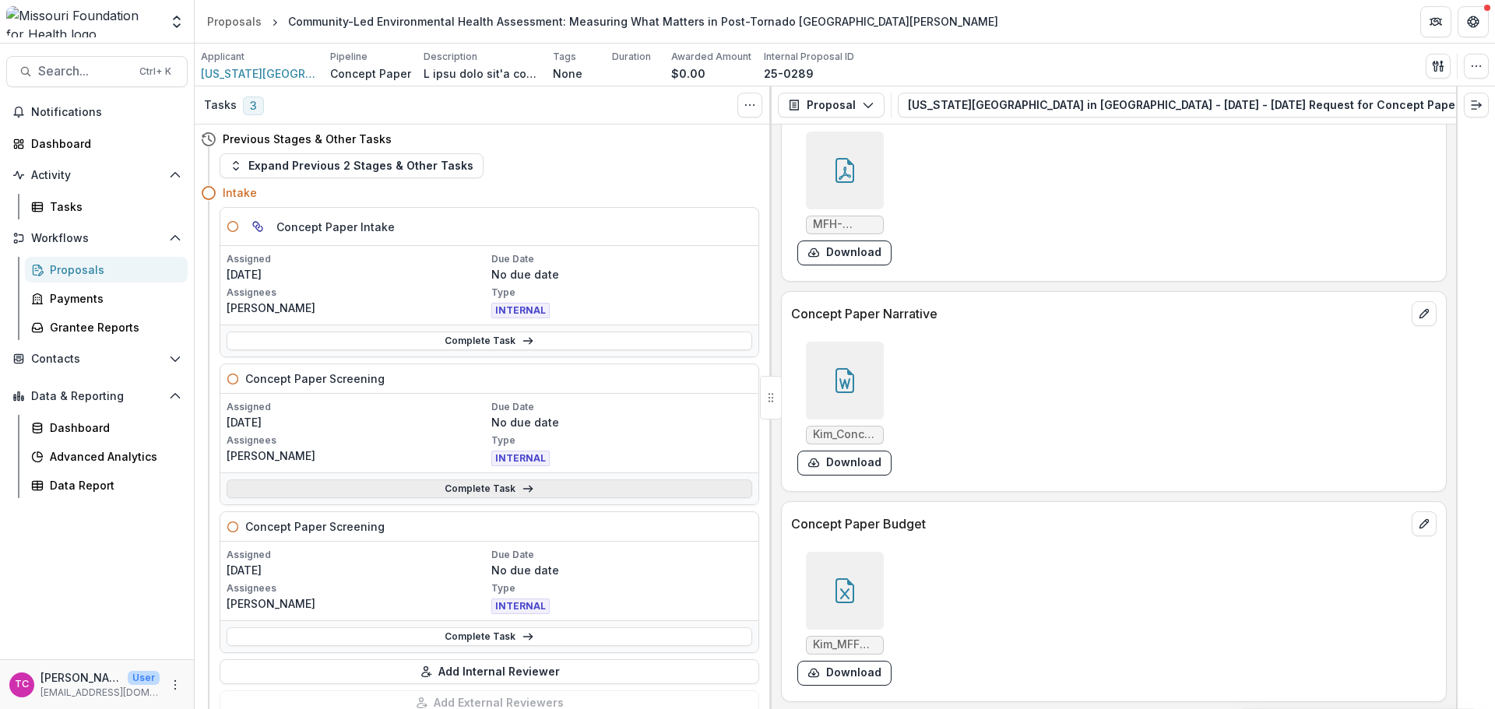
click at [502, 487] on link "Complete Task" at bounding box center [490, 489] width 526 height 19
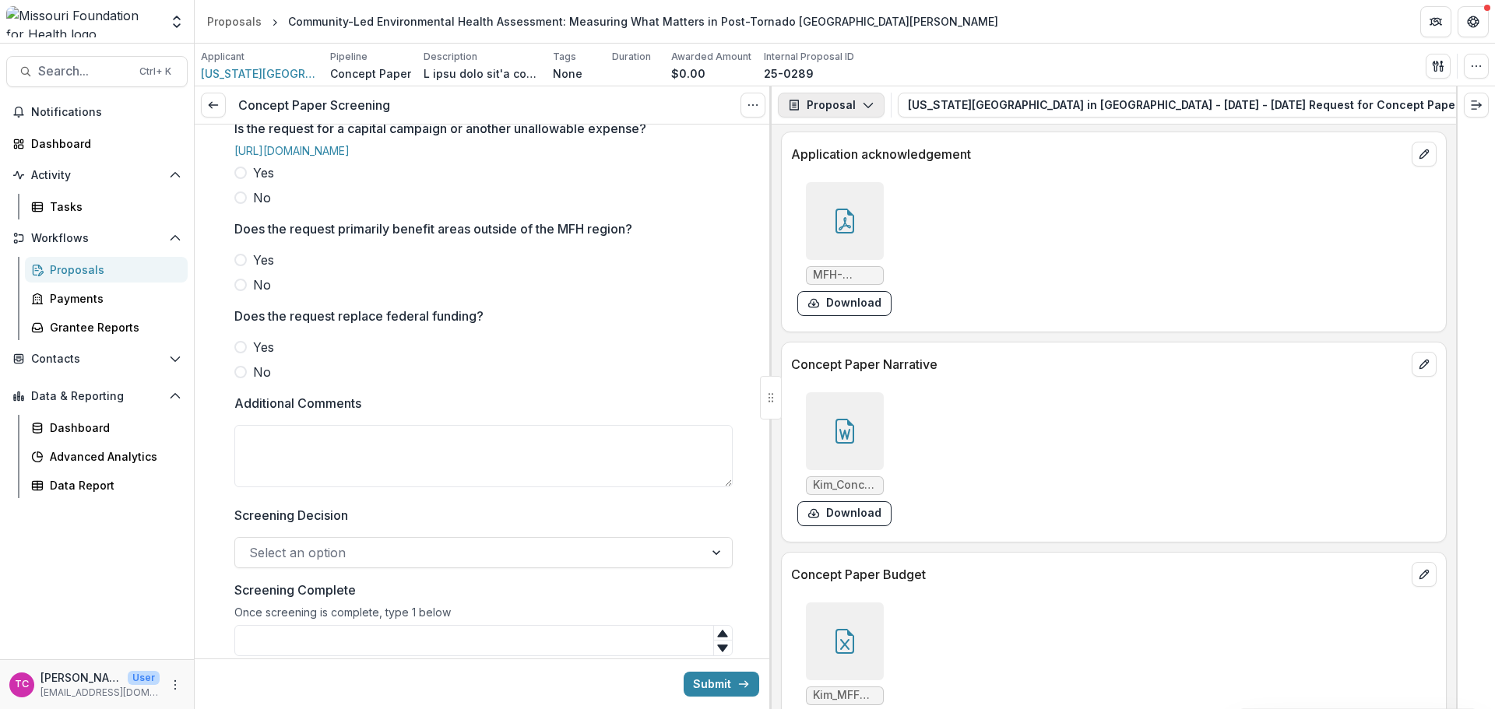
scroll to position [4360, 0]
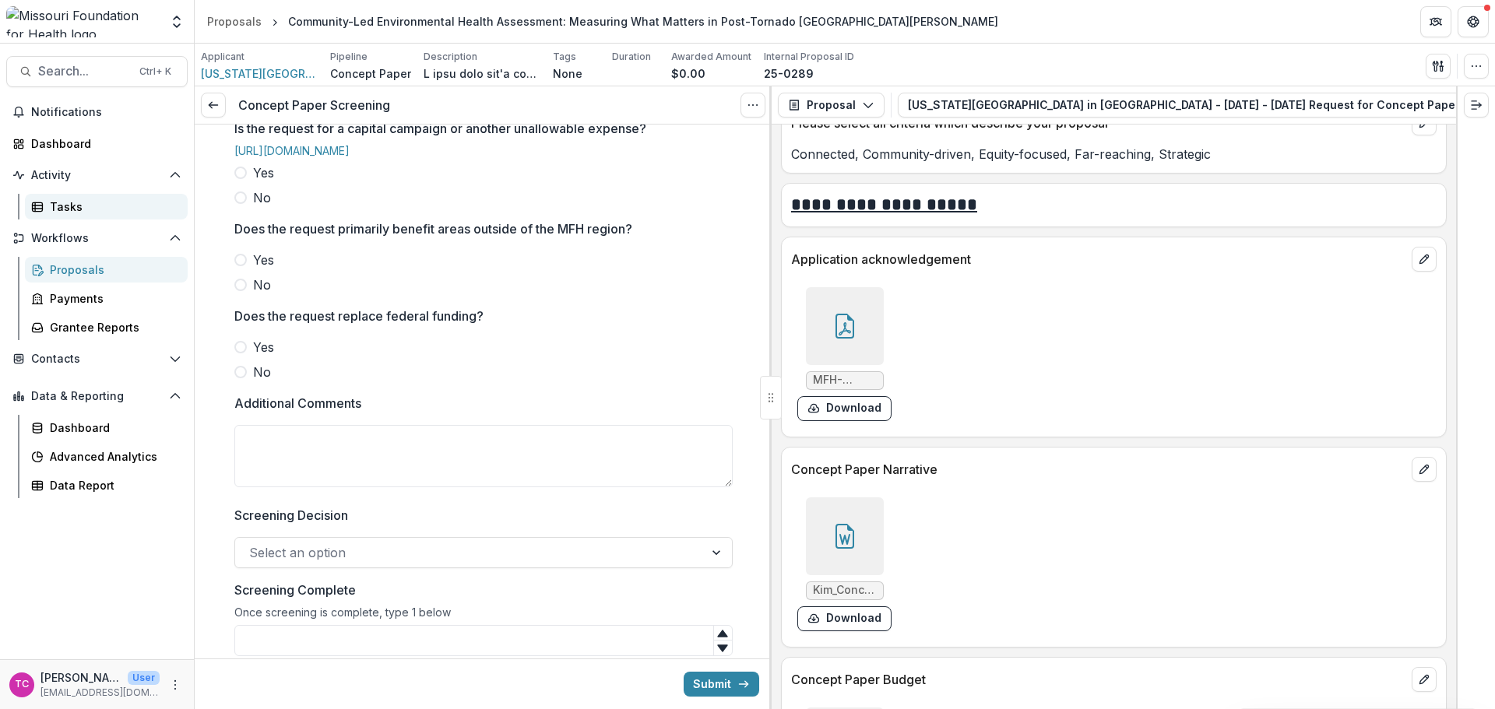
click at [57, 213] on div "Tasks" at bounding box center [112, 207] width 125 height 16
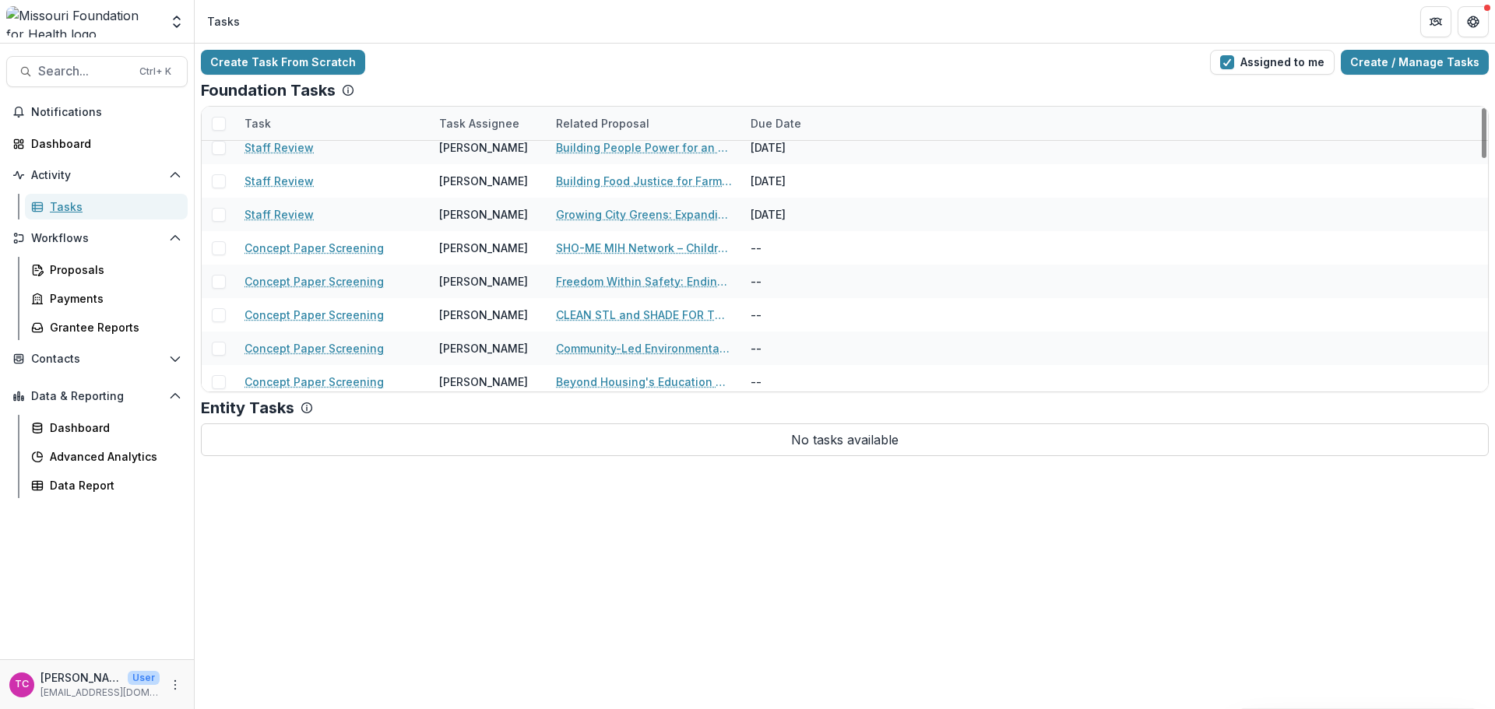
scroll to position [389, 0]
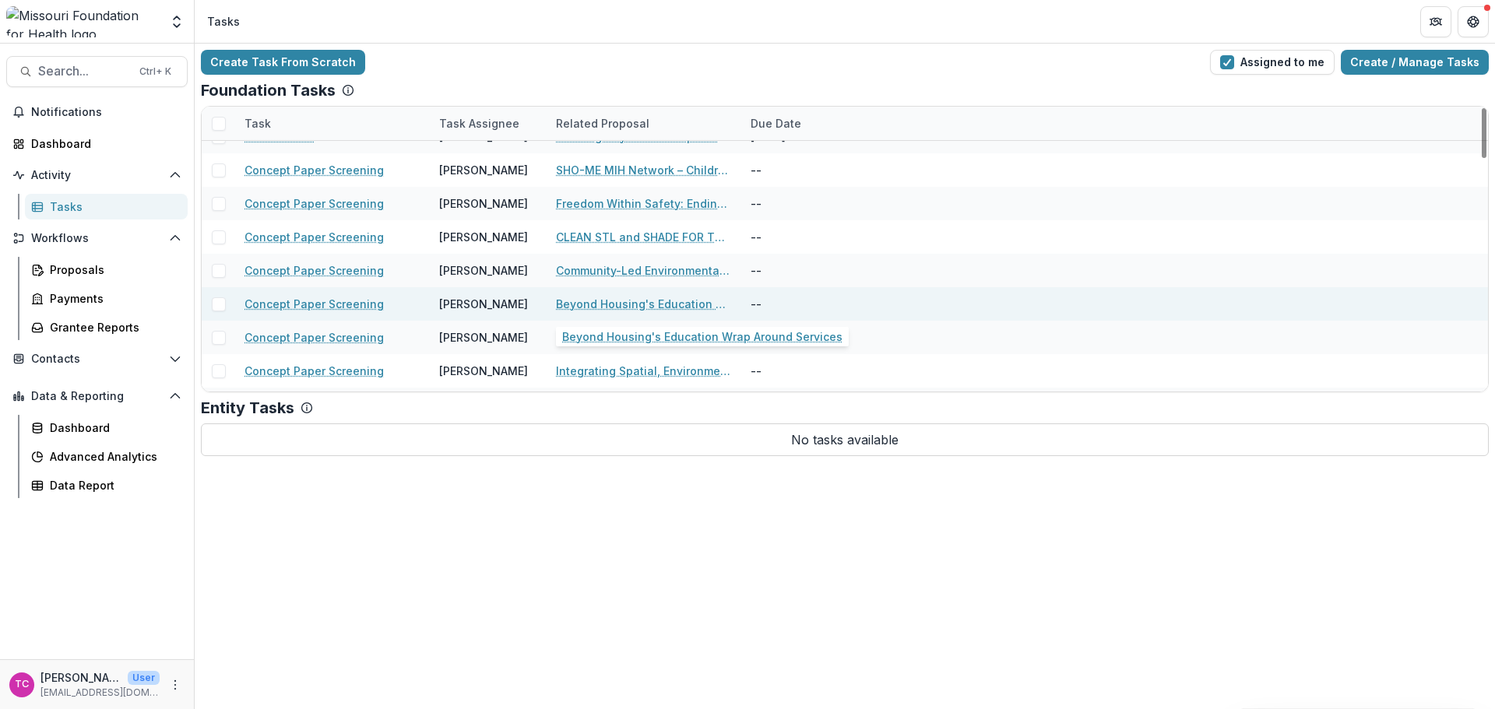
click at [561, 302] on link "Beyond Housing's Education Wrap Around Services" at bounding box center [644, 304] width 176 height 16
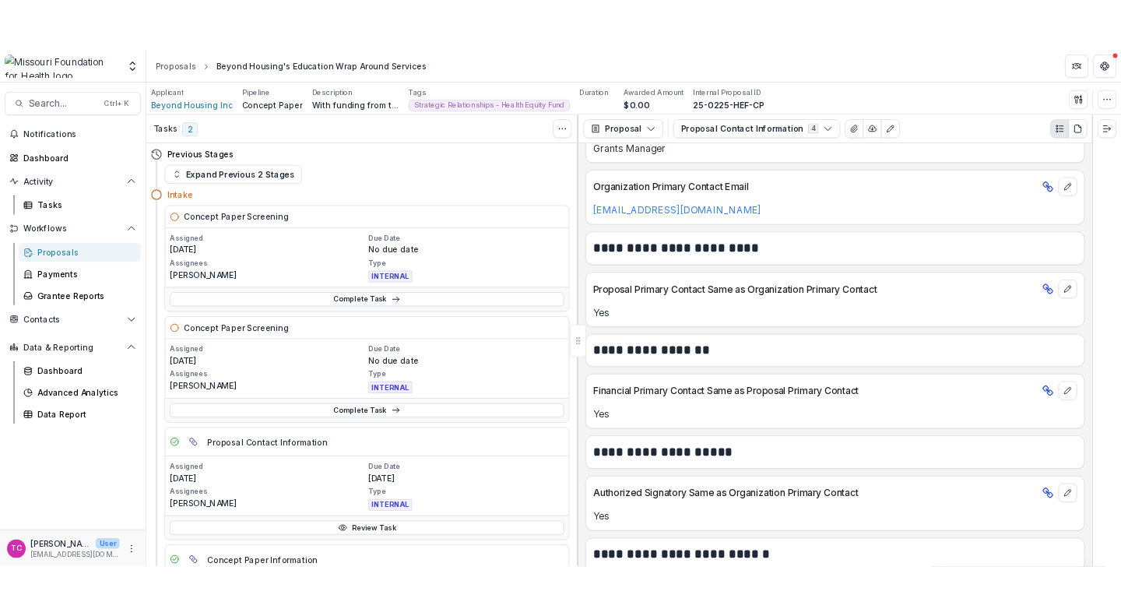
scroll to position [494, 0]
